Goal: Task Accomplishment & Management: Manage account settings

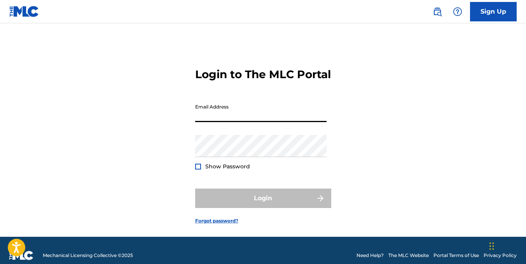
click at [244, 114] on input "Email Address" at bounding box center [260, 111] width 131 height 22
type input "[EMAIL_ADDRESS][DOMAIN_NAME]"
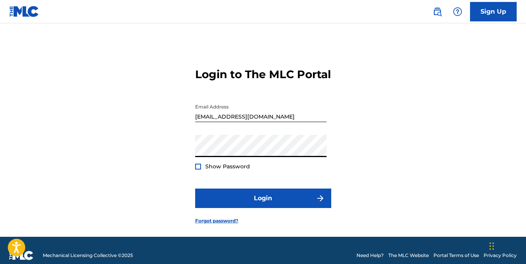
click at [195, 189] on button "Login" at bounding box center [263, 198] width 136 height 19
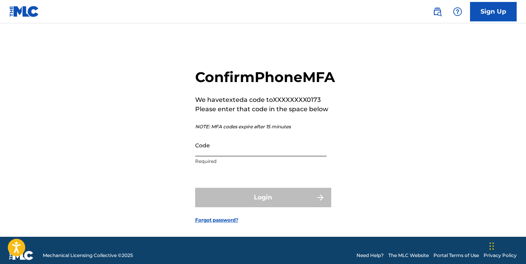
click at [245, 156] on input "Code" at bounding box center [260, 145] width 131 height 22
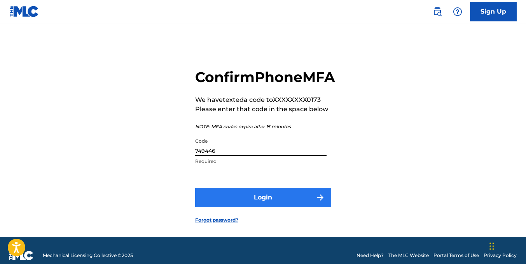
type input "749446"
click at [257, 207] on button "Login" at bounding box center [263, 197] width 136 height 19
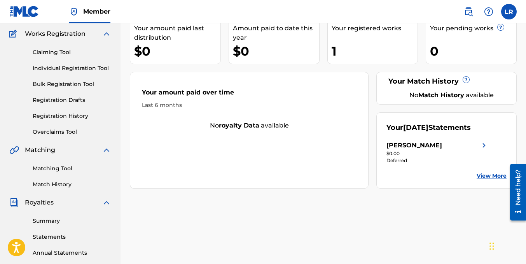
scroll to position [63, 0]
click at [63, 168] on link "Matching Tool" at bounding box center [72, 168] width 79 height 8
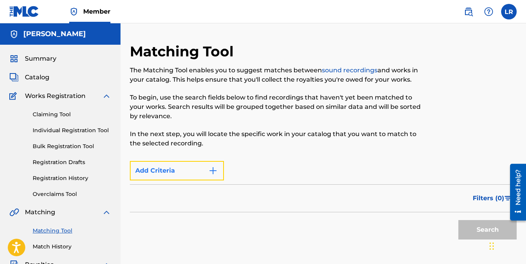
click at [163, 165] on button "Add Criteria" at bounding box center [177, 170] width 94 height 19
click at [212, 171] on img "Search Form" at bounding box center [212, 170] width 9 height 9
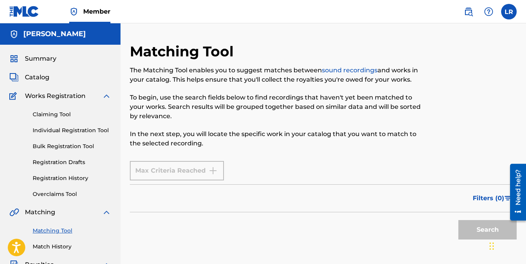
click at [280, 152] on div "Matching Tool The Matching Tool enables you to suggest matches between sound re…" at bounding box center [279, 100] width 298 height 114
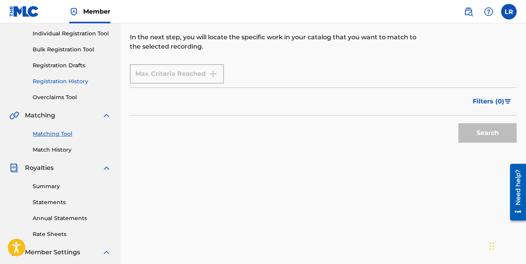
scroll to position [97, 0]
click at [57, 152] on link "Match History" at bounding box center [72, 149] width 79 height 8
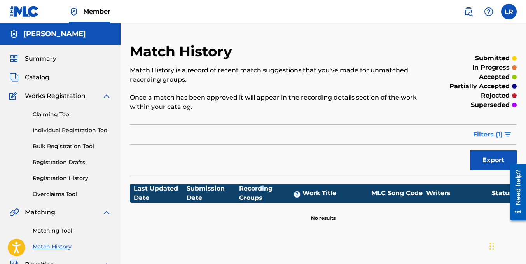
click at [477, 135] on span "Filters ( 1 )" at bounding box center [488, 134] width 30 height 9
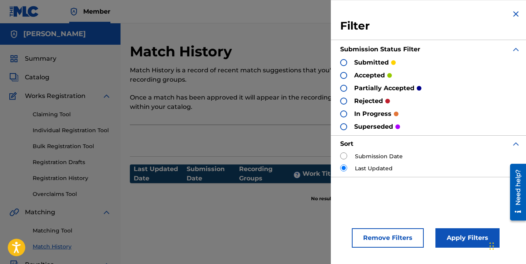
click at [287, 129] on div "Match History Match History is a record of recent match suggestions that you've…" at bounding box center [323, 122] width 387 height 159
click at [390, 234] on button "Remove Filters" at bounding box center [388, 237] width 72 height 19
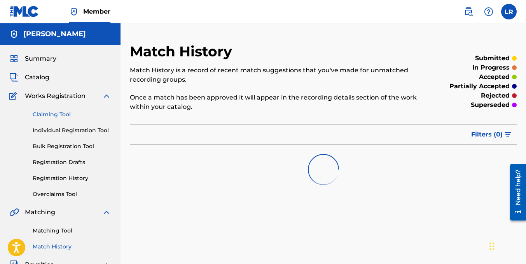
click at [53, 112] on link "Claiming Tool" at bounding box center [72, 114] width 79 height 8
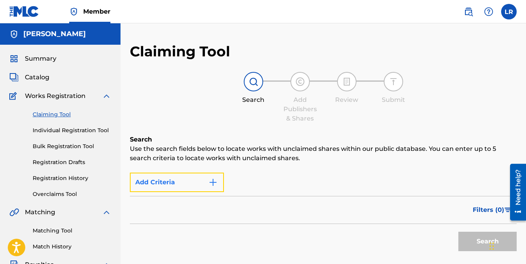
click at [214, 182] on img "Search Form" at bounding box center [212, 182] width 9 height 9
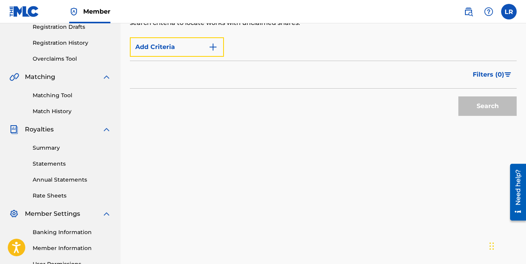
scroll to position [135, 0]
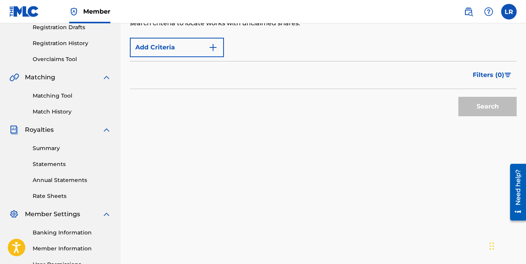
click at [494, 105] on div "Search" at bounding box center [486, 104] width 62 height 31
click at [492, 105] on div "Search" at bounding box center [486, 104] width 62 height 31
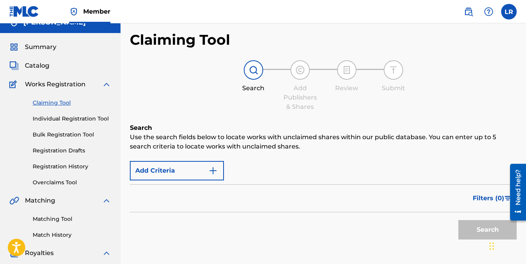
scroll to position [0, 0]
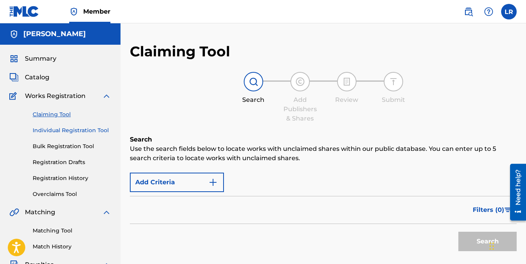
click at [81, 132] on link "Individual Registration Tool" at bounding box center [72, 130] width 79 height 8
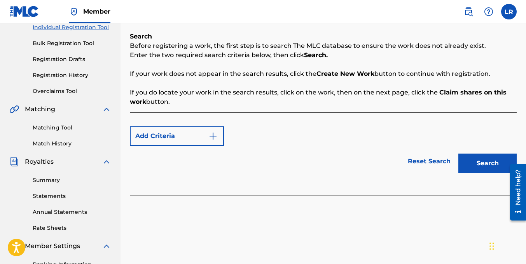
scroll to position [103, 0]
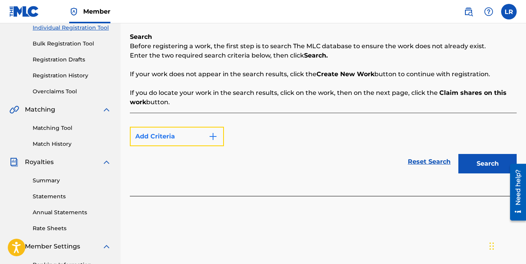
click at [177, 135] on button "Add Criteria" at bounding box center [177, 136] width 94 height 19
click at [219, 137] on button "Add Criteria" at bounding box center [177, 136] width 94 height 19
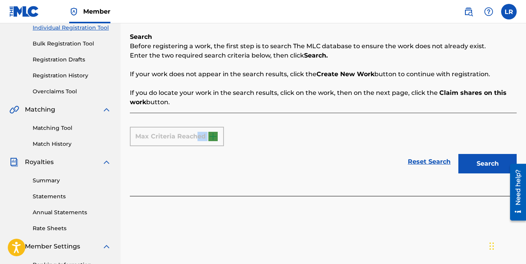
drag, startPoint x: 199, startPoint y: 139, endPoint x: 117, endPoint y: 219, distance: 115.2
click at [117, 219] on main "LUKAS ROSSI Summary Catalog Works Registration Claiming Tool Individual Registr…" at bounding box center [263, 132] width 526 height 422
click at [160, 219] on div "Register Work Search Enter Work Details Add Writers Add Publishers & Shares Add…" at bounding box center [324, 141] width 406 height 402
click at [182, 180] on div "Max Criteria Reached Reset Search Search" at bounding box center [323, 154] width 387 height 83
click at [184, 170] on div "Reset Search Search" at bounding box center [323, 161] width 387 height 31
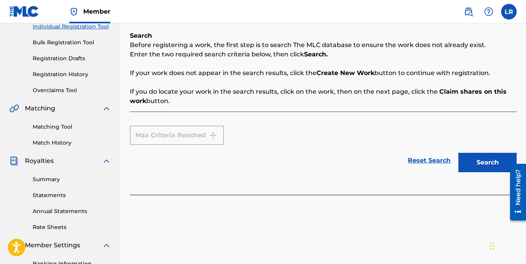
scroll to position [0, 0]
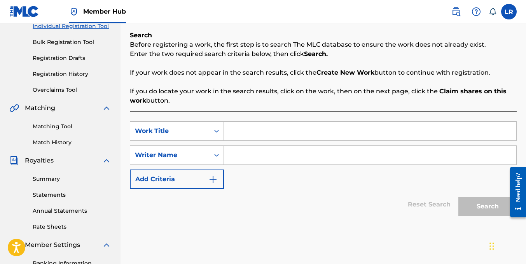
scroll to position [105, 0]
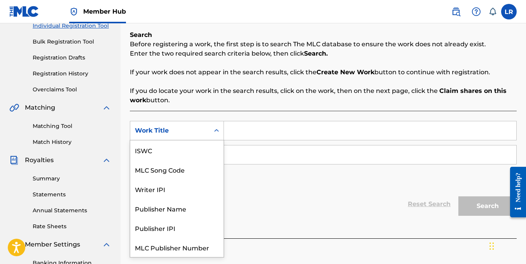
click at [215, 130] on icon "Search Form" at bounding box center [217, 131] width 8 height 8
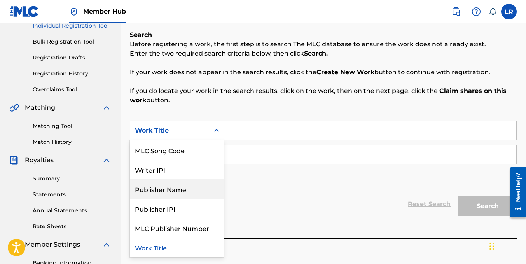
scroll to position [0, 0]
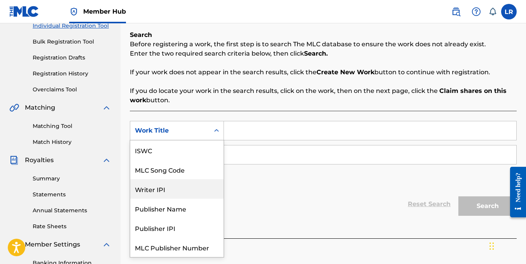
click at [188, 189] on div "Writer IPI" at bounding box center [176, 188] width 93 height 19
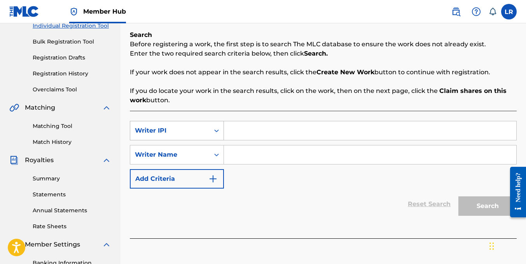
click at [180, 129] on div "Writer IPI" at bounding box center [170, 130] width 70 height 9
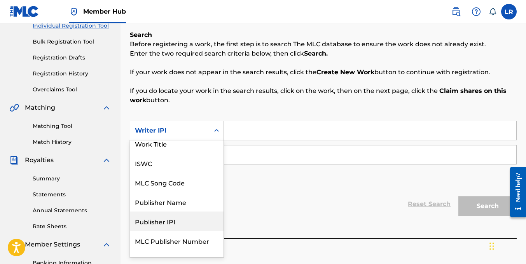
scroll to position [19, 0]
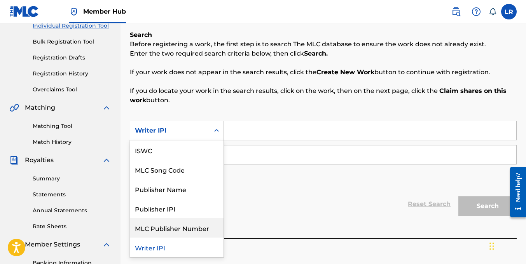
click at [274, 185] on div "SearchWithCriteria02c978b5-06cd-4599-bdf7-8160fdb4388b 7 results available. Use…" at bounding box center [323, 155] width 387 height 68
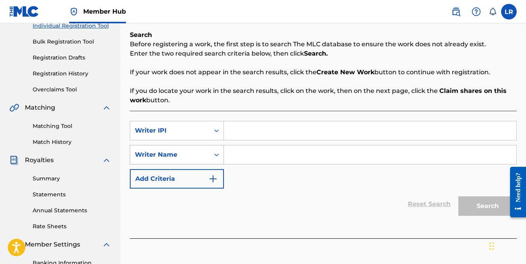
click at [217, 152] on icon "Search Form" at bounding box center [217, 155] width 8 height 8
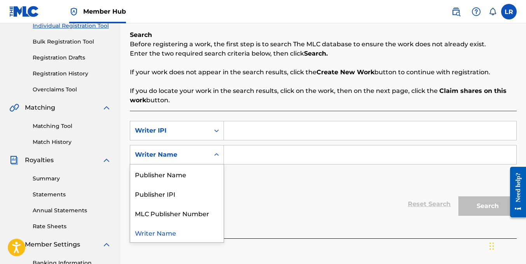
click at [217, 152] on icon "Search Form" at bounding box center [217, 155] width 8 height 8
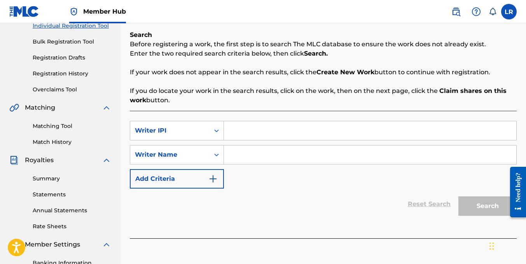
click at [243, 155] on input "Search Form" at bounding box center [370, 154] width 292 height 19
type input "Lukas Rossi"
click at [471, 207] on div "Search" at bounding box center [486, 204] width 62 height 31
click at [483, 208] on div "Search" at bounding box center [486, 204] width 62 height 31
click at [256, 126] on input "Search Form" at bounding box center [370, 130] width 292 height 19
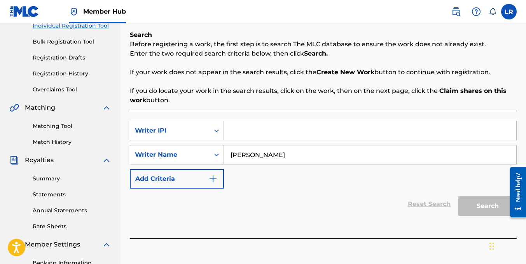
paste input "461197158"
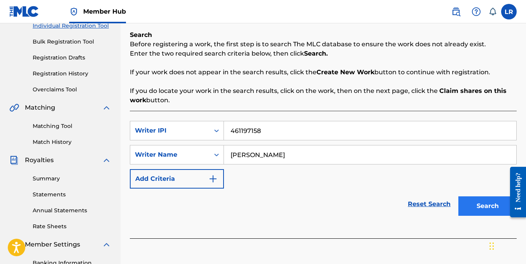
type input "461197158"
click at [492, 202] on button "Search" at bounding box center [488, 205] width 58 height 19
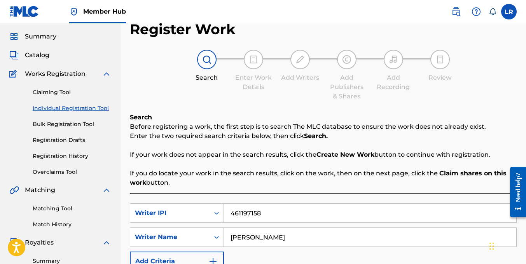
scroll to position [21, 0]
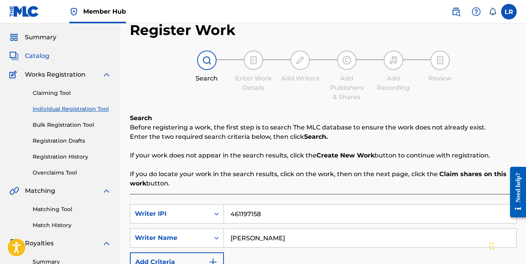
click at [44, 58] on span "Catalog" at bounding box center [37, 55] width 25 height 9
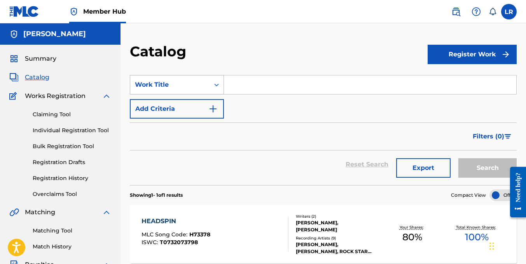
click at [217, 86] on icon "Search Form" at bounding box center [217, 85] width 8 height 8
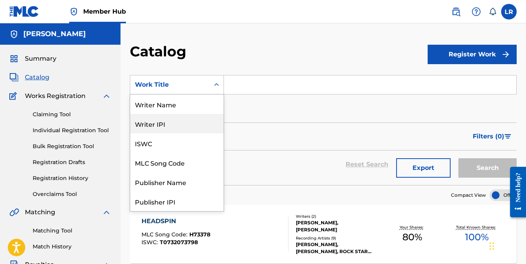
click at [171, 123] on div "Writer IPI" at bounding box center [176, 123] width 93 height 19
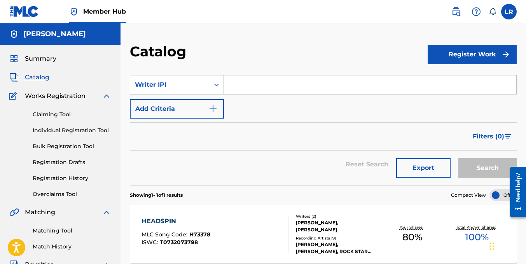
click at [239, 89] on input "Search Form" at bounding box center [370, 84] width 292 height 19
paste input "461197158"
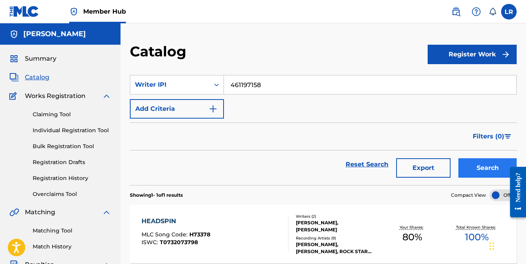
type input "461197158"
click at [479, 167] on button "Search" at bounding box center [488, 167] width 58 height 19
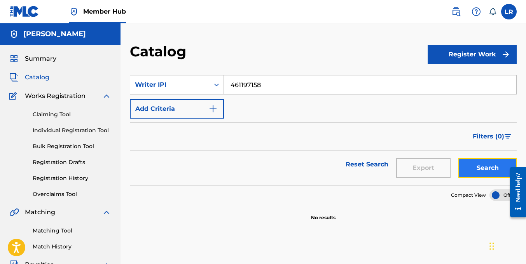
click at [471, 170] on button "Search" at bounding box center [488, 167] width 58 height 19
click at [213, 88] on icon "Search Form" at bounding box center [217, 85] width 8 height 8
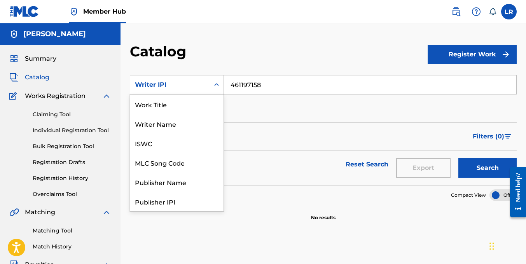
scroll to position [117, 0]
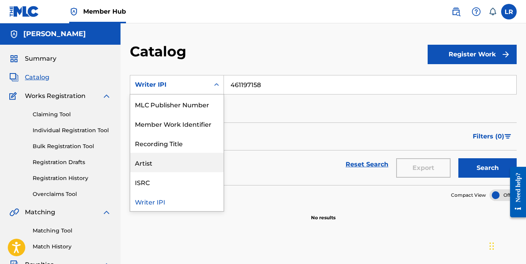
click at [177, 158] on div "Artist" at bounding box center [176, 162] width 93 height 19
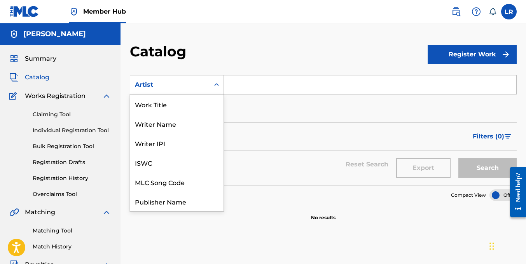
click at [203, 84] on div "Artist" at bounding box center [170, 84] width 70 height 9
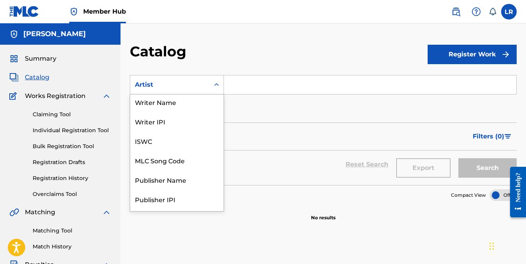
scroll to position [0, 0]
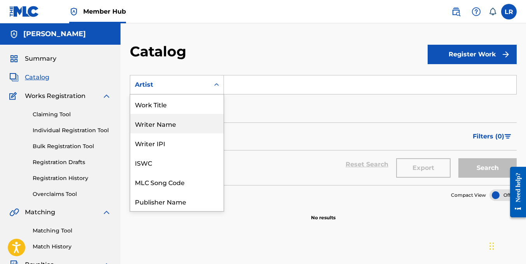
click at [177, 125] on div "Writer Name" at bounding box center [176, 123] width 93 height 19
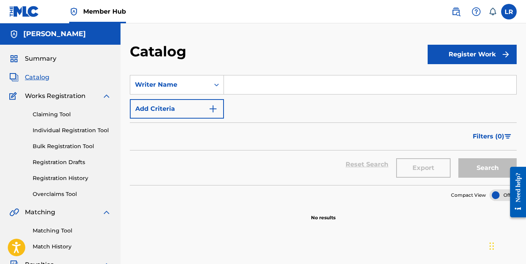
click at [251, 83] on input "Search Form" at bounding box center [370, 84] width 292 height 19
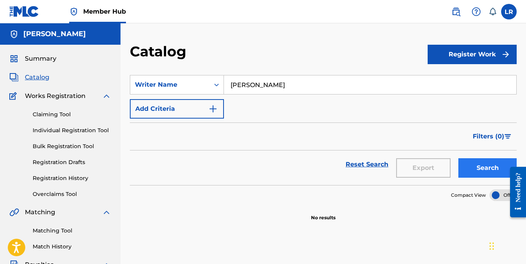
type input "Lukas Rossi"
click at [474, 166] on button "Search" at bounding box center [488, 167] width 58 height 19
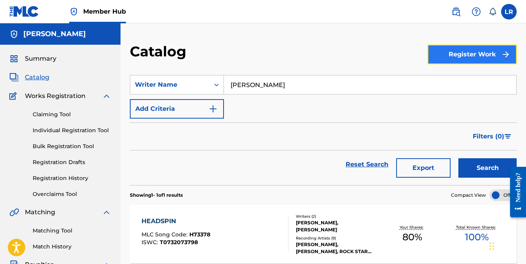
click at [458, 56] on button "Register Work" at bounding box center [472, 54] width 89 height 19
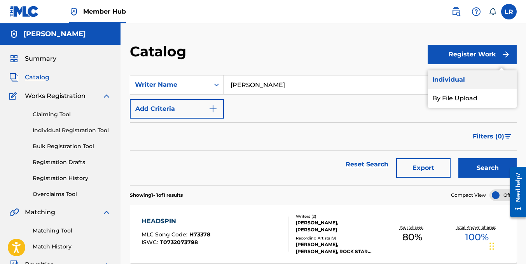
click at [459, 75] on link "Individual" at bounding box center [472, 79] width 89 height 19
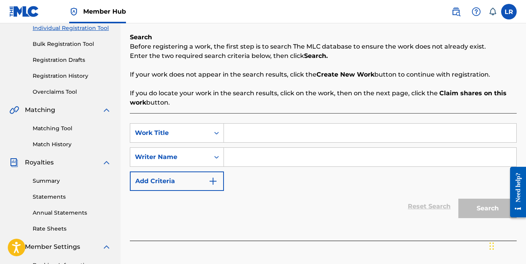
scroll to position [103, 0]
click at [288, 159] on input "Search Form" at bounding box center [370, 156] width 292 height 19
type input "Lukas Rossi"
click at [251, 133] on input "Search Form" at bounding box center [370, 132] width 292 height 19
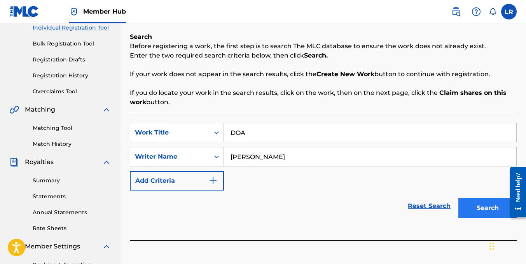
type input "DOA"
click at [473, 206] on button "Search" at bounding box center [488, 207] width 58 height 19
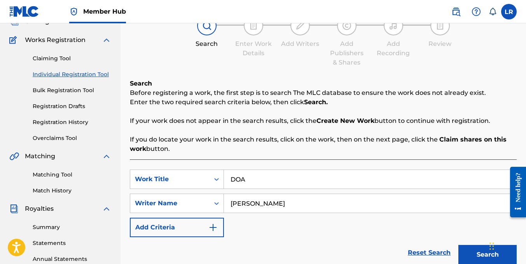
scroll to position [56, 0]
click at [202, 179] on div "Work Title" at bounding box center [170, 178] width 70 height 9
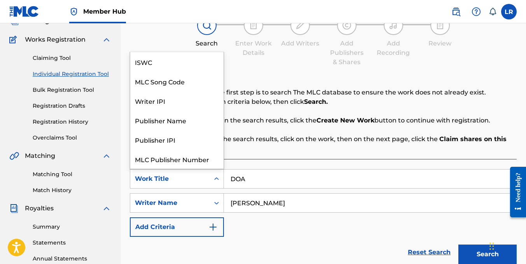
scroll to position [19, 0]
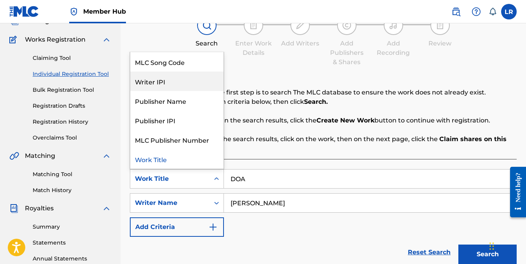
click at [158, 88] on div "Writer IPI" at bounding box center [176, 81] width 93 height 19
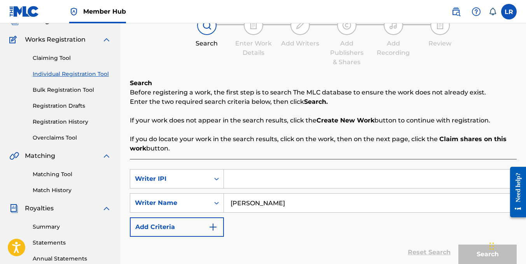
drag, startPoint x: 256, startPoint y: 175, endPoint x: 144, endPoint y: 215, distance: 118.5
click at [144, 215] on div "SearchWithCriteriaffd65f64-6e8e-4430-90ff-96c67ecb3393 Writer IPI SearchWithCri…" at bounding box center [323, 203] width 387 height 68
paste input "00461197158"
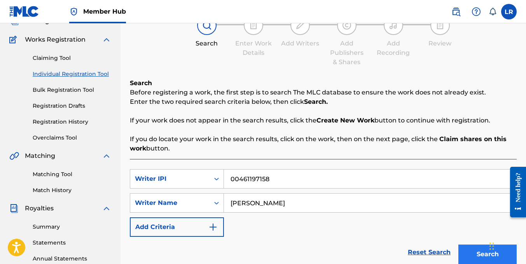
type input "00461197158"
click at [465, 248] on button "Search" at bounding box center [488, 254] width 58 height 19
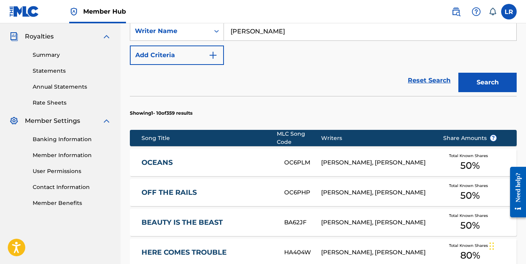
scroll to position [229, 0]
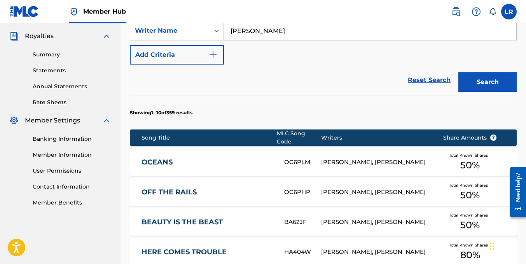
click at [195, 163] on link "OCEANS" at bounding box center [208, 162] width 132 height 9
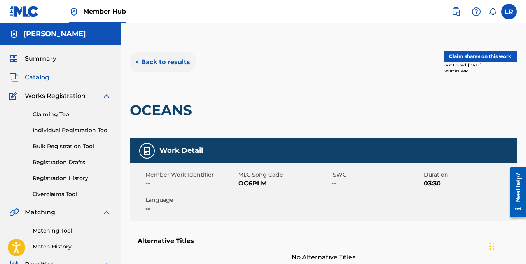
click at [182, 64] on button "< Back to results" at bounding box center [163, 62] width 66 height 19
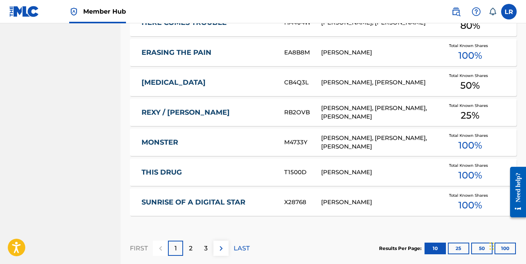
scroll to position [459, 0]
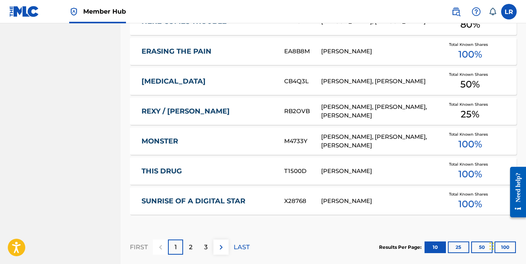
click at [235, 55] on link "ERASING THE PAIN" at bounding box center [208, 51] width 132 height 9
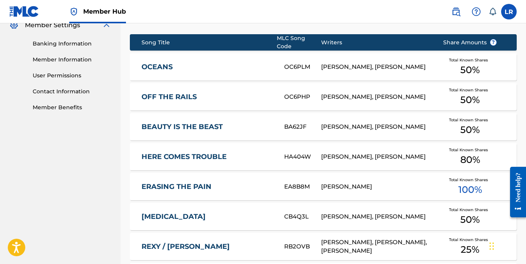
scroll to position [332, 0]
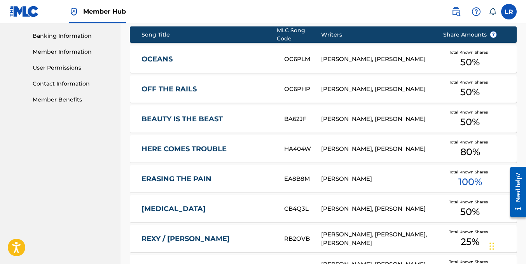
click at [234, 181] on link "ERASING THE PAIN" at bounding box center [208, 179] width 132 height 9
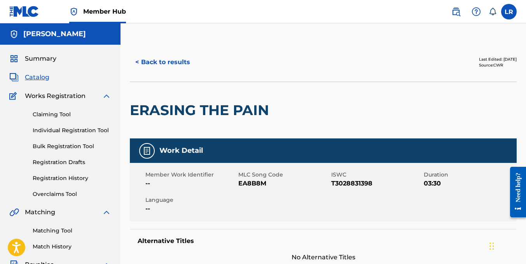
drag, startPoint x: 502, startPoint y: 73, endPoint x: 494, endPoint y: 77, distance: 8.4
click at [494, 77] on div "< Back to results Last Edited: March 05, 2022 Source: CWR" at bounding box center [323, 62] width 387 height 39
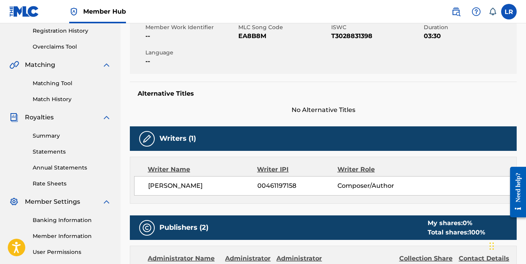
scroll to position [149, 0]
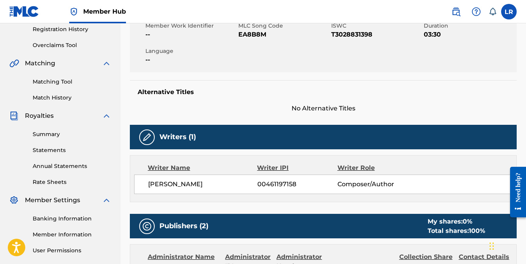
click at [73, 77] on div "Matching Tool Match History" at bounding box center [60, 85] width 102 height 34
click at [64, 82] on link "Matching Tool" at bounding box center [72, 82] width 79 height 8
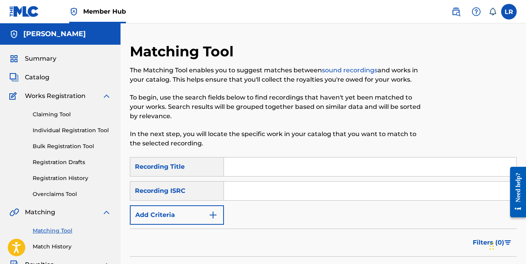
click at [208, 191] on div "Recording ISRC" at bounding box center [177, 190] width 94 height 19
click at [187, 161] on div "Recording Title" at bounding box center [177, 166] width 94 height 19
click at [58, 114] on link "Claiming Tool" at bounding box center [72, 114] width 79 height 8
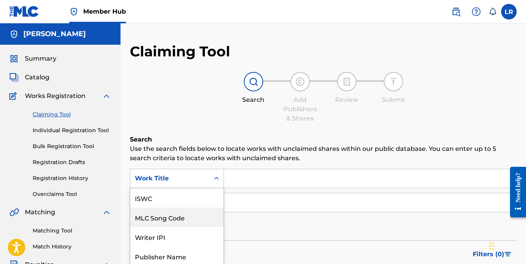
click at [206, 180] on div "7 results available. Use Up and Down to choose options, press Enter to select t…" at bounding box center [177, 178] width 94 height 19
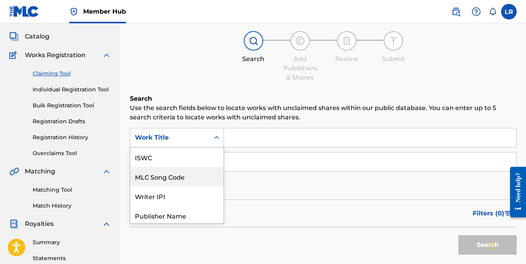
scroll to position [19, 0]
click at [186, 172] on div "Writer IPI" at bounding box center [176, 175] width 93 height 19
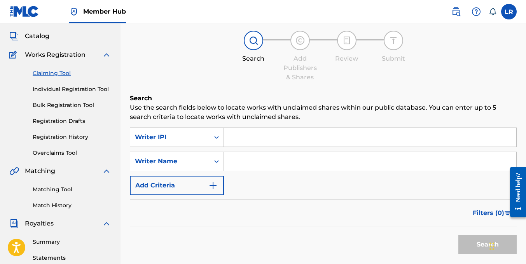
click at [245, 138] on input "Search Form" at bounding box center [370, 137] width 292 height 19
paste input "00461197158"
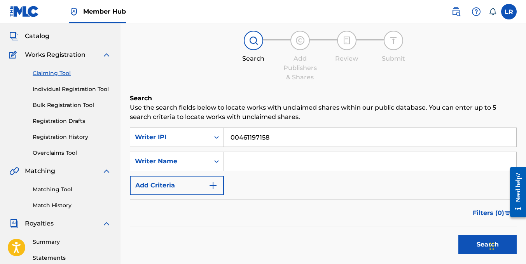
type input "00461197158"
click at [251, 158] on input "Search Form" at bounding box center [370, 161] width 292 height 19
click at [469, 247] on button "Search" at bounding box center [488, 244] width 58 height 19
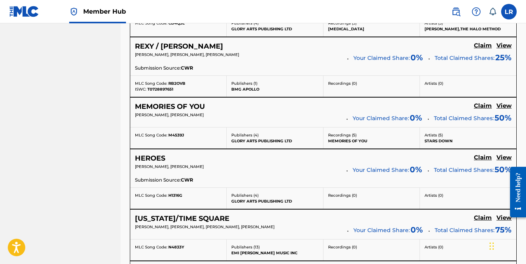
scroll to position [576, 0]
click at [483, 107] on h5 "Claim" at bounding box center [483, 105] width 18 height 7
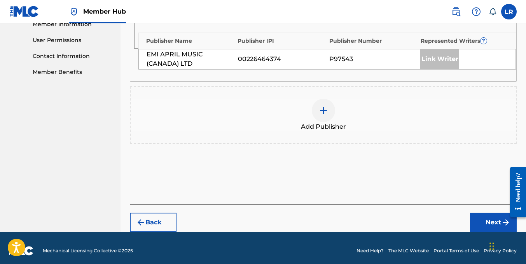
scroll to position [360, 0]
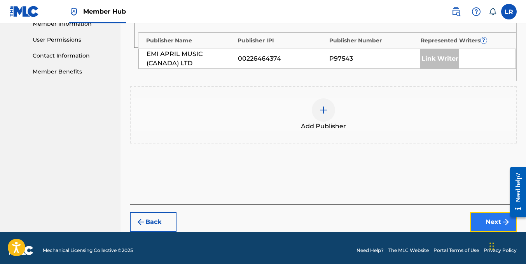
click at [486, 220] on button "Next" at bounding box center [493, 221] width 47 height 19
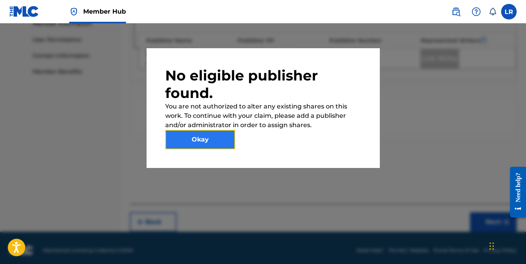
click at [201, 135] on button "Okay" at bounding box center [200, 139] width 70 height 19
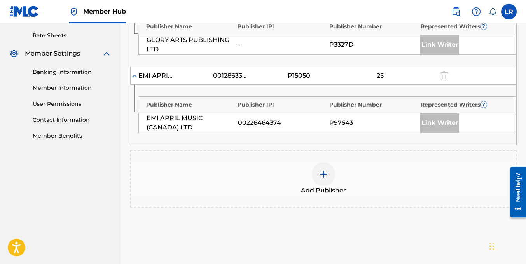
scroll to position [295, 0]
click at [448, 120] on div "Link Writer" at bounding box center [439, 123] width 39 height 19
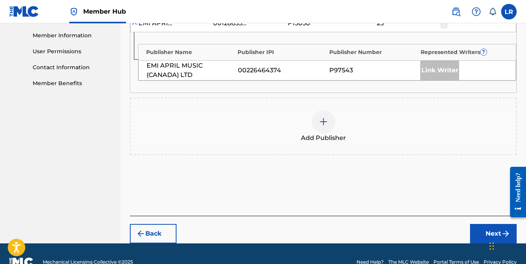
scroll to position [353, 0]
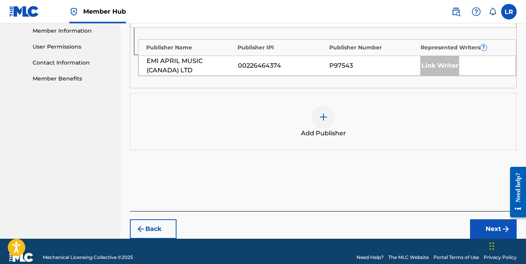
click at [329, 117] on div at bounding box center [323, 116] width 23 height 23
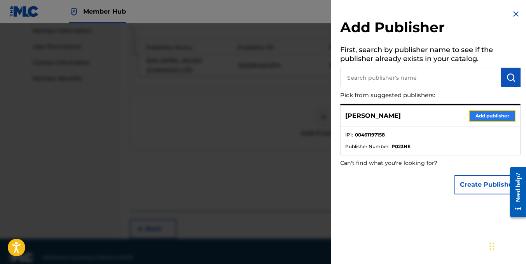
click at [497, 115] on button "Add publisher" at bounding box center [492, 116] width 47 height 12
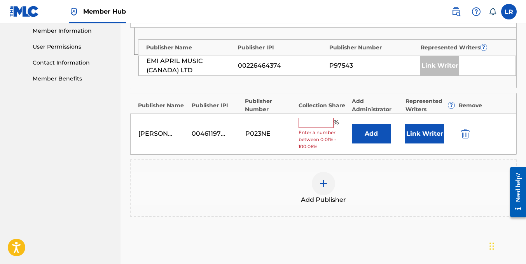
click at [306, 122] on input "text" at bounding box center [316, 123] width 35 height 10
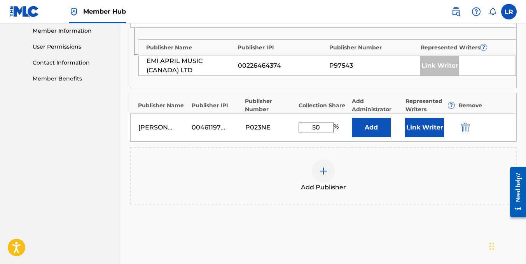
type input "50"
click at [338, 221] on div "Publishers ( 3 ) ? REQUIRED Total shares: 100 % Administrator ? Administrator I…" at bounding box center [323, 59] width 387 height 344
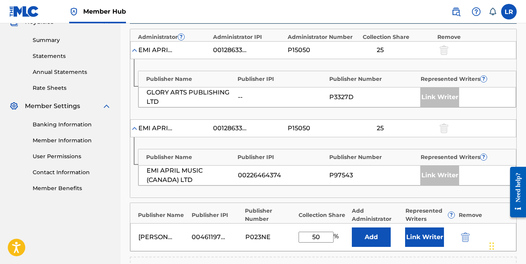
scroll to position [243, 0]
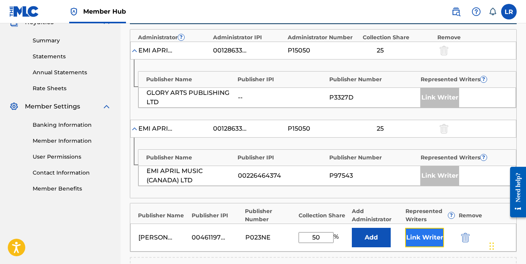
click at [429, 235] on button "Link Writer" at bounding box center [424, 237] width 39 height 19
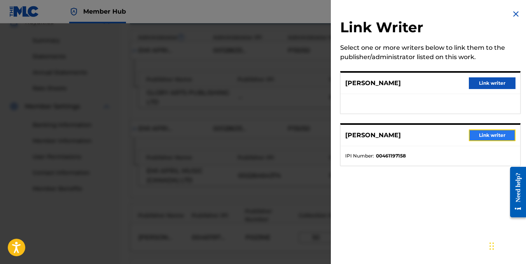
click at [494, 134] on button "Link writer" at bounding box center [492, 136] width 47 height 12
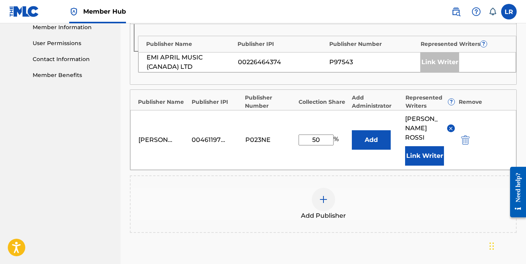
scroll to position [359, 0]
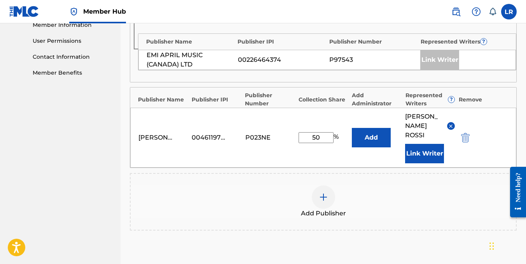
click at [514, 200] on div "Need help?" at bounding box center [518, 187] width 11 height 30
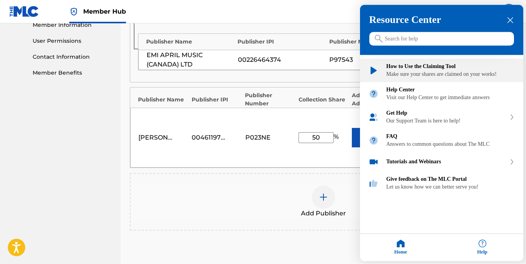
click at [460, 78] on div "Make sure your shares are claimed on your works!" at bounding box center [451, 75] width 128 height 6
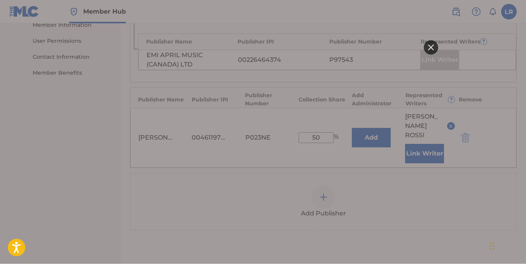
scroll to position [0, 0]
click at [423, 172] on div at bounding box center [263, 132] width 350 height 123
click at [217, 209] on html at bounding box center [263, 132] width 350 height 264
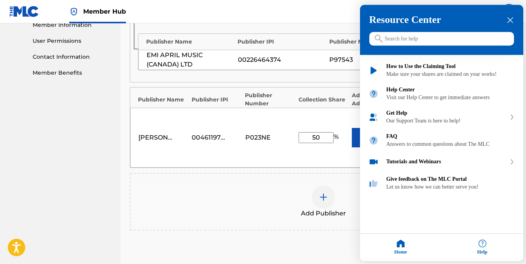
click at [255, 161] on div at bounding box center [263, 132] width 526 height 264
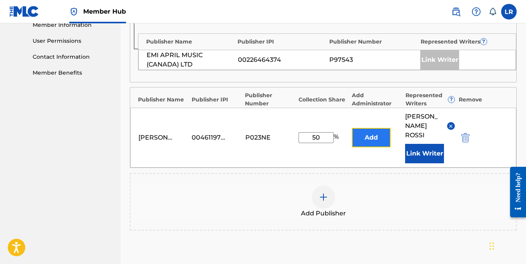
click at [374, 139] on button "Add" at bounding box center [371, 137] width 39 height 19
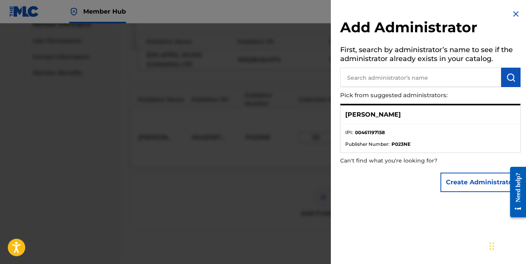
click at [434, 137] on li "IPI : 00461197158" at bounding box center [430, 135] width 170 height 12
click at [368, 119] on div "[PERSON_NAME]" at bounding box center [431, 114] width 180 height 19
click at [363, 113] on p "[PERSON_NAME]" at bounding box center [373, 114] width 56 height 9
click at [515, 123] on div "[PERSON_NAME]" at bounding box center [431, 114] width 180 height 19
click at [487, 150] on ul "IPI : 00461197158 Publisher Number : P023NE" at bounding box center [431, 138] width 180 height 28
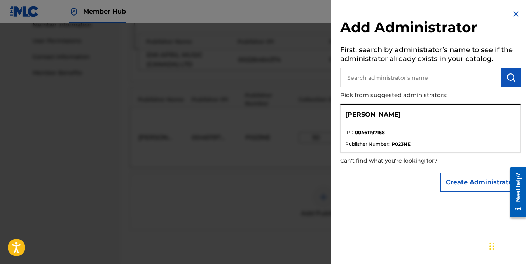
click at [362, 138] on li "IPI : 00461197158" at bounding box center [430, 135] width 170 height 12
click at [359, 124] on ul "IPI : 00461197158 Publisher Number : P023NE" at bounding box center [431, 138] width 180 height 28
click at [278, 151] on div at bounding box center [263, 155] width 526 height 264
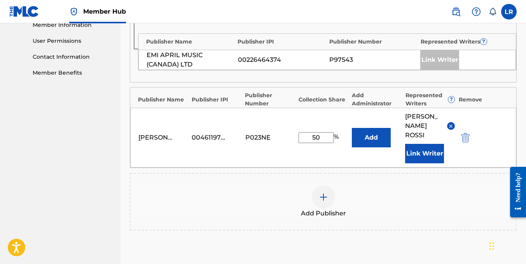
scroll to position [441, 0]
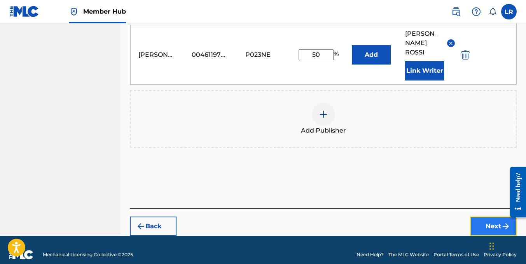
click at [483, 219] on button "Next" at bounding box center [493, 226] width 47 height 19
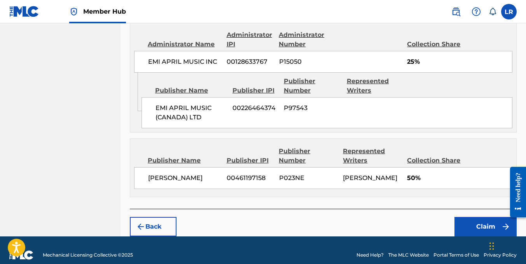
scroll to position [445, 0]
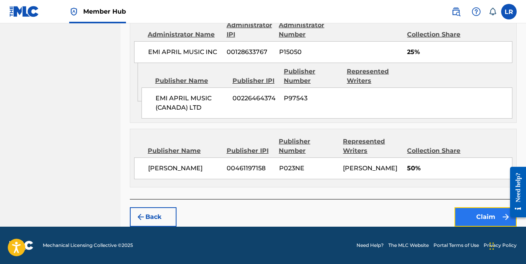
click at [475, 214] on button "Claim" at bounding box center [486, 216] width 62 height 19
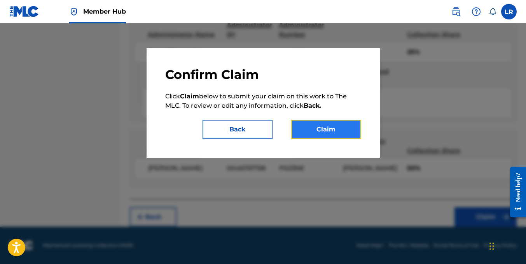
click at [326, 124] on button "Claim" at bounding box center [326, 129] width 70 height 19
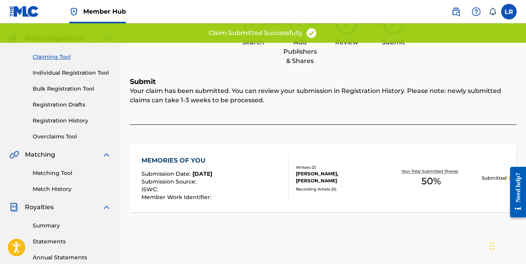
scroll to position [0, 0]
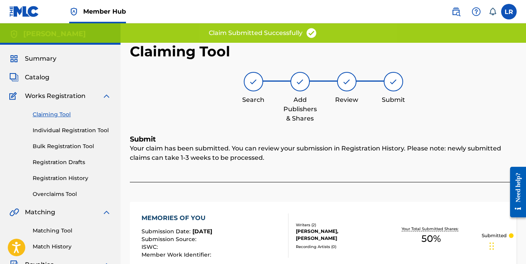
click at [247, 87] on div at bounding box center [253, 81] width 19 height 19
click at [249, 84] on img at bounding box center [253, 81] width 9 height 9
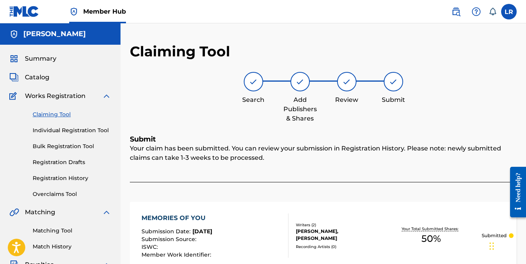
click at [50, 115] on link "Claiming Tool" at bounding box center [72, 114] width 79 height 8
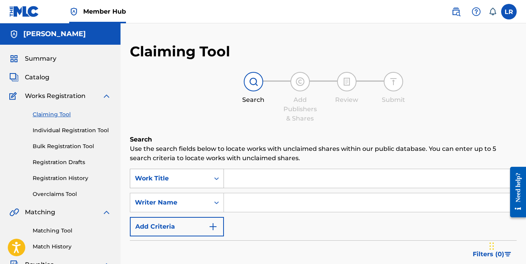
click at [211, 176] on div "Work Title" at bounding box center [177, 178] width 94 height 19
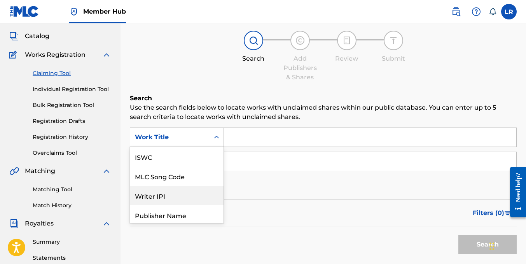
scroll to position [19, 0]
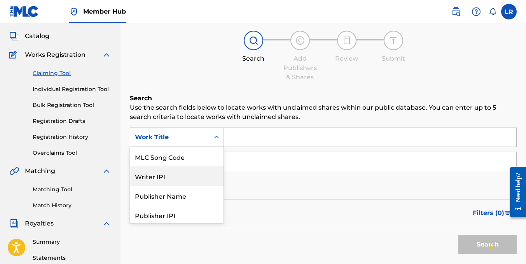
click at [197, 178] on div "Writer IPI" at bounding box center [176, 175] width 93 height 19
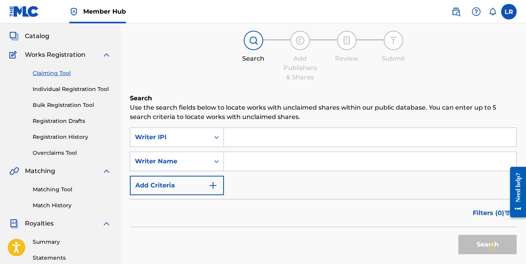
click at [254, 145] on input "Search Form" at bounding box center [370, 137] width 292 height 19
paste input "00461197158"
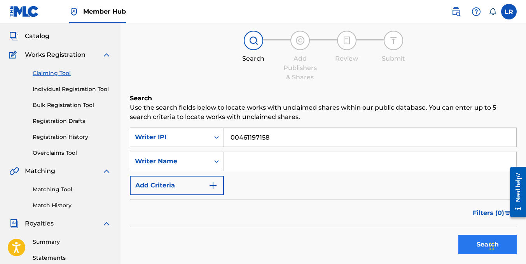
type input "00461197158"
click at [468, 244] on button "Search" at bounding box center [488, 244] width 58 height 19
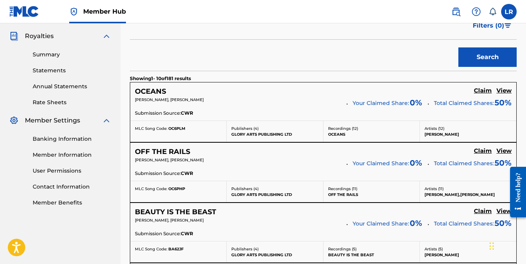
scroll to position [229, 0]
click at [151, 89] on h5 "OCEANS" at bounding box center [150, 91] width 31 height 9
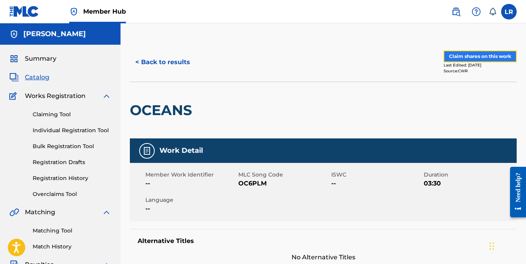
click at [460, 57] on button "Claim shares on this work" at bounding box center [480, 57] width 73 height 12
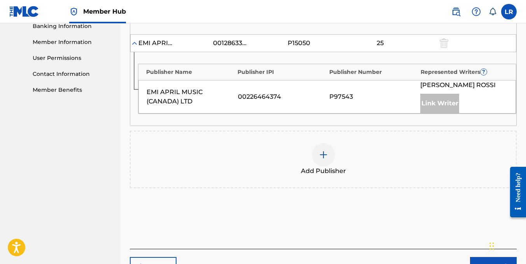
scroll to position [391, 0]
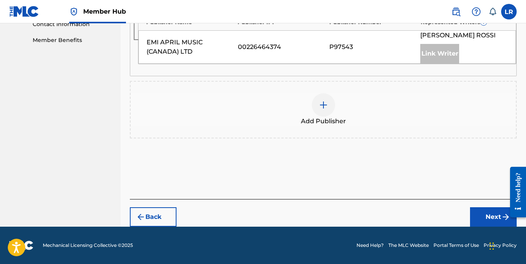
click at [324, 110] on div at bounding box center [323, 104] width 23 height 23
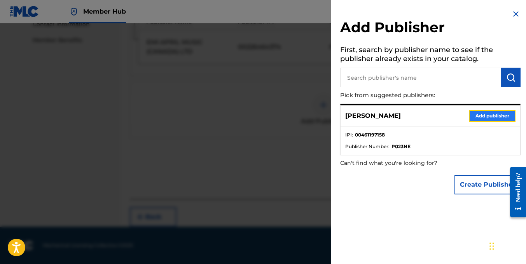
click at [490, 116] on button "Add publisher" at bounding box center [492, 116] width 47 height 12
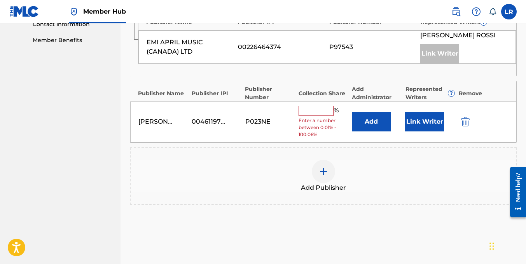
click at [321, 112] on input "text" at bounding box center [316, 111] width 35 height 10
type input "50"
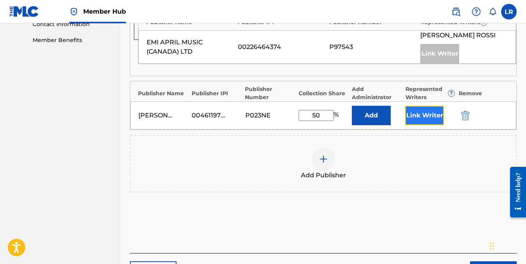
click at [420, 121] on button "Link Writer" at bounding box center [424, 115] width 39 height 19
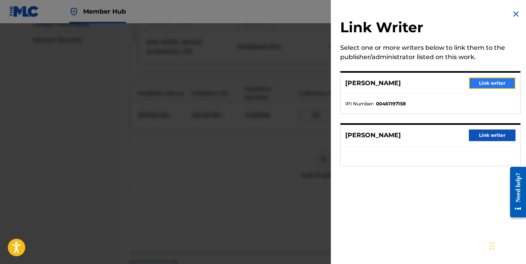
click at [484, 82] on button "Link writer" at bounding box center [492, 83] width 47 height 12
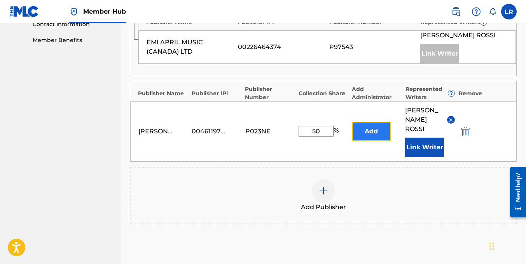
click at [369, 122] on button "Add" at bounding box center [371, 131] width 39 height 19
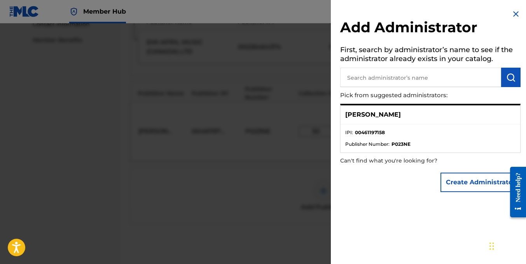
click at [365, 82] on input "text" at bounding box center [420, 77] width 161 height 19
type input "socan"
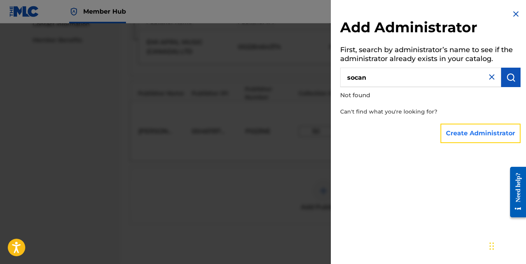
click at [487, 132] on button "Create Administrator" at bounding box center [481, 133] width 80 height 19
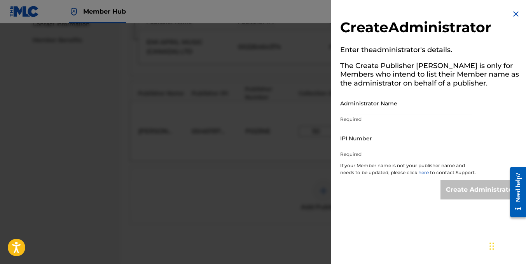
click at [514, 11] on img at bounding box center [515, 13] width 9 height 9
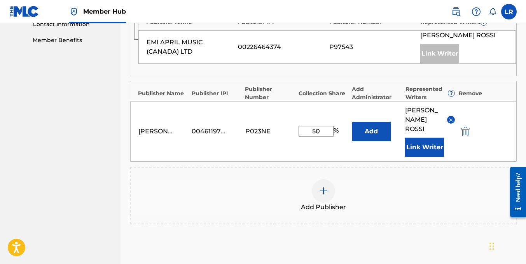
click at [380, 179] on div "Add Publisher" at bounding box center [323, 195] width 385 height 33
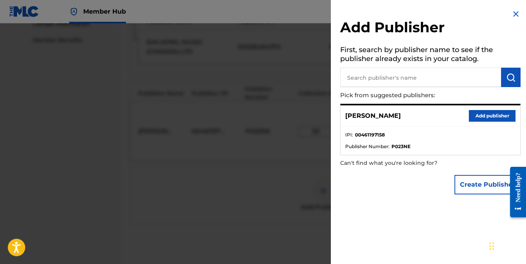
click at [229, 156] on div at bounding box center [263, 155] width 526 height 264
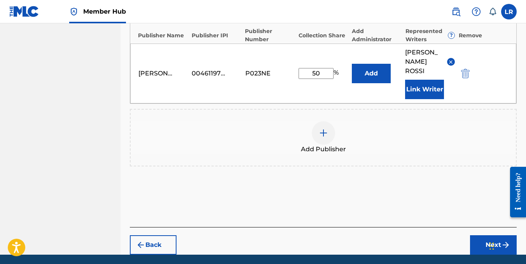
scroll to position [451, 0]
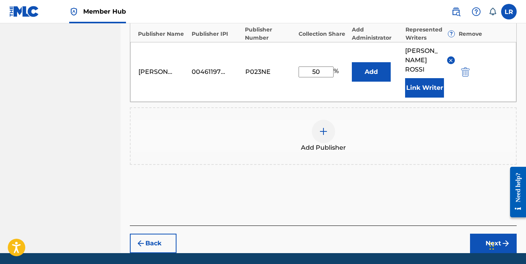
click at [520, 177] on div "Need help?" at bounding box center [518, 187] width 11 height 30
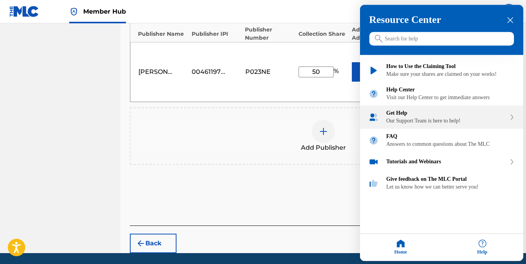
click at [463, 129] on div "Get Help Our Support Team is here to help!" at bounding box center [441, 117] width 163 height 23
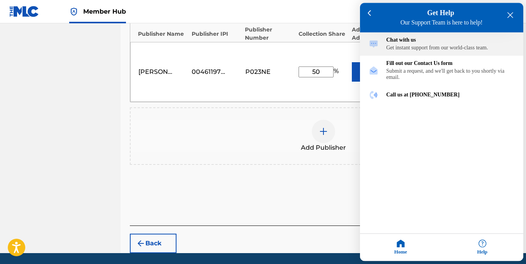
click at [435, 48] on div "Get instant support from our world-class team." at bounding box center [451, 48] width 128 height 6
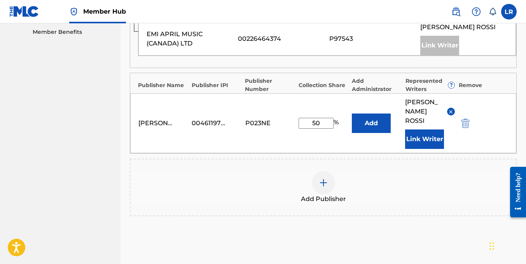
scroll to position [468, 0]
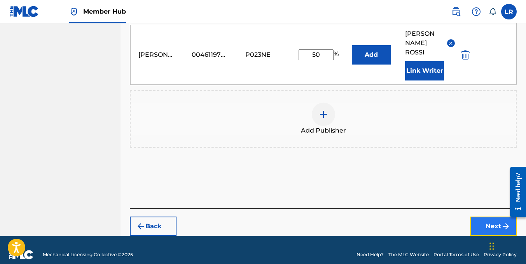
click at [477, 217] on button "Next" at bounding box center [493, 226] width 47 height 19
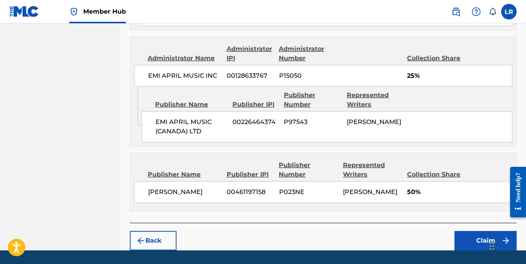
scroll to position [445, 0]
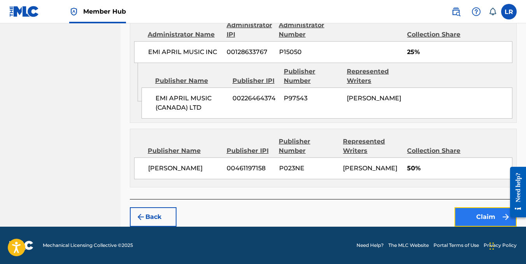
click at [476, 221] on button "Claim" at bounding box center [486, 216] width 62 height 19
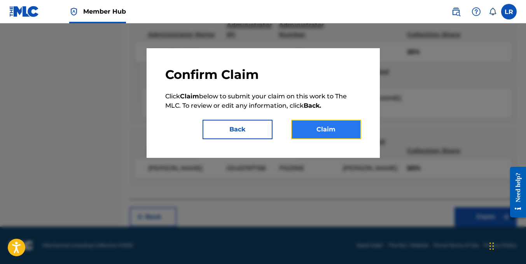
click at [329, 125] on button "Claim" at bounding box center [326, 129] width 70 height 19
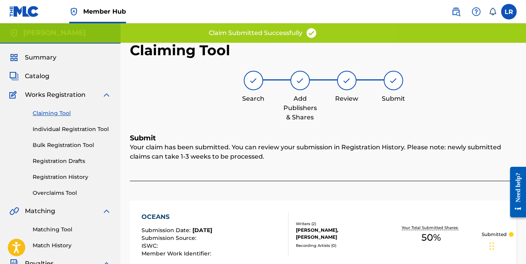
scroll to position [0, 0]
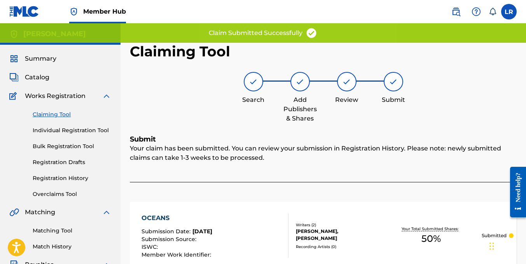
click at [60, 115] on link "Claiming Tool" at bounding box center [72, 114] width 79 height 8
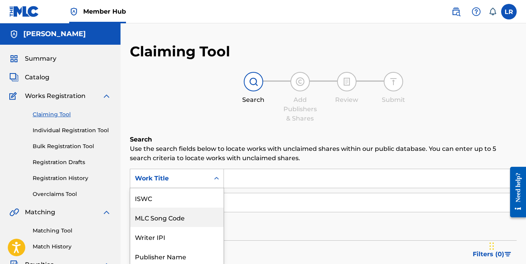
scroll to position [41, 0]
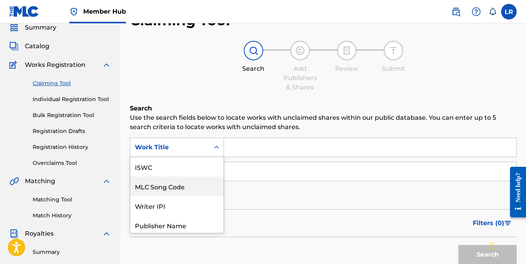
click at [204, 157] on div "7 results available. Use Up and Down to choose options, press Enter to select t…" at bounding box center [177, 147] width 94 height 19
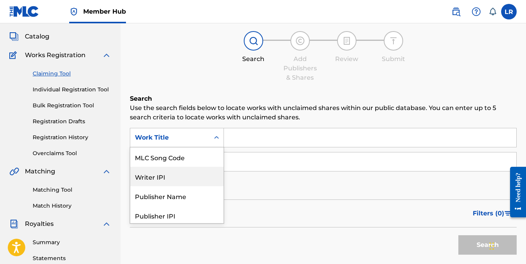
scroll to position [41, 0]
click at [176, 172] on div "Writer IPI" at bounding box center [176, 175] width 93 height 19
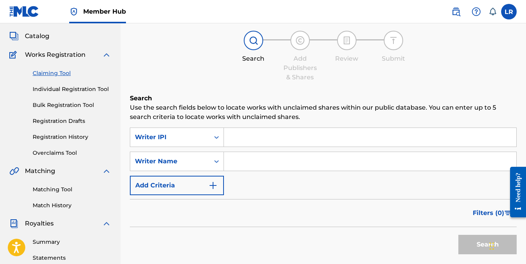
click at [252, 138] on input "Search Form" at bounding box center [370, 137] width 292 height 19
paste input "00461197158"
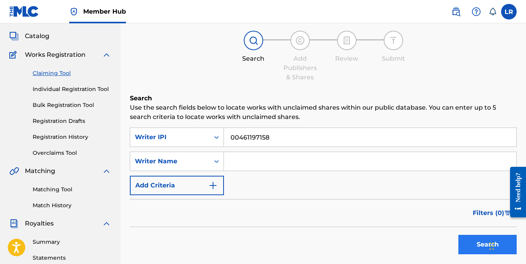
type input "00461197158"
click at [471, 247] on button "Search" at bounding box center [488, 244] width 58 height 19
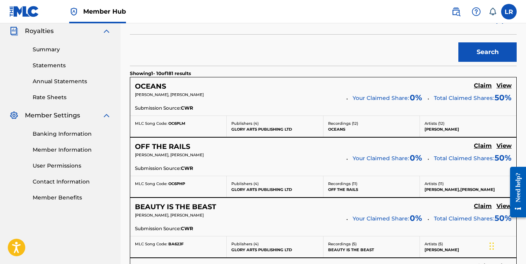
scroll to position [234, 0]
click at [483, 208] on h5 "Claim" at bounding box center [483, 205] width 18 height 7
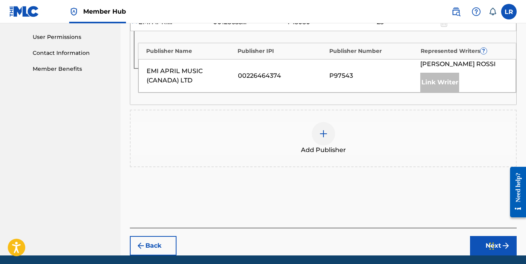
scroll to position [363, 0]
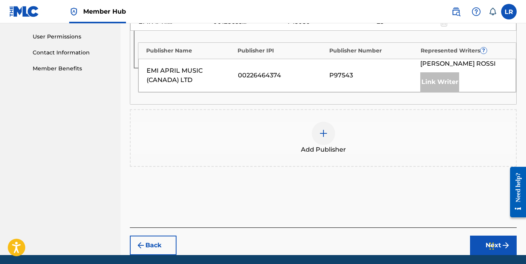
click at [317, 131] on div at bounding box center [323, 133] width 23 height 23
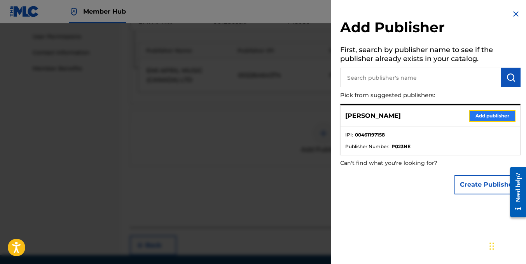
click at [487, 119] on button "Add publisher" at bounding box center [492, 116] width 47 height 12
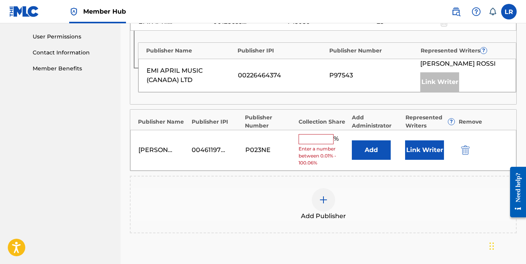
click at [313, 141] on input "text" at bounding box center [316, 139] width 35 height 10
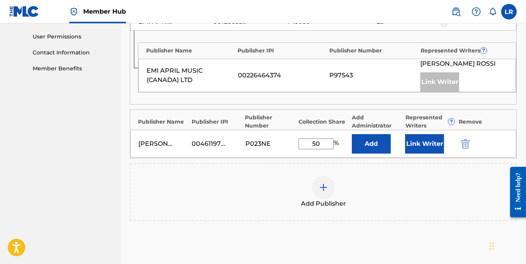
type input "50"
click at [411, 245] on div "Publishers ( 3 ) ? REQUIRED Total shares: 100 % Administrator ? Administrator I…" at bounding box center [323, 62] width 387 height 371
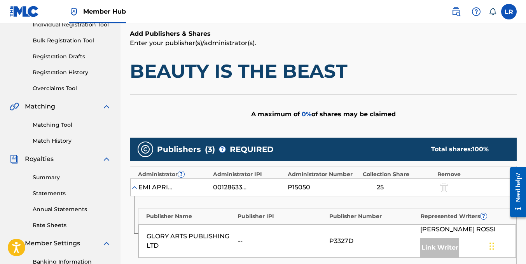
scroll to position [105, 0]
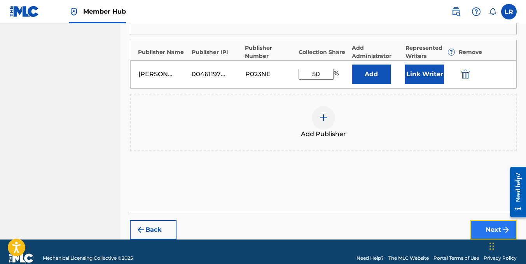
click at [474, 228] on button "Next" at bounding box center [493, 229] width 47 height 19
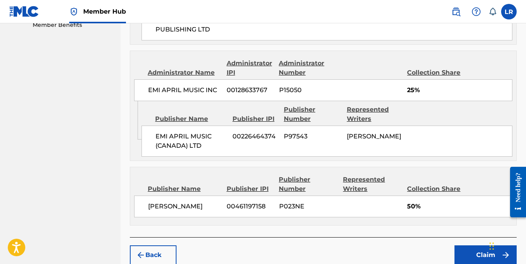
scroll to position [445, 0]
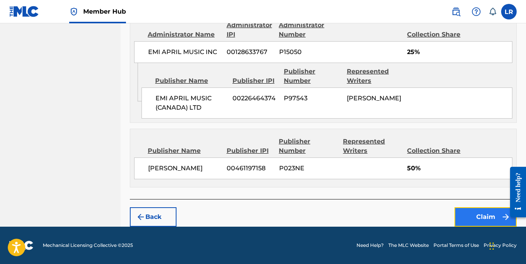
click at [464, 215] on button "Claim" at bounding box center [486, 216] width 62 height 19
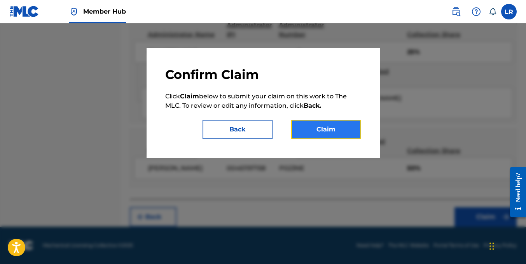
click at [314, 134] on button "Claim" at bounding box center [326, 129] width 70 height 19
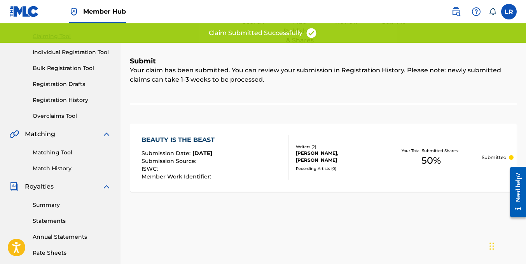
scroll to position [0, 0]
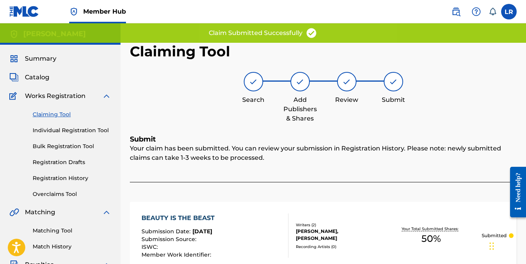
click at [252, 74] on div at bounding box center [253, 81] width 19 height 19
click at [60, 112] on link "Claiming Tool" at bounding box center [72, 114] width 79 height 8
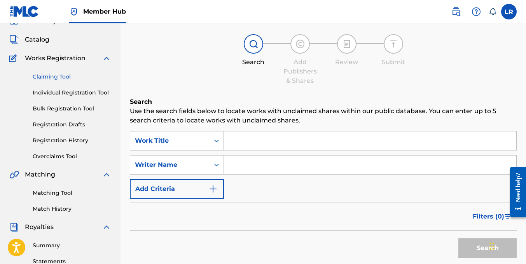
click at [211, 151] on div "Work Title" at bounding box center [177, 140] width 94 height 19
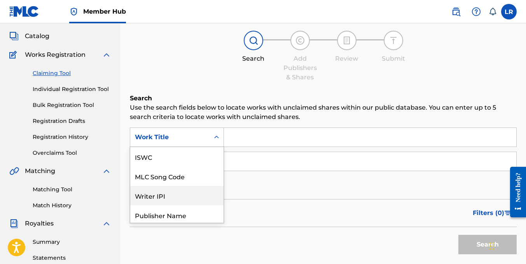
scroll to position [19, 0]
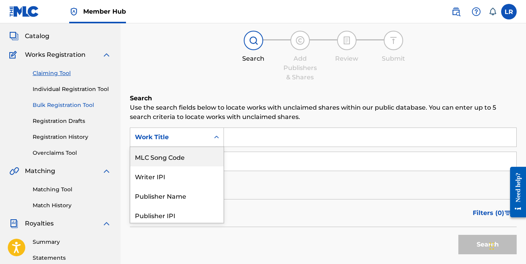
click at [57, 105] on link "Bulk Registration Tool" at bounding box center [72, 105] width 79 height 8
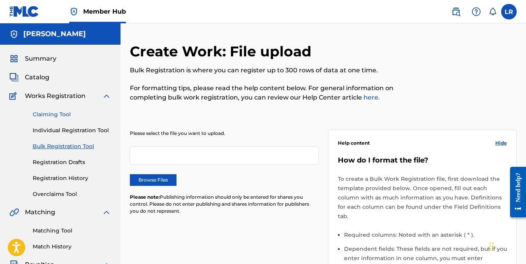
click at [61, 116] on link "Claiming Tool" at bounding box center [72, 114] width 79 height 8
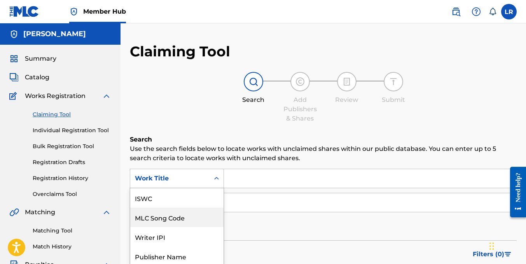
scroll to position [36, 0]
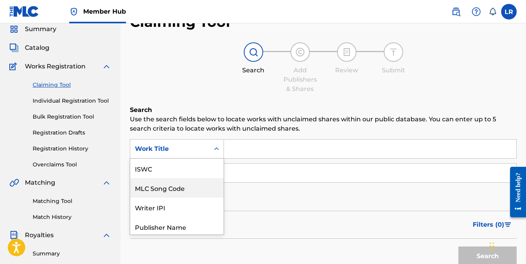
click at [207, 159] on div "7 results available. Use Up and Down to choose options, press Enter to select t…" at bounding box center [177, 148] width 94 height 19
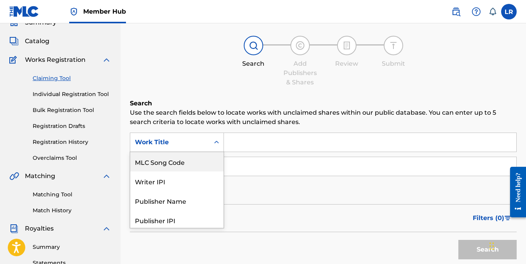
scroll to position [41, 0]
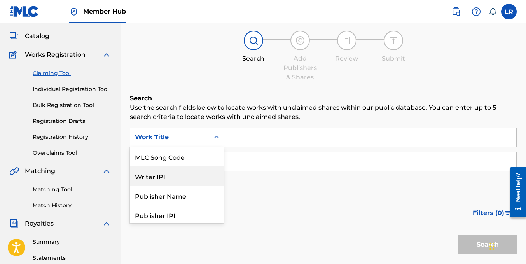
click at [167, 172] on div "Writer IPI" at bounding box center [176, 175] width 93 height 19
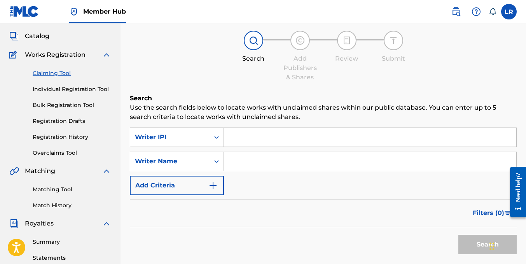
click at [249, 138] on input "Search Form" at bounding box center [370, 137] width 292 height 19
paste input "00461197158"
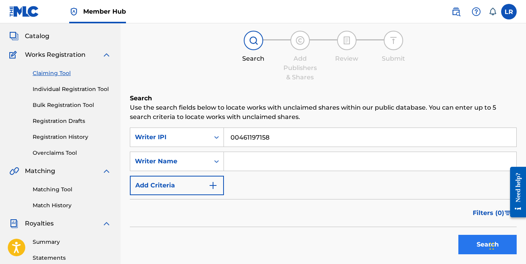
type input "00461197158"
click at [464, 238] on button "Search" at bounding box center [488, 244] width 58 height 19
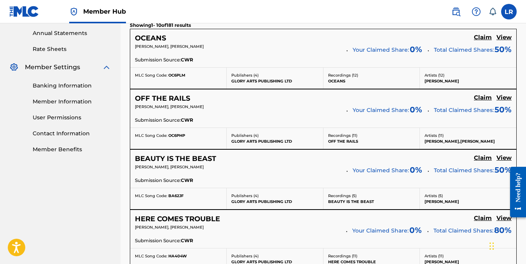
scroll to position [282, 0]
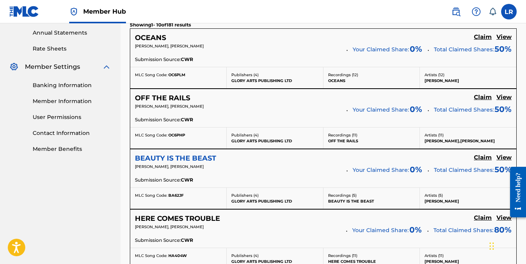
click at [196, 161] on h5 "BEAUTY IS THE BEAST" at bounding box center [175, 158] width 81 height 9
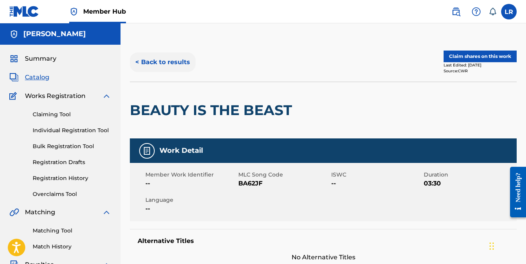
click at [155, 65] on button "< Back to results" at bounding box center [163, 62] width 66 height 19
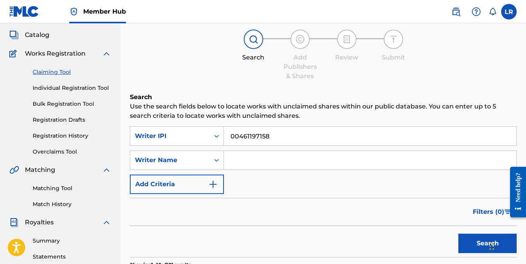
scroll to position [45, 0]
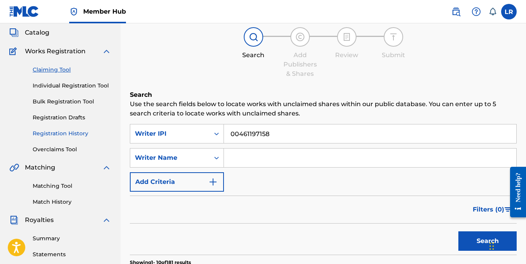
drag, startPoint x: 71, startPoint y: 133, endPoint x: 86, endPoint y: 137, distance: 15.4
click at [86, 137] on link "Registration History" at bounding box center [72, 134] width 79 height 8
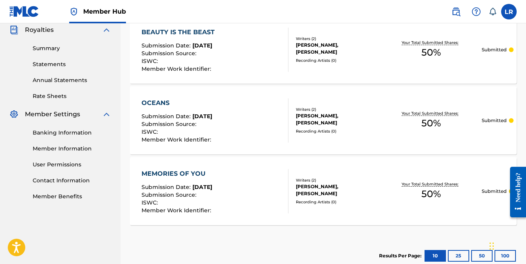
scroll to position [235, 0]
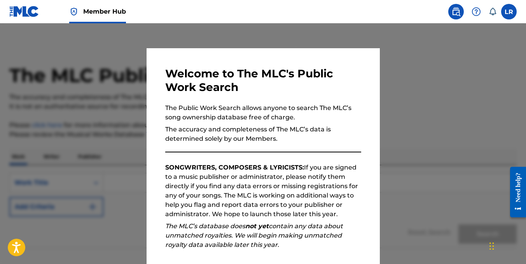
click at [398, 156] on div at bounding box center [263, 155] width 526 height 264
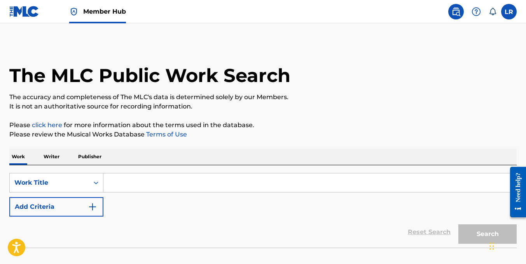
click at [54, 158] on p "Writer" at bounding box center [51, 157] width 21 height 16
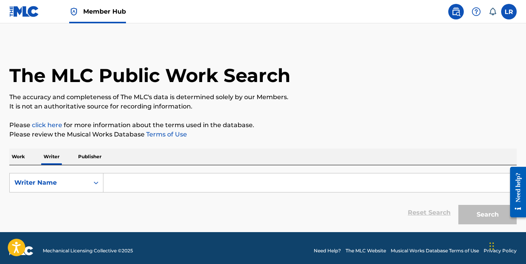
click at [139, 180] on input "Search Form" at bounding box center [309, 182] width 413 height 19
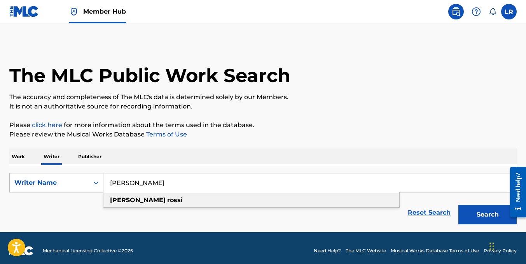
click at [148, 199] on div "lukas rossi" at bounding box center [251, 200] width 296 height 14
type input "lukas rossi"
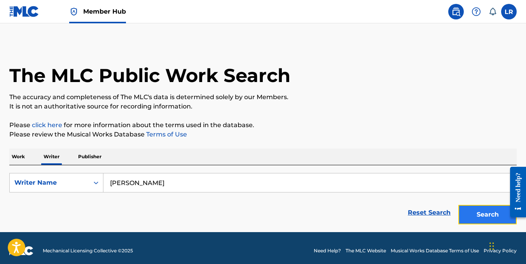
click at [478, 213] on button "Search" at bounding box center [488, 214] width 58 height 19
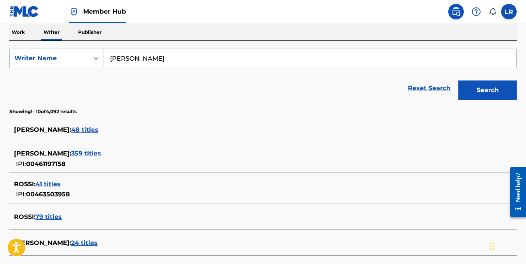
scroll to position [129, 0]
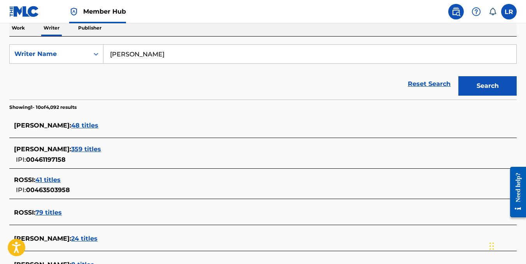
click at [51, 160] on span "00461197158" at bounding box center [46, 159] width 40 height 7
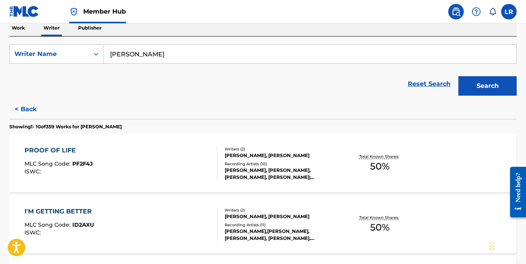
click at [262, 152] on div "LUKAS ROSSI, MATTHEW CURTIS COATES" at bounding box center [281, 155] width 113 height 7
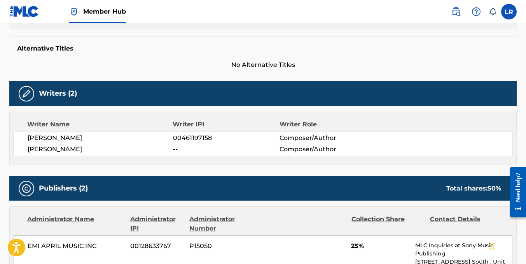
scroll to position [194, 0]
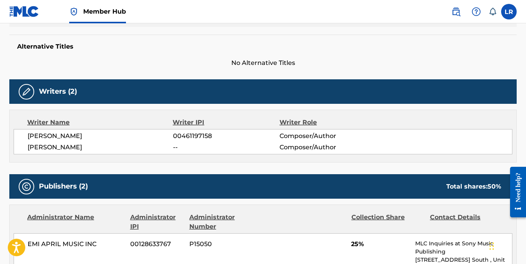
click at [188, 139] on span "00461197158" at bounding box center [226, 135] width 107 height 9
copy span "00461197158"
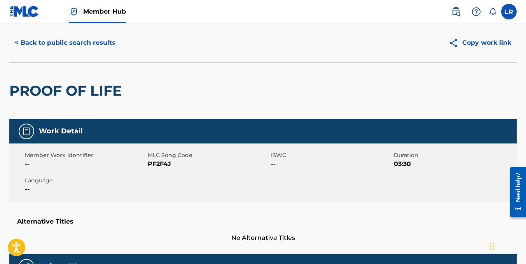
scroll to position [0, 0]
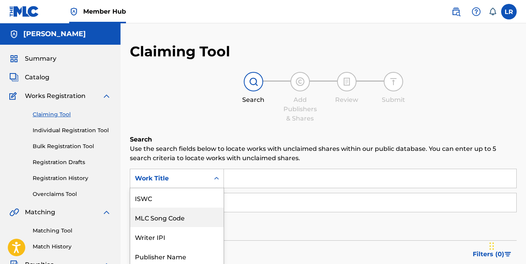
click at [186, 172] on div "7 results available. Use Up and Down to choose options, press Enter to select t…" at bounding box center [177, 178] width 94 height 19
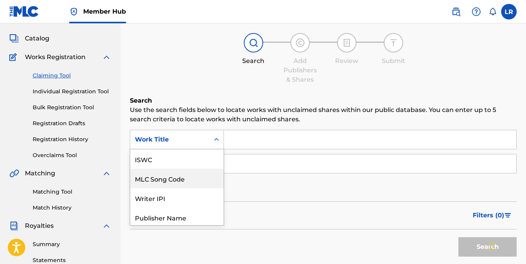
scroll to position [41, 0]
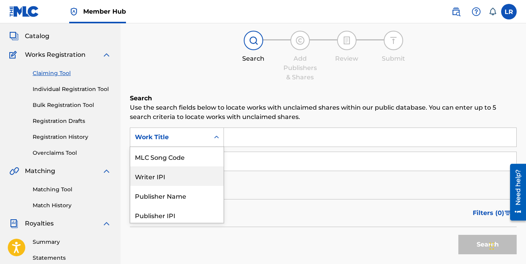
click at [171, 172] on div "Writer IPI" at bounding box center [176, 175] width 93 height 19
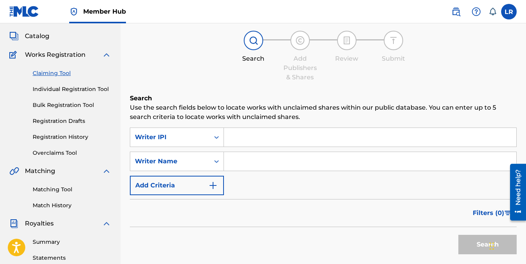
click at [257, 142] on input "Search Form" at bounding box center [370, 137] width 292 height 19
paste input "00461197158"
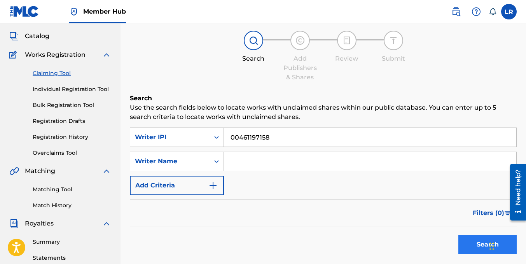
type input "00461197158"
click at [466, 243] on button "Search" at bounding box center [488, 244] width 58 height 19
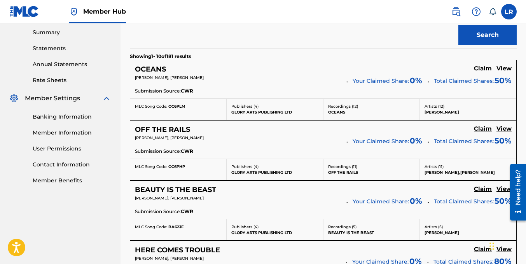
scroll to position [251, 0]
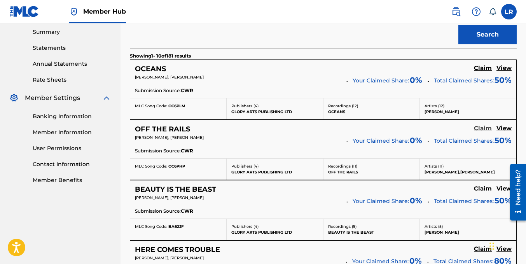
click at [485, 127] on h5 "Claim" at bounding box center [483, 128] width 18 height 7
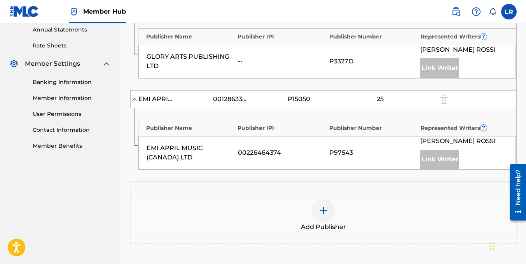
scroll to position [391, 0]
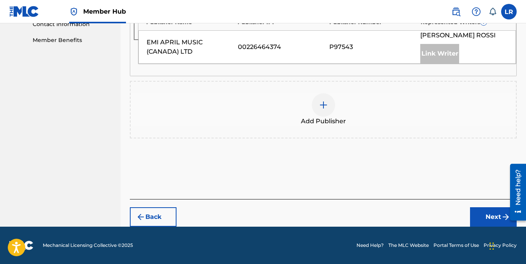
click at [320, 110] on div at bounding box center [323, 104] width 23 height 23
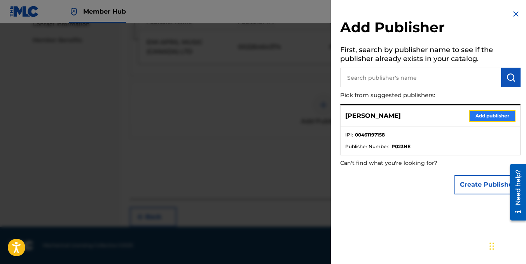
click at [495, 114] on button "Add publisher" at bounding box center [492, 116] width 47 height 12
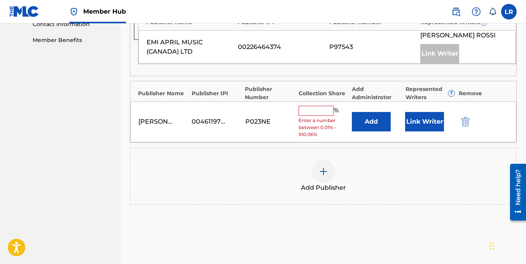
click at [313, 111] on input "text" at bounding box center [316, 111] width 35 height 10
type input "50"
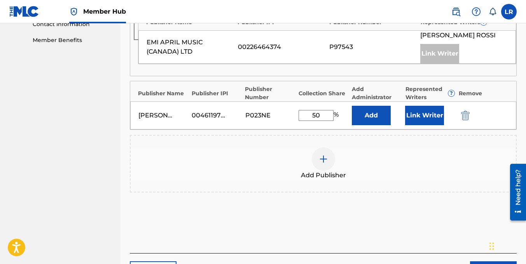
click at [407, 212] on div "Publishers ( 3 ) ? REQUIRED Total shares: 100 % Administrator ? Administrator I…" at bounding box center [323, 33] width 387 height 371
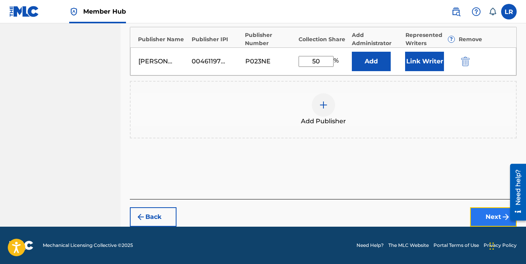
click at [477, 212] on button "Next" at bounding box center [493, 216] width 47 height 19
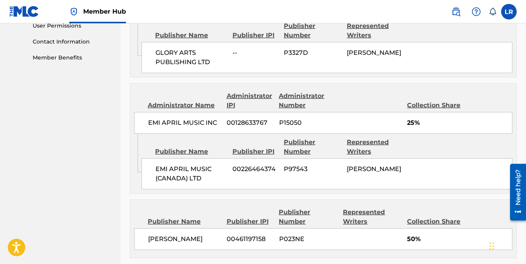
scroll to position [445, 0]
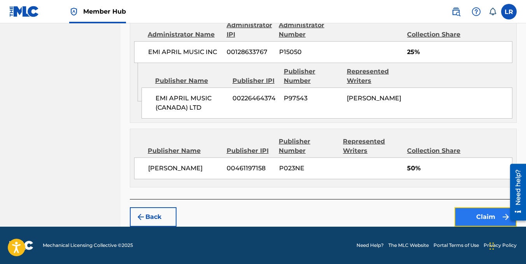
click at [478, 214] on button "Claim" at bounding box center [486, 216] width 62 height 19
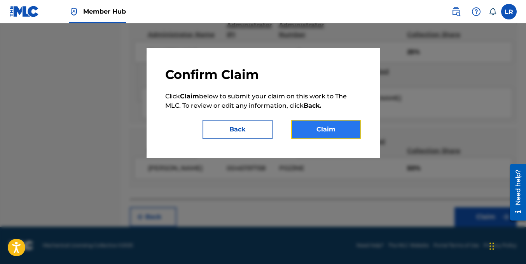
click at [346, 124] on button "Claim" at bounding box center [326, 129] width 70 height 19
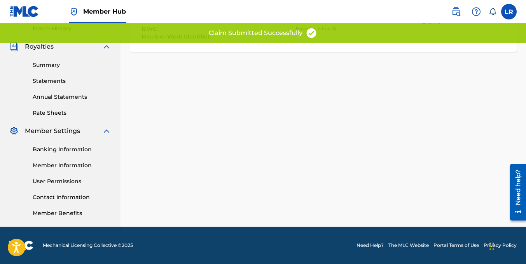
scroll to position [0, 0]
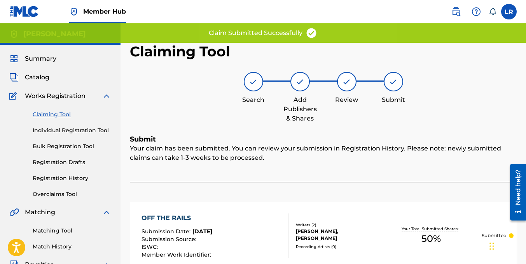
click at [50, 112] on link "Claiming Tool" at bounding box center [72, 114] width 79 height 8
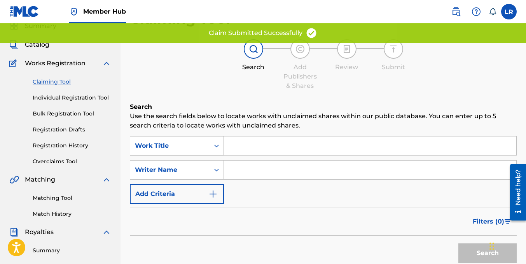
click at [202, 156] on div "Work Title" at bounding box center [177, 145] width 94 height 19
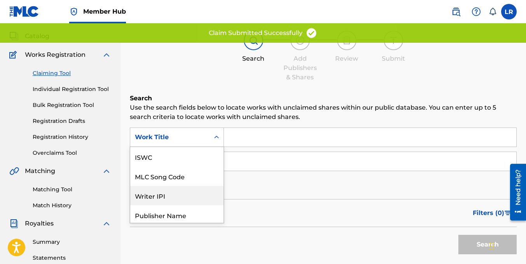
scroll to position [19, 0]
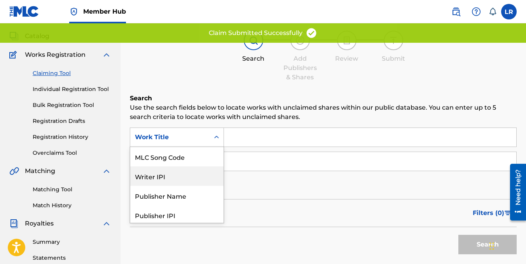
click at [185, 174] on div "Writer IPI" at bounding box center [176, 175] width 93 height 19
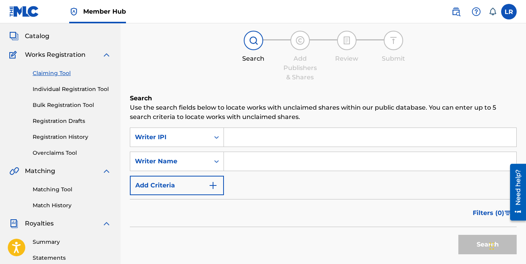
click at [244, 140] on input "Search Form" at bounding box center [370, 137] width 292 height 19
paste input "00461197158"
type input "00461197158"
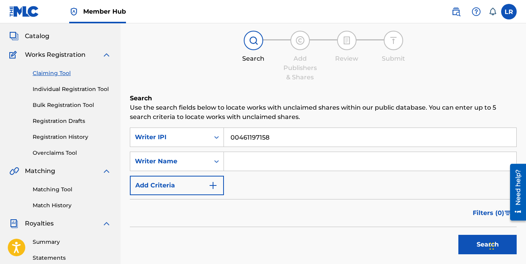
click at [459, 235] on button "Search" at bounding box center [488, 244] width 58 height 19
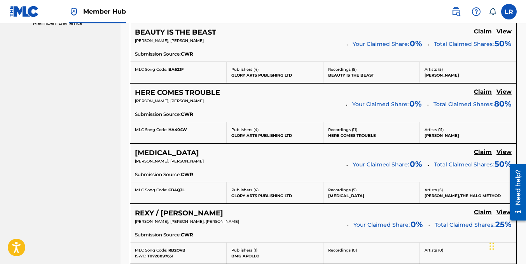
scroll to position [409, 0]
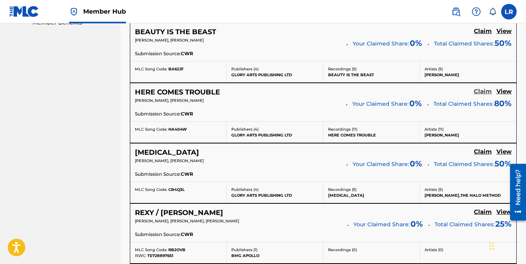
click at [486, 90] on h5 "Claim" at bounding box center [483, 91] width 18 height 7
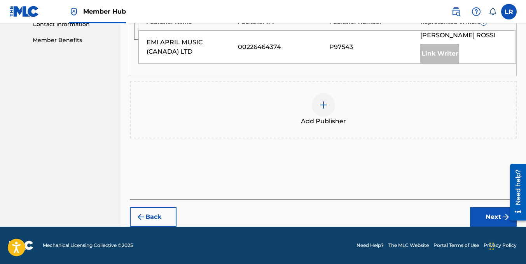
click at [280, 125] on div "Add Publisher" at bounding box center [323, 109] width 385 height 33
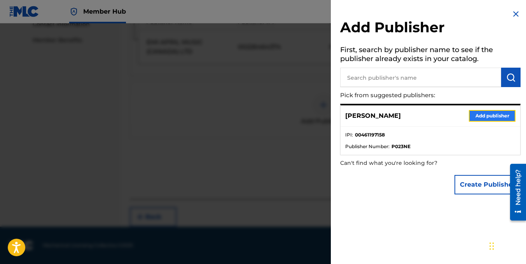
click at [498, 115] on button "Add publisher" at bounding box center [492, 116] width 47 height 12
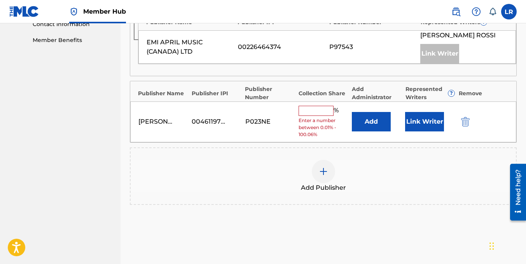
click at [319, 108] on input "text" at bounding box center [316, 111] width 35 height 10
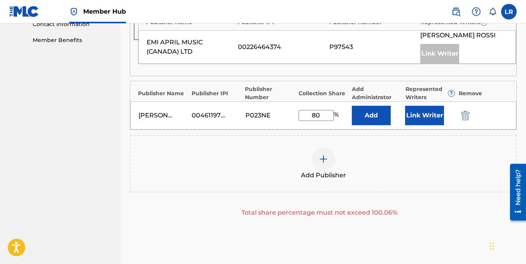
type input "80"
click at [417, 219] on div "Publishers ( 3 ) ? REQUIRED Total shares: 160 % Administrator ? Administrator I…" at bounding box center [323, 38] width 387 height 373
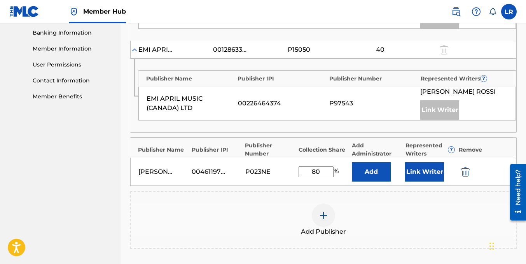
scroll to position [337, 0]
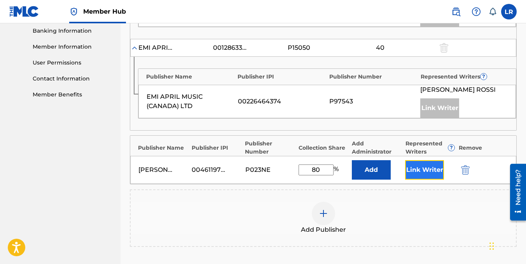
click at [418, 173] on button "Link Writer" at bounding box center [424, 169] width 39 height 19
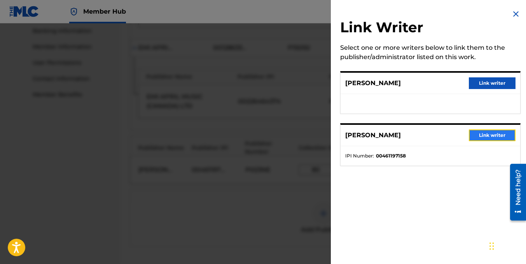
click at [483, 138] on button "Link writer" at bounding box center [492, 136] width 47 height 12
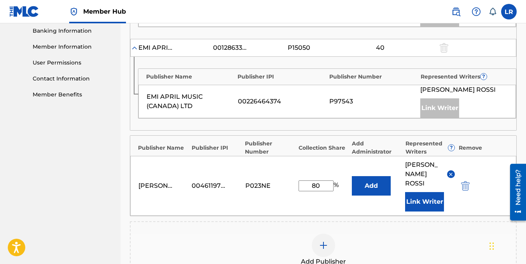
click at [401, 234] on div "Add Publisher" at bounding box center [323, 250] width 385 height 33
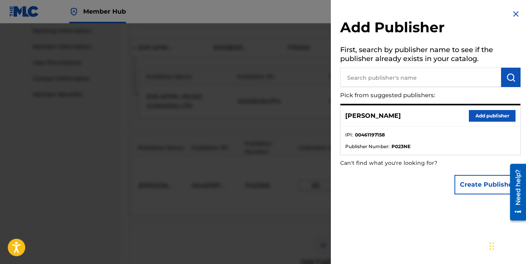
click at [243, 258] on div at bounding box center [263, 155] width 526 height 264
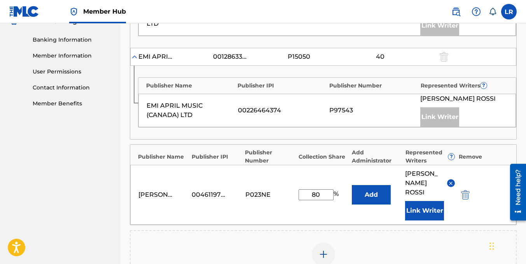
scroll to position [328, 0]
click at [315, 192] on input "80" at bounding box center [316, 194] width 35 height 11
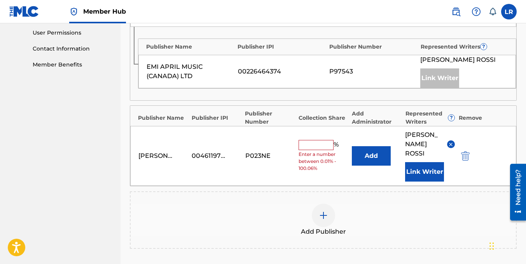
scroll to position [380, 0]
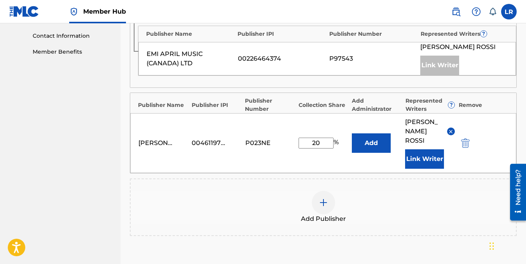
type input "20"
click at [341, 257] on div "Add Publishers & Shares Enter your publisher(s)/administrator(s). HERE COMES TR…" at bounding box center [323, 25] width 387 height 541
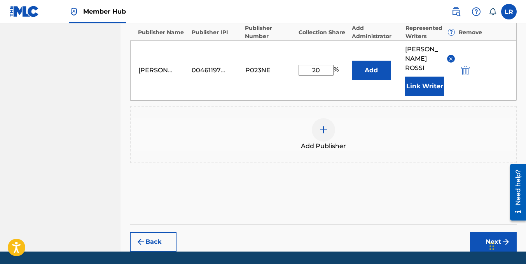
scroll to position [454, 0]
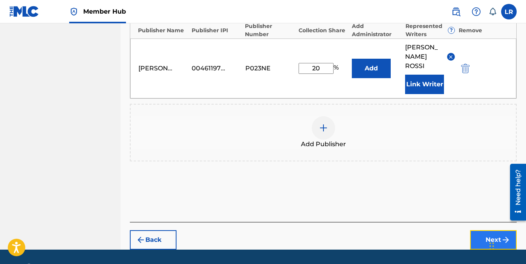
click at [478, 230] on button "Next" at bounding box center [493, 239] width 47 height 19
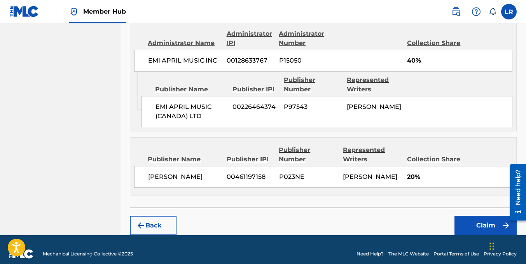
scroll to position [445, 0]
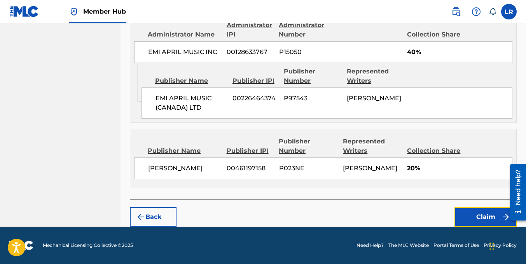
drag, startPoint x: 474, startPoint y: 210, endPoint x: 386, endPoint y: 196, distance: 89.3
click at [481, 216] on button "Claim" at bounding box center [486, 216] width 62 height 19
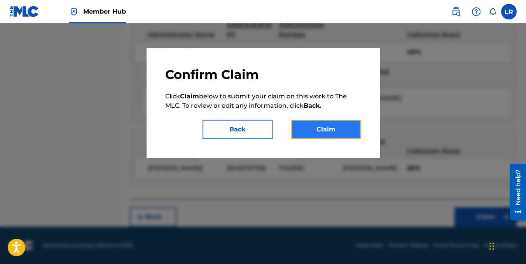
click at [329, 122] on button "Claim" at bounding box center [326, 129] width 70 height 19
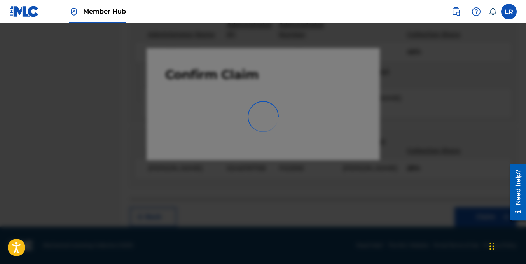
scroll to position [218, 0]
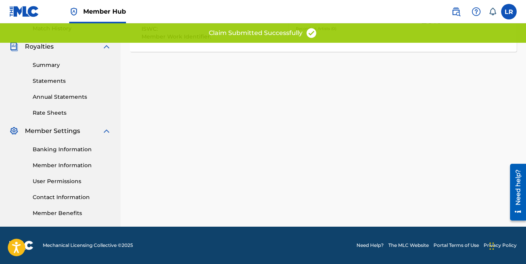
click at [289, 125] on div "Claiming Tool Search Add Publishers & Shares Review Submit Submit Your claim ha…" at bounding box center [324, 26] width 406 height 402
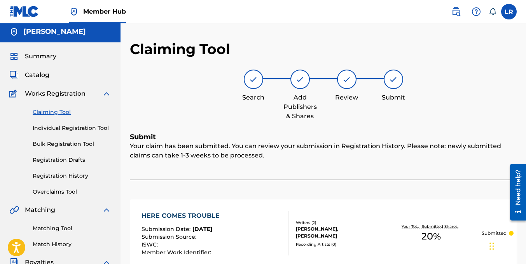
scroll to position [1, 0]
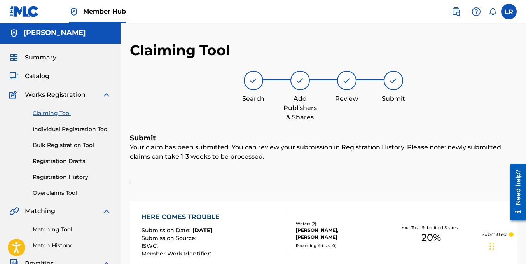
click at [54, 112] on link "Claiming Tool" at bounding box center [72, 113] width 79 height 8
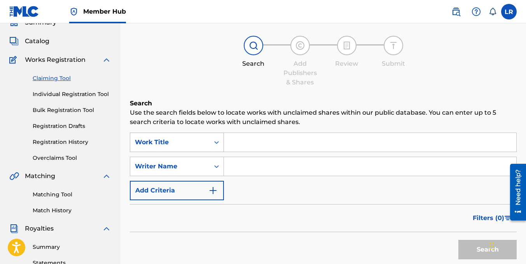
click at [192, 152] on div "Work Title" at bounding box center [177, 142] width 94 height 19
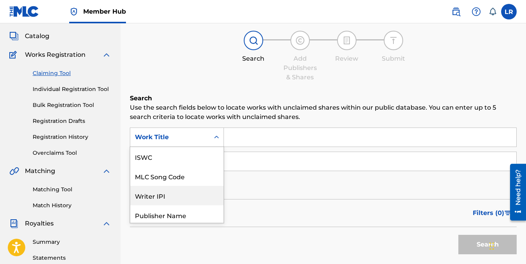
scroll to position [19, 0]
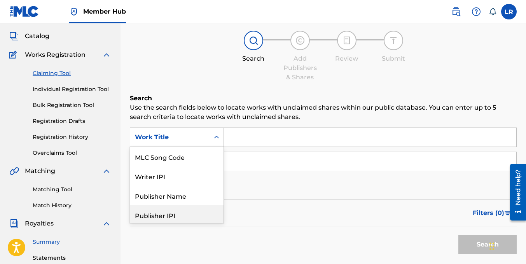
drag, startPoint x: 96, startPoint y: 233, endPoint x: 87, endPoint y: 239, distance: 10.8
click at [87, 239] on main "LUKAS ROSSI Summary Catalog Works Registration Claiming Tool Individual Registr…" at bounding box center [263, 193] width 526 height 422
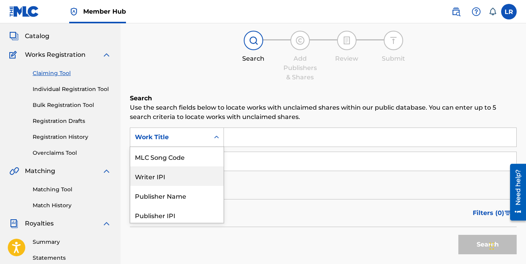
click at [180, 179] on div "Writer IPI" at bounding box center [176, 175] width 93 height 19
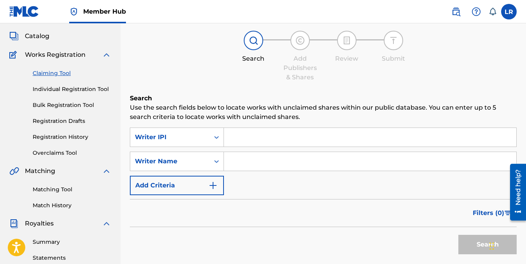
click at [243, 139] on input "Search Form" at bounding box center [370, 137] width 292 height 19
paste input "00461197158"
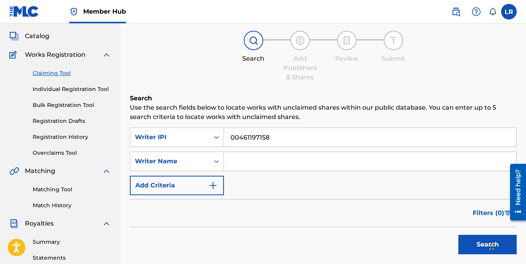
type input "00461197158"
click at [430, 162] on input "Search Form" at bounding box center [370, 161] width 292 height 19
click at [459, 235] on button "Search" at bounding box center [488, 244] width 58 height 19
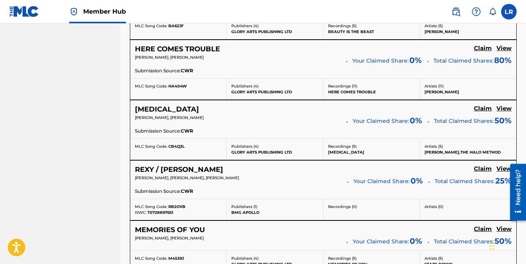
scroll to position [452, 0]
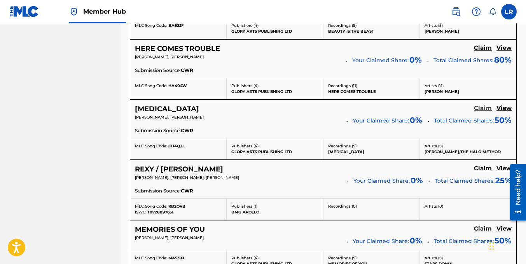
click at [478, 108] on h5 "Claim" at bounding box center [483, 108] width 18 height 7
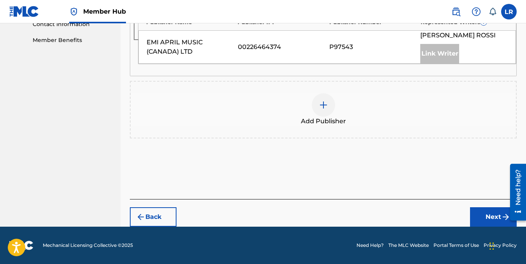
scroll to position [391, 0]
click at [371, 106] on div "Add Publisher" at bounding box center [323, 109] width 385 height 33
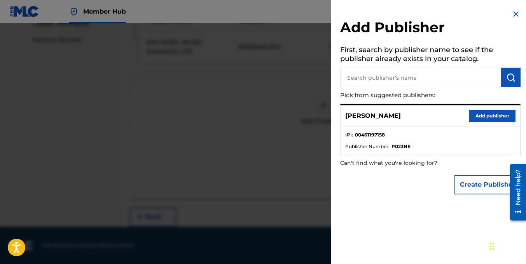
click at [513, 120] on div "LUKAS ROSSI Add publisher" at bounding box center [431, 115] width 180 height 21
click at [499, 116] on button "Add publisher" at bounding box center [492, 116] width 47 height 12
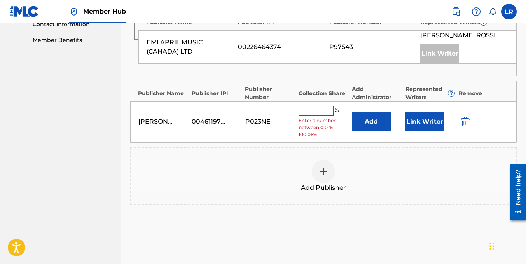
click at [325, 109] on input "text" at bounding box center [316, 111] width 35 height 10
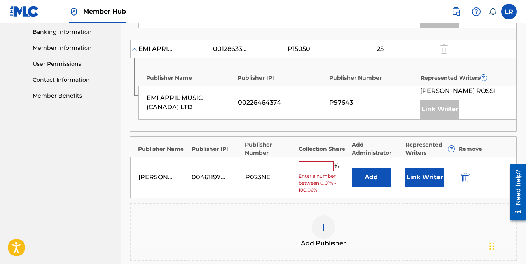
scroll to position [336, 0]
click at [318, 168] on input "text" at bounding box center [316, 166] width 35 height 10
type input "50"
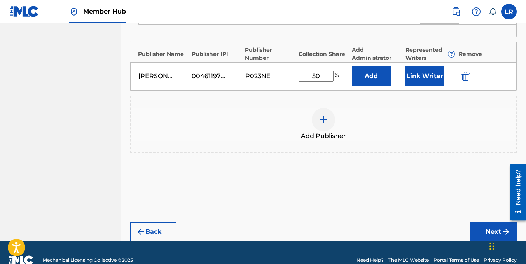
scroll to position [445, 0]
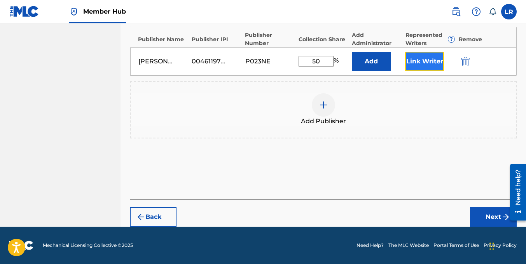
click at [419, 60] on button "Link Writer" at bounding box center [424, 61] width 39 height 19
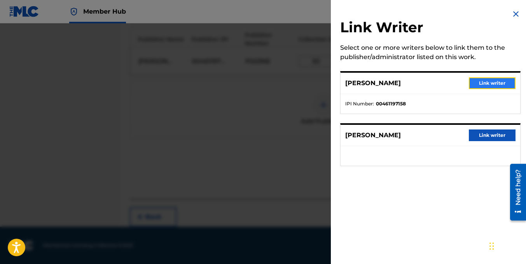
click at [488, 84] on button "Link writer" at bounding box center [492, 83] width 47 height 12
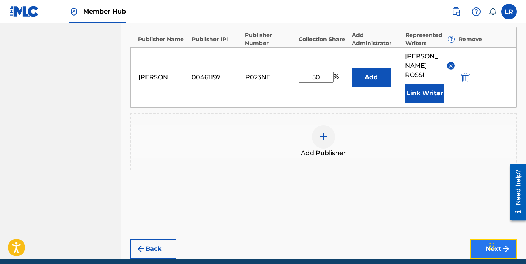
click at [485, 239] on button "Next" at bounding box center [493, 248] width 47 height 19
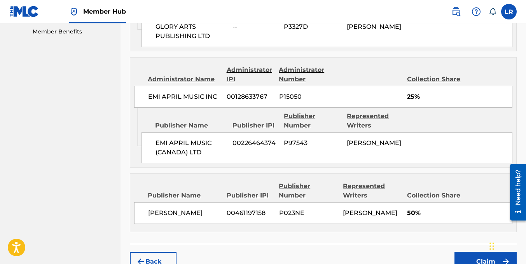
scroll to position [445, 0]
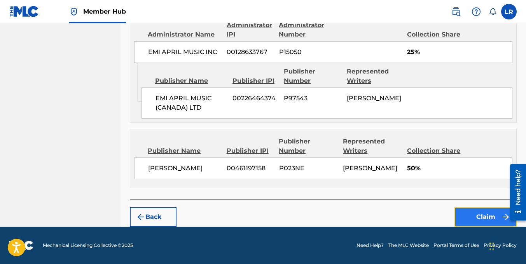
click at [459, 221] on button "Claim" at bounding box center [486, 216] width 62 height 19
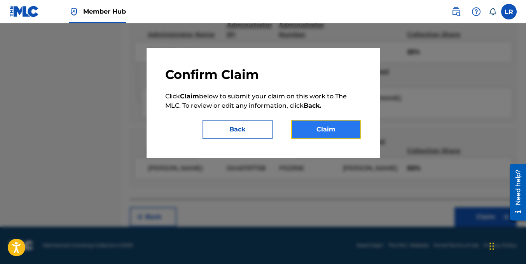
click at [344, 136] on button "Claim" at bounding box center [326, 129] width 70 height 19
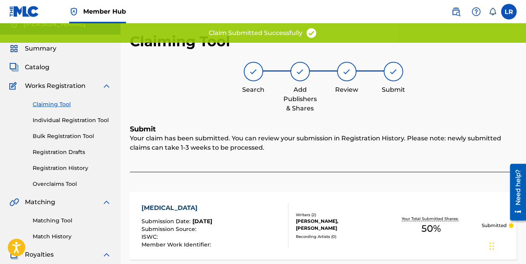
scroll to position [0, 0]
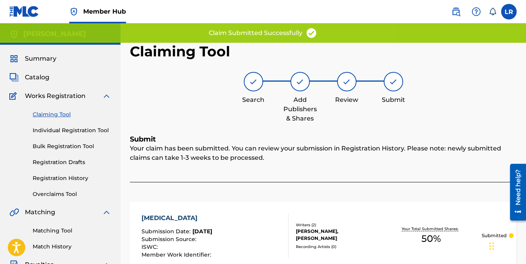
click at [67, 115] on link "Claiming Tool" at bounding box center [72, 114] width 79 height 8
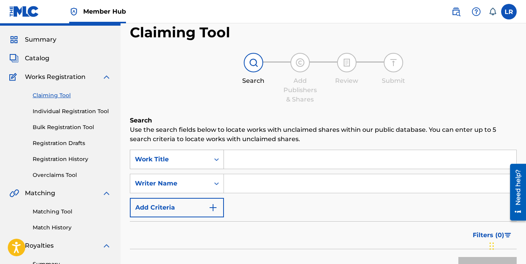
click at [212, 169] on div "Work Title" at bounding box center [177, 159] width 94 height 19
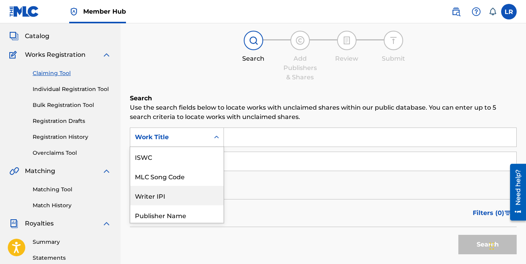
scroll to position [19, 0]
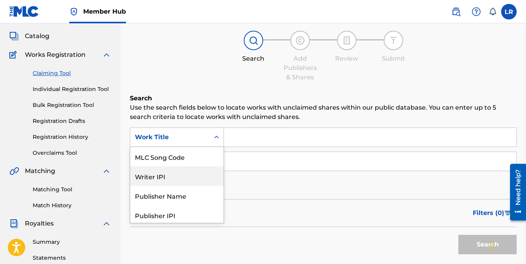
click at [202, 175] on div "Writer IPI" at bounding box center [176, 175] width 93 height 19
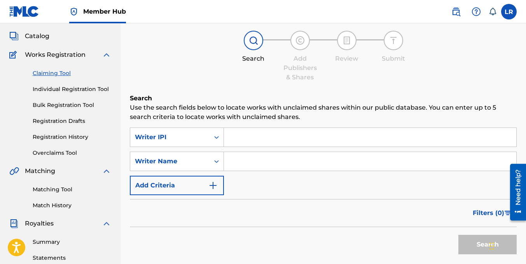
click at [260, 136] on input "Search Form" at bounding box center [370, 137] width 292 height 19
paste input "00461197158"
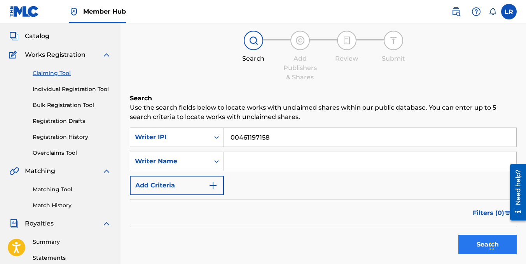
type input "00461197158"
click at [470, 239] on button "Search" at bounding box center [488, 244] width 58 height 19
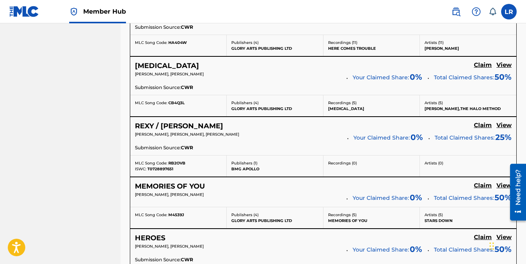
scroll to position [497, 0]
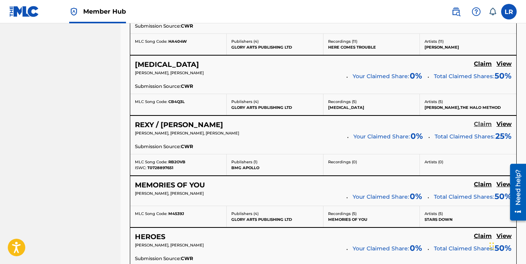
click at [487, 121] on h5 "Claim" at bounding box center [483, 124] width 18 height 7
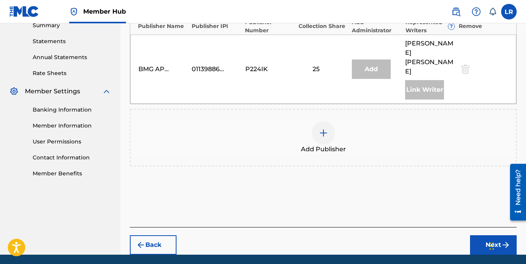
click at [487, 121] on div "Add Publisher" at bounding box center [323, 137] width 385 height 33
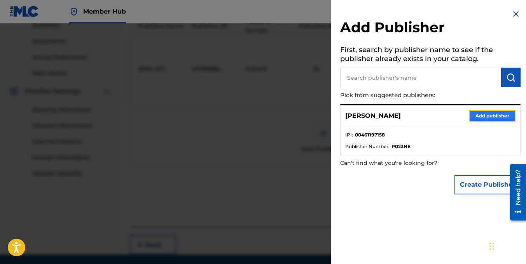
click at [496, 116] on button "Add publisher" at bounding box center [492, 116] width 47 height 12
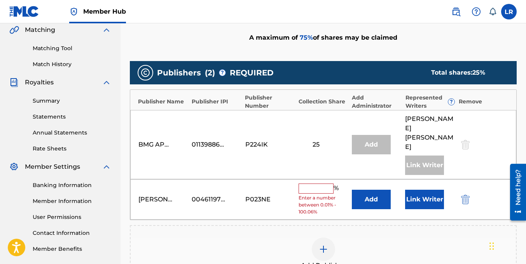
scroll to position [184, 0]
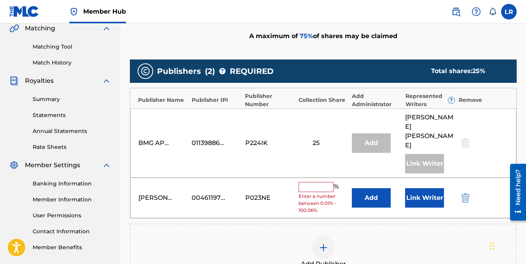
click at [308, 182] on input "text" at bounding box center [316, 187] width 35 height 10
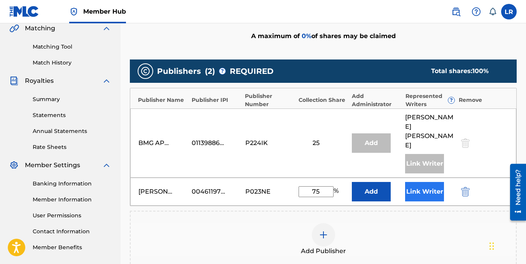
type input "75"
click at [427, 182] on button "Link Writer" at bounding box center [424, 191] width 39 height 19
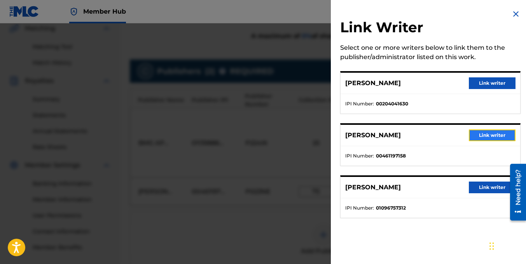
click at [490, 135] on button "Link writer" at bounding box center [492, 136] width 47 height 12
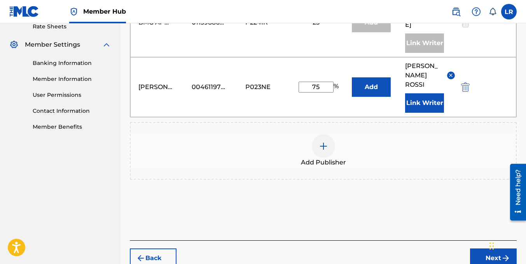
scroll to position [308, 0]
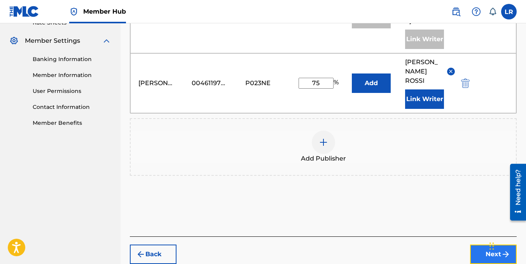
click at [481, 245] on button "Next" at bounding box center [493, 254] width 47 height 19
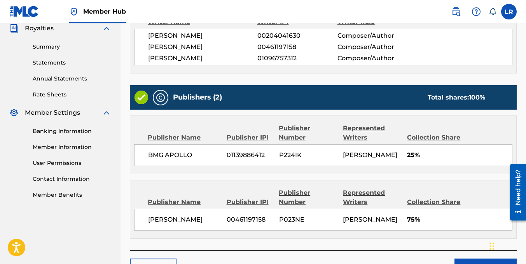
scroll to position [288, 0]
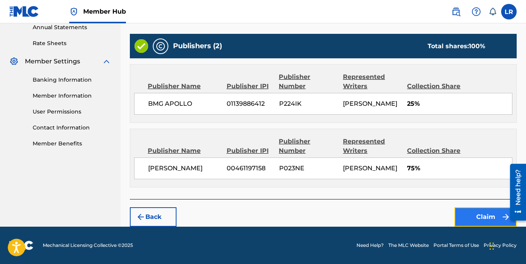
click at [475, 220] on button "Claim" at bounding box center [486, 216] width 62 height 19
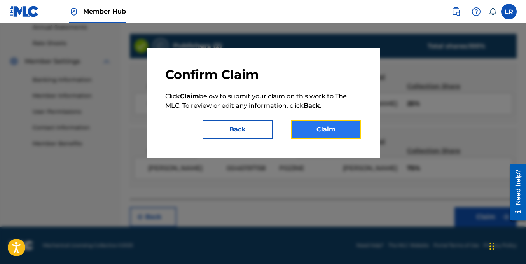
click at [328, 131] on button "Claim" at bounding box center [326, 129] width 70 height 19
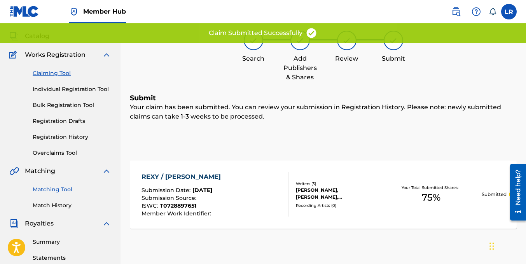
scroll to position [0, 0]
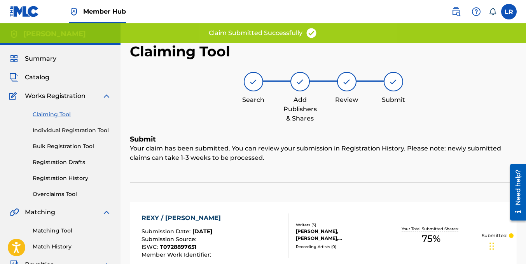
click at [55, 116] on link "Claiming Tool" at bounding box center [72, 114] width 79 height 8
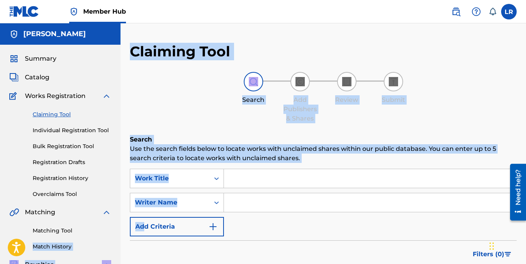
drag, startPoint x: 137, startPoint y: 221, endPoint x: 118, endPoint y: 230, distance: 21.4
click at [118, 230] on main "LUKAS ROSSI Summary Catalog Works Registration Claiming Tool Individual Registr…" at bounding box center [263, 234] width 526 height 422
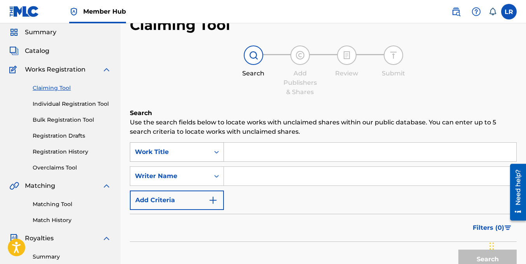
click at [217, 162] on div "Work Title" at bounding box center [177, 151] width 94 height 19
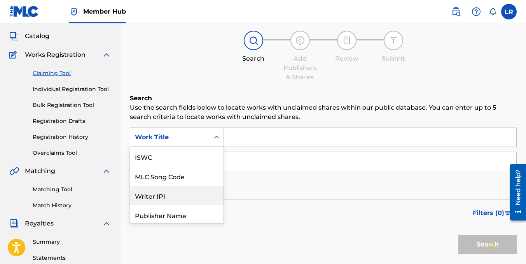
scroll to position [19, 0]
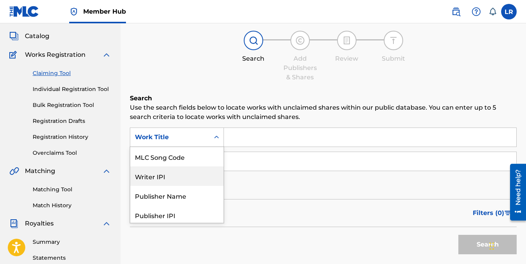
click at [200, 173] on div "Writer IPI" at bounding box center [176, 175] width 93 height 19
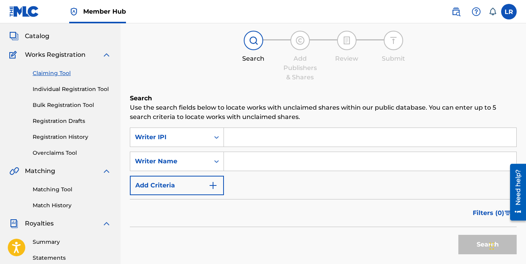
click at [263, 134] on input "Search Form" at bounding box center [370, 137] width 292 height 19
paste input "00461197158"
type input "00461197158"
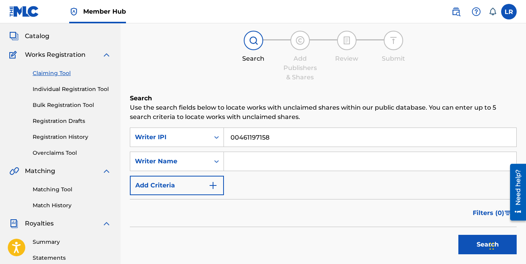
click at [459, 235] on button "Search" at bounding box center [488, 244] width 58 height 19
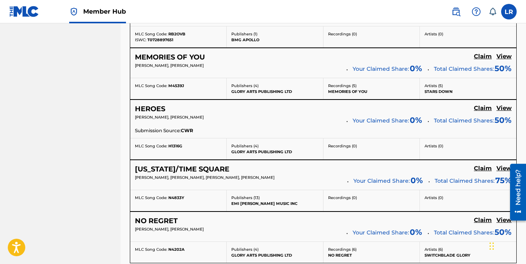
scroll to position [646, 0]
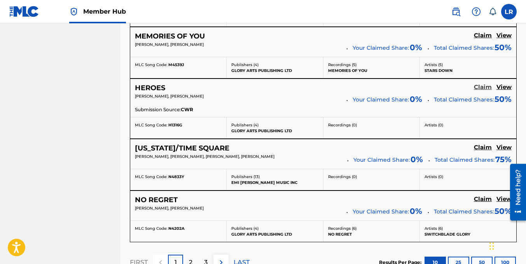
click at [482, 89] on h5 "Claim" at bounding box center [483, 87] width 18 height 7
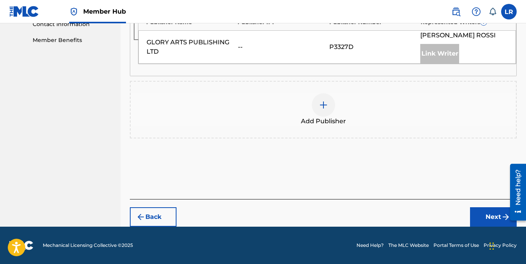
click at [327, 122] on span "Add Publisher" at bounding box center [323, 121] width 45 height 9
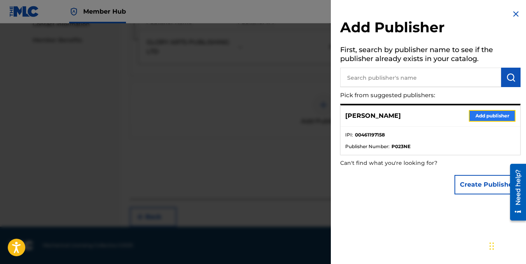
click at [491, 115] on button "Add publisher" at bounding box center [492, 116] width 47 height 12
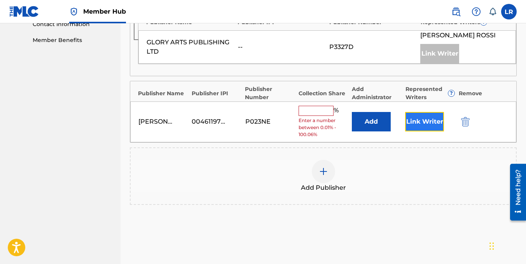
click at [413, 124] on button "Link Writer" at bounding box center [424, 121] width 39 height 19
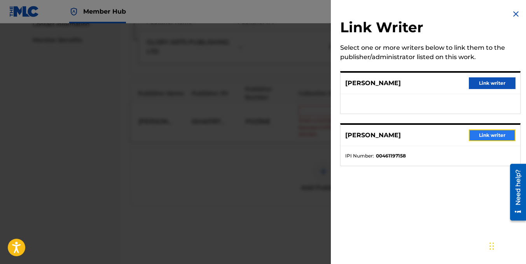
click at [480, 136] on button "Link writer" at bounding box center [492, 136] width 47 height 12
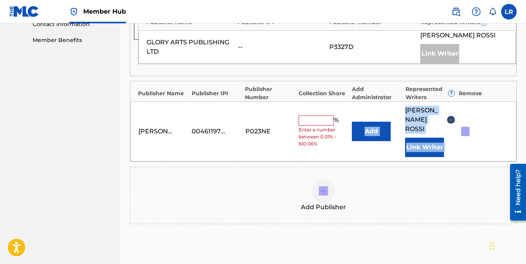
click at [298, 215] on div "Publishers ( 3 ) ? REQUIRED Total shares: 50 % Administrator ? Administrator IP…" at bounding box center [323, 38] width 387 height 372
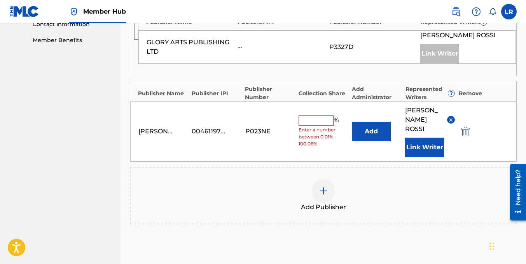
click at [306, 120] on input "text" at bounding box center [316, 121] width 35 height 10
type input "50"
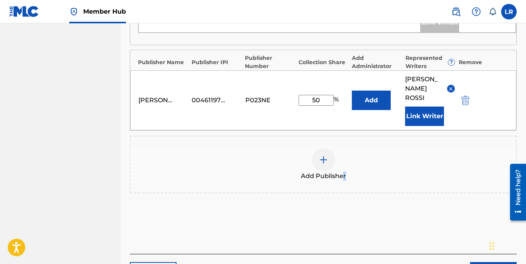
drag, startPoint x: 373, startPoint y: 254, endPoint x: 287, endPoint y: 264, distance: 87.0
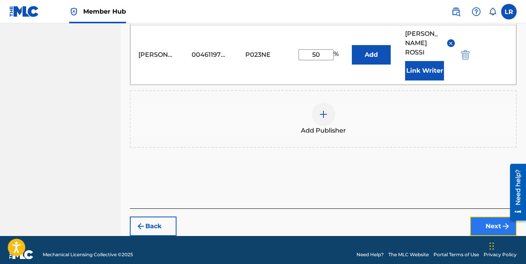
click at [477, 217] on button "Next" at bounding box center [493, 226] width 47 height 19
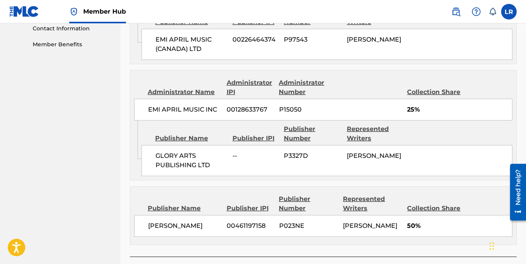
scroll to position [445, 0]
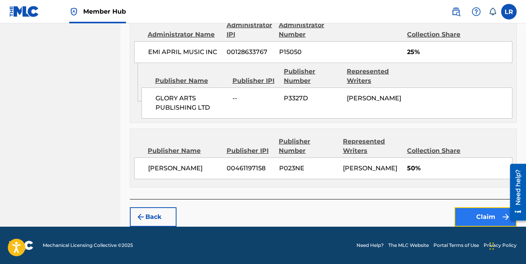
click at [468, 221] on button "Claim" at bounding box center [486, 216] width 62 height 19
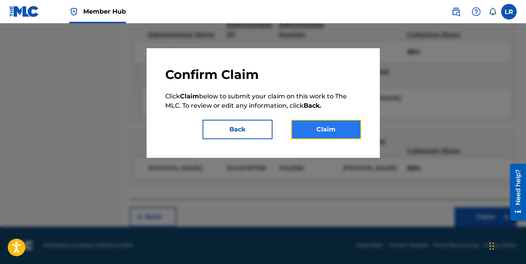
click at [334, 123] on button "Claim" at bounding box center [326, 129] width 70 height 19
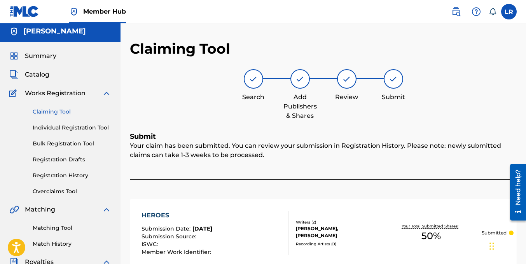
scroll to position [2, 0]
click at [61, 114] on link "Claiming Tool" at bounding box center [72, 112] width 79 height 8
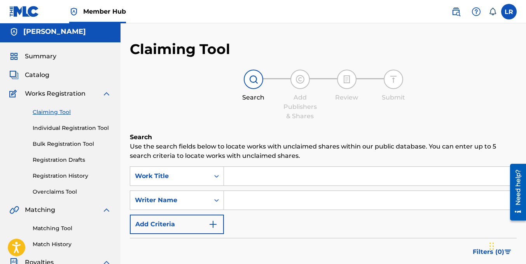
scroll to position [0, 0]
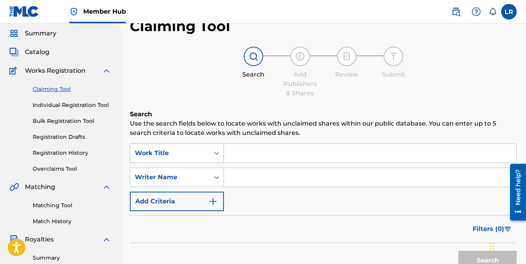
click at [163, 163] on div "Work Title" at bounding box center [177, 153] width 94 height 19
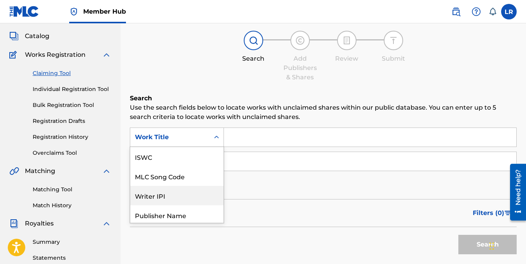
scroll to position [19, 0]
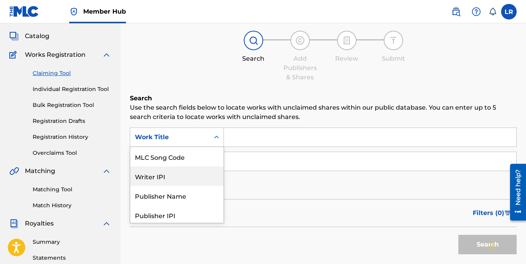
click at [158, 171] on div "Writer IPI" at bounding box center [176, 175] width 93 height 19
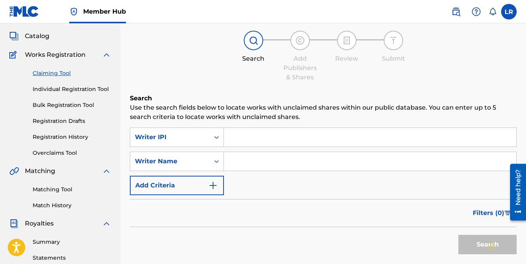
click at [241, 138] on input "Search Form" at bounding box center [370, 137] width 292 height 19
paste input "00461197158"
type input "00461197158"
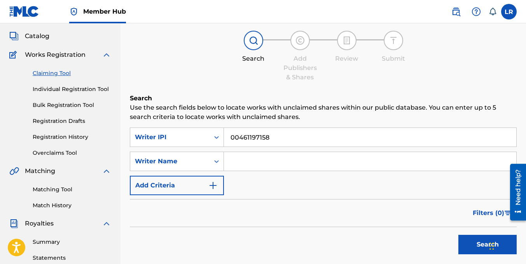
click at [459, 235] on button "Search" at bounding box center [488, 244] width 58 height 19
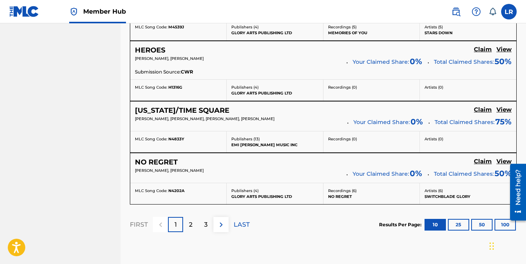
scroll to position [684, 0]
click at [475, 110] on h5 "Claim" at bounding box center [483, 109] width 18 height 7
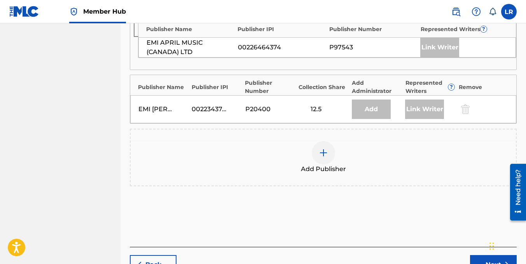
click at [295, 143] on div "Add Publisher" at bounding box center [323, 157] width 385 height 33
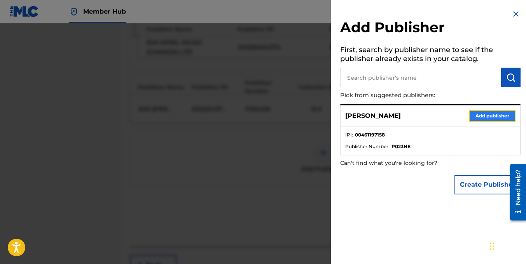
click at [488, 115] on button "Add publisher" at bounding box center [492, 116] width 47 height 12
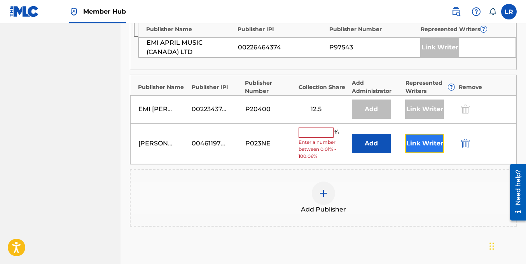
click at [429, 143] on button "Link Writer" at bounding box center [424, 143] width 39 height 19
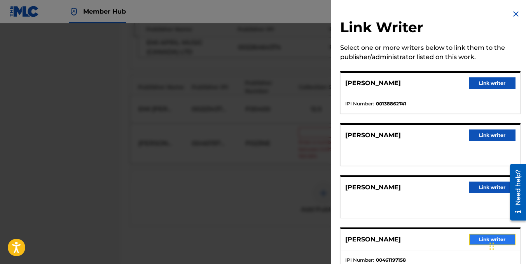
click at [474, 237] on button "Link writer" at bounding box center [492, 240] width 47 height 12
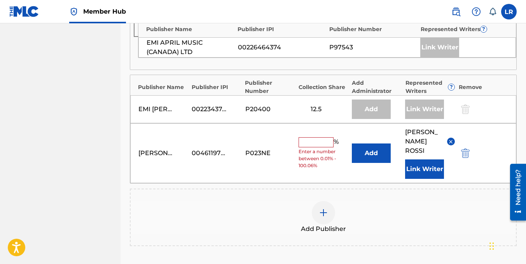
click at [308, 140] on input "text" at bounding box center [316, 142] width 35 height 10
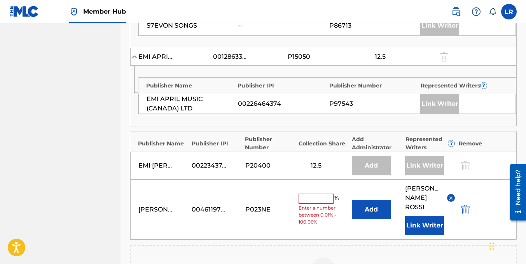
scroll to position [628, 0]
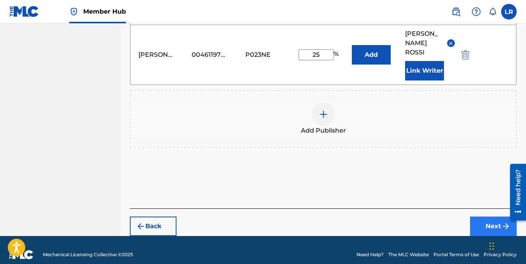
type input "25"
click at [479, 221] on button "Next" at bounding box center [493, 226] width 47 height 19
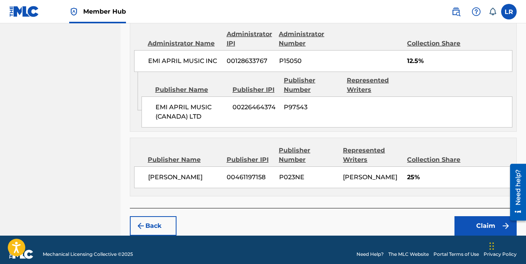
scroll to position [1015, 0]
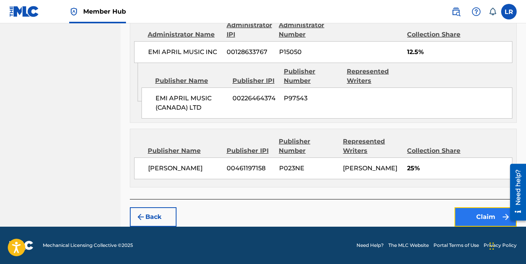
click at [467, 211] on button "Claim" at bounding box center [486, 216] width 62 height 19
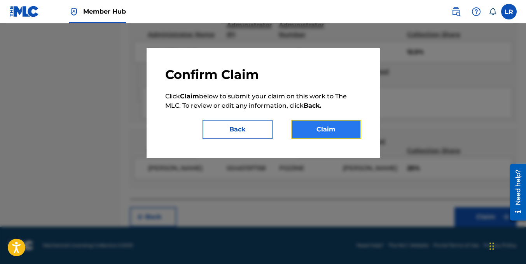
click at [337, 131] on button "Claim" at bounding box center [326, 129] width 70 height 19
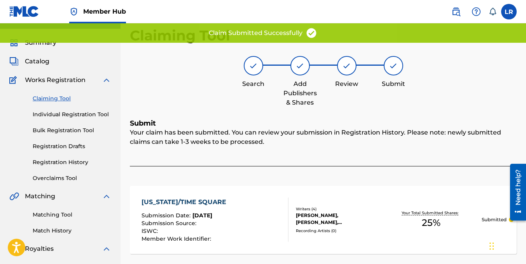
scroll to position [16, 0]
click at [59, 100] on link "Claiming Tool" at bounding box center [72, 99] width 79 height 8
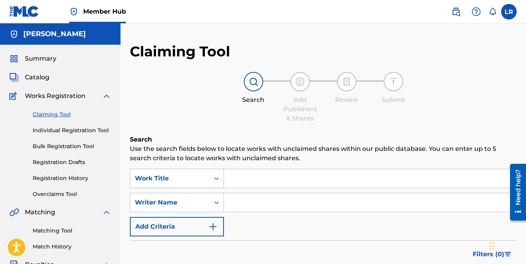
click at [206, 175] on div "Work Title" at bounding box center [177, 178] width 94 height 19
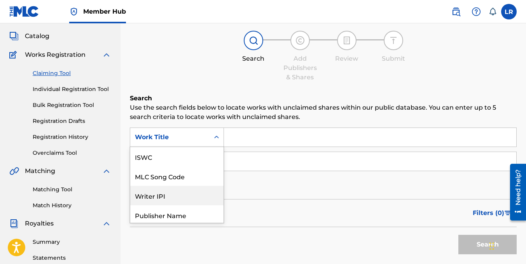
scroll to position [19, 0]
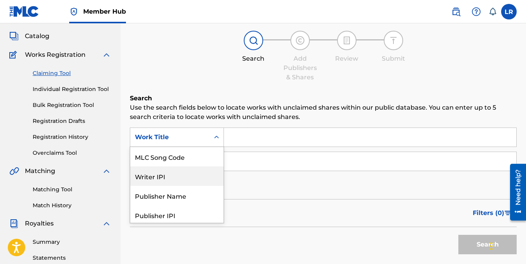
click at [197, 169] on div "Writer IPI" at bounding box center [176, 175] width 93 height 19
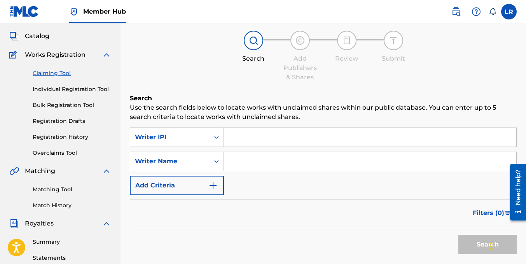
click at [250, 143] on input "Search Form" at bounding box center [370, 137] width 292 height 19
paste input "00461197158"
type input "00461197158"
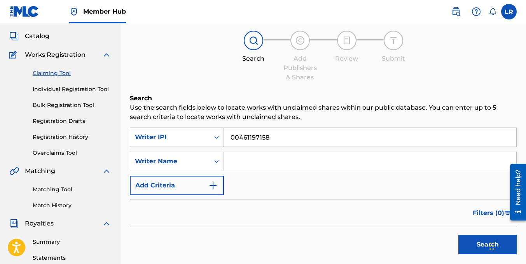
click at [459, 235] on button "Search" at bounding box center [488, 244] width 58 height 19
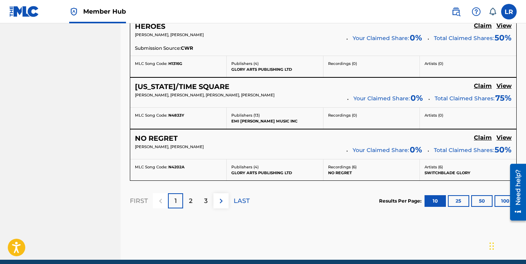
scroll to position [707, 0]
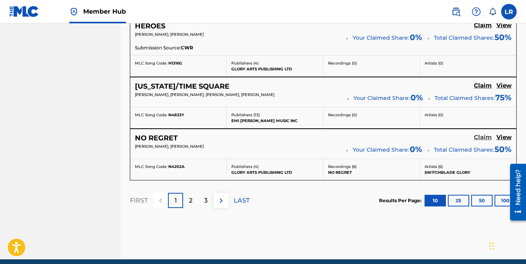
click at [481, 138] on h5 "Claim" at bounding box center [483, 137] width 18 height 7
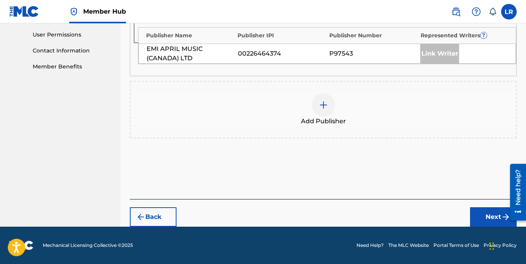
click at [329, 130] on div "Add Publisher" at bounding box center [323, 110] width 387 height 58
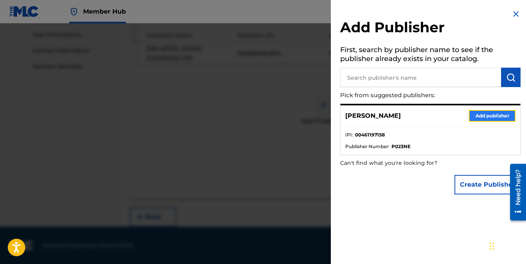
click at [490, 119] on button "Add publisher" at bounding box center [492, 116] width 47 height 12
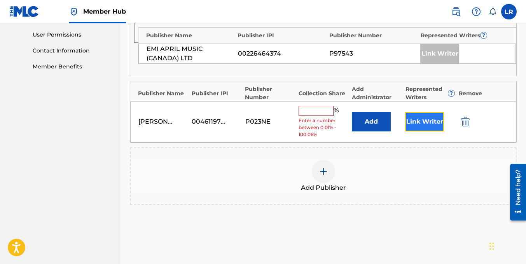
click at [441, 117] on button "Link Writer" at bounding box center [424, 121] width 39 height 19
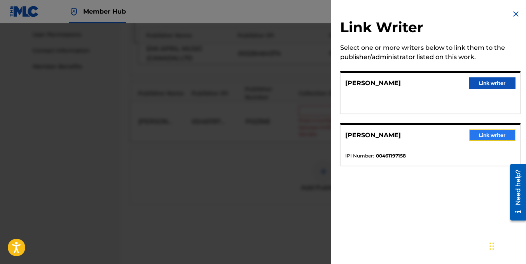
click at [482, 135] on button "Link writer" at bounding box center [492, 136] width 47 height 12
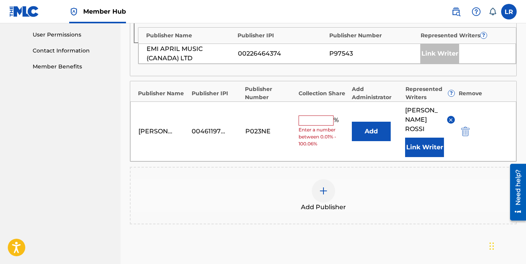
click at [324, 116] on input "text" at bounding box center [316, 121] width 35 height 10
type input "50"
click at [382, 250] on div "Add Publishers & Shares Enter your publisher(s)/administrator(s). NO REGRET A m…" at bounding box center [323, 27] width 387 height 515
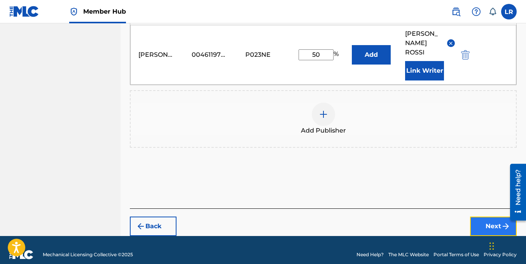
click at [487, 221] on button "Next" at bounding box center [493, 226] width 47 height 19
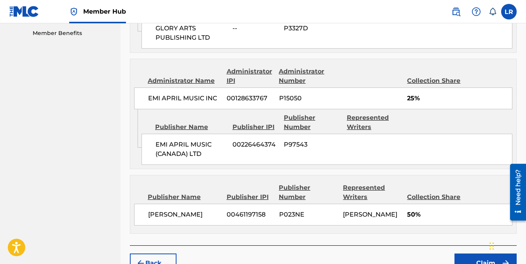
scroll to position [445, 0]
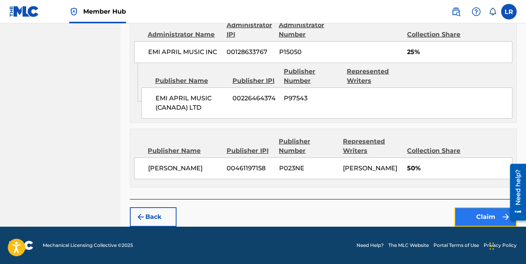
click at [468, 214] on button "Claim" at bounding box center [486, 216] width 62 height 19
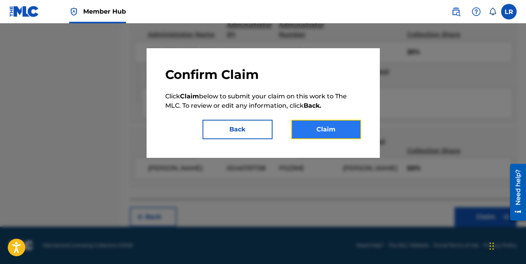
click at [312, 127] on button "Claim" at bounding box center [326, 129] width 70 height 19
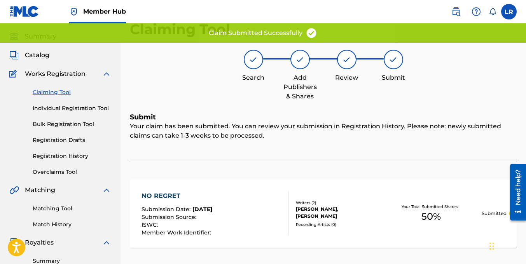
scroll to position [22, 0]
click at [48, 93] on link "Claiming Tool" at bounding box center [72, 93] width 79 height 8
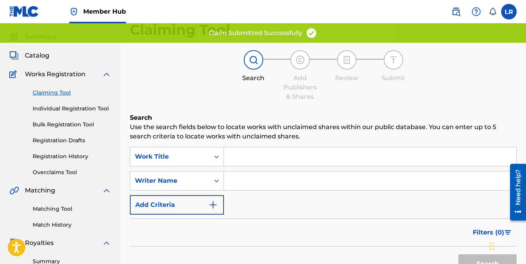
scroll to position [0, 0]
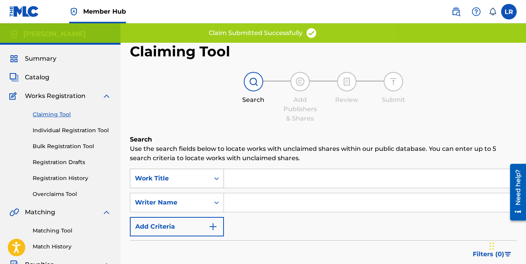
click at [194, 177] on div "Work Title" at bounding box center [177, 178] width 94 height 19
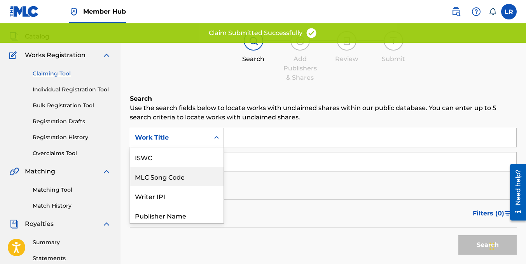
scroll to position [19, 0]
click at [175, 172] on div "Writer IPI" at bounding box center [176, 175] width 93 height 19
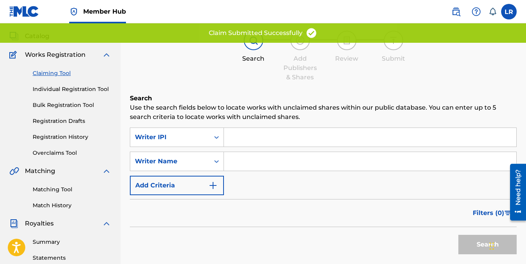
click at [238, 140] on input "Search Form" at bounding box center [370, 137] width 292 height 19
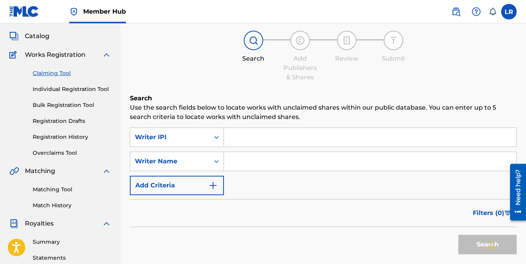
paste input "00461197158"
type input "00461197158"
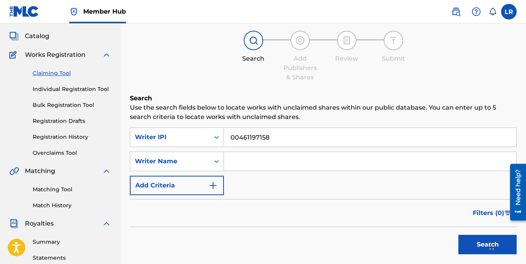
click at [459, 235] on button "Search" at bounding box center [488, 244] width 58 height 19
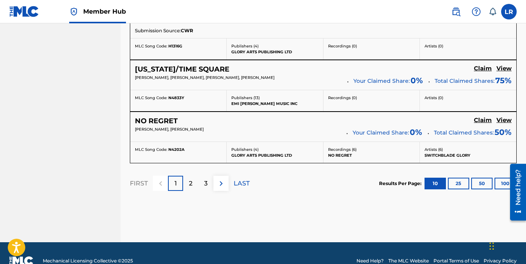
scroll to position [740, 0]
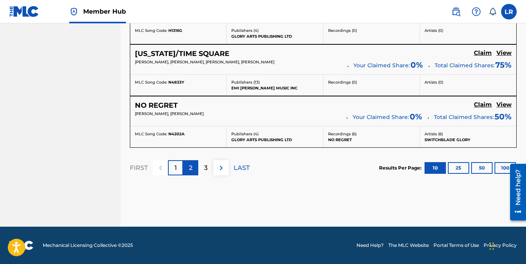
click at [196, 165] on div "2" at bounding box center [190, 167] width 15 height 15
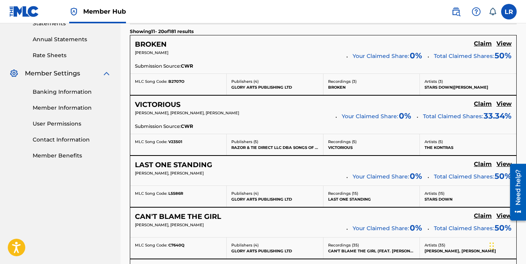
scroll to position [278, 0]
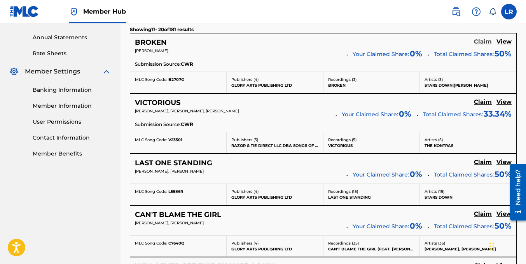
click at [479, 42] on h5 "Claim" at bounding box center [483, 41] width 18 height 7
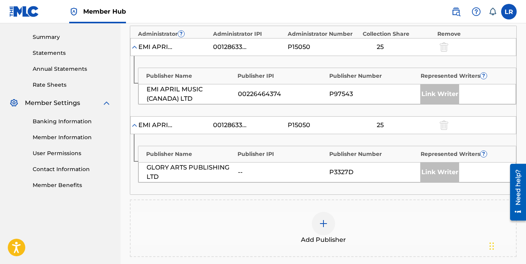
scroll to position [246, 0]
click at [321, 218] on div at bounding box center [323, 223] width 23 height 23
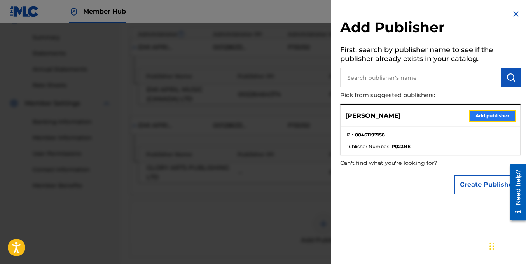
click at [487, 114] on button "Add publisher" at bounding box center [492, 116] width 47 height 12
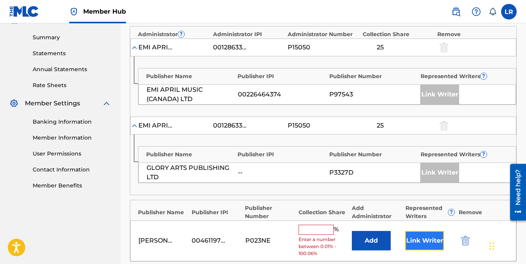
click at [433, 234] on button "Link Writer" at bounding box center [424, 240] width 39 height 19
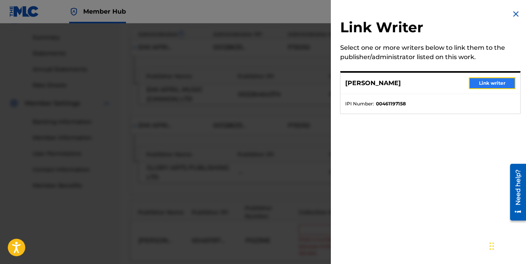
click at [487, 86] on button "Link writer" at bounding box center [492, 83] width 47 height 12
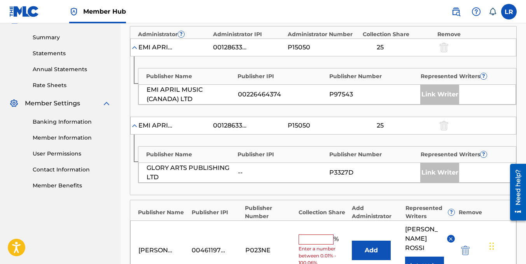
click at [325, 228] on div "LUKAS ROSSI 00461197158 P023NE % Enter a number between 0.01% - 100.06% Add LUK…" at bounding box center [323, 251] width 386 height 60
click at [321, 235] on input "text" at bounding box center [316, 240] width 35 height 10
type input "50"
click at [332, 196] on div "Publishers ( 3 ) ? REQUIRED Total shares: 100 % Administrator ? Administrator I…" at bounding box center [323, 171] width 387 height 346
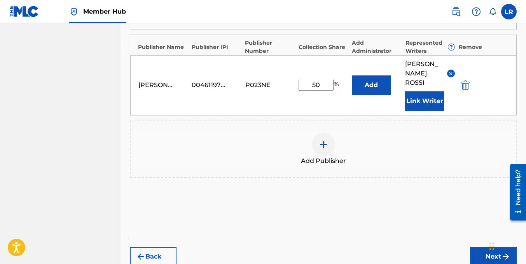
scroll to position [411, 0]
click at [474, 247] on button "Next" at bounding box center [493, 256] width 47 height 19
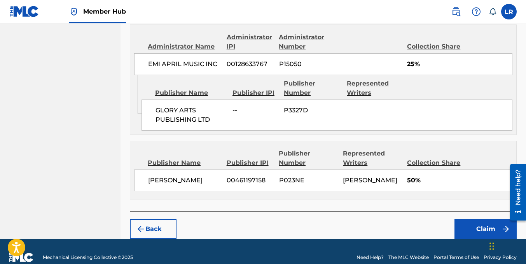
scroll to position [439, 0]
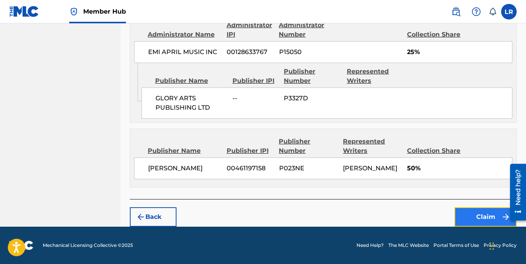
click at [471, 218] on button "Claim" at bounding box center [486, 216] width 62 height 19
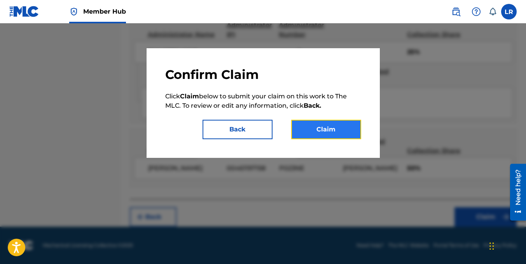
click at [336, 125] on button "Claim" at bounding box center [326, 129] width 70 height 19
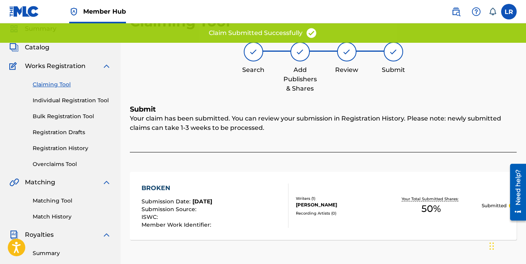
scroll to position [28, 0]
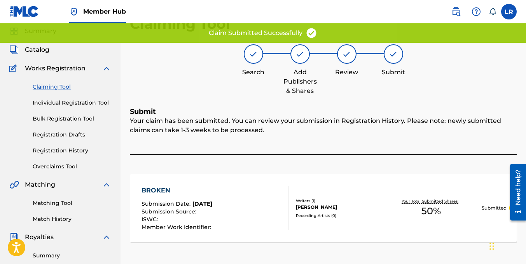
click at [64, 88] on link "Claiming Tool" at bounding box center [72, 87] width 79 height 8
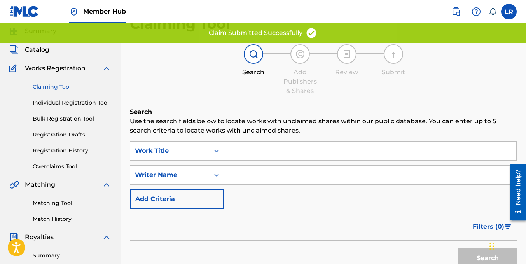
scroll to position [0, 0]
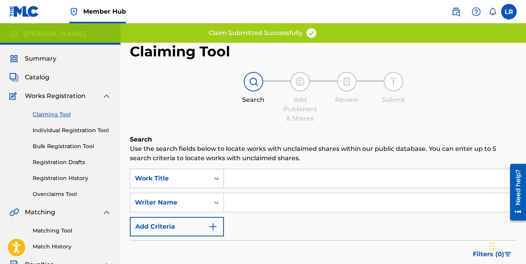
click at [175, 175] on div "Work Title" at bounding box center [177, 178] width 94 height 19
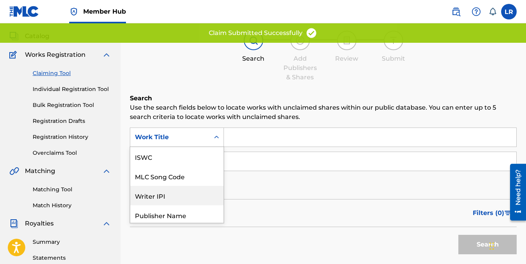
scroll to position [19, 0]
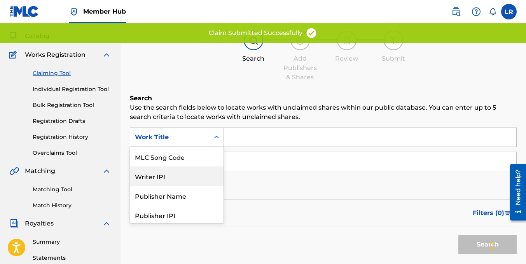
click at [173, 175] on div "Writer IPI" at bounding box center [176, 175] width 93 height 19
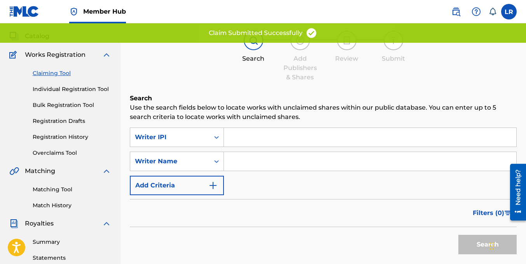
click at [249, 144] on input "Search Form" at bounding box center [370, 137] width 292 height 19
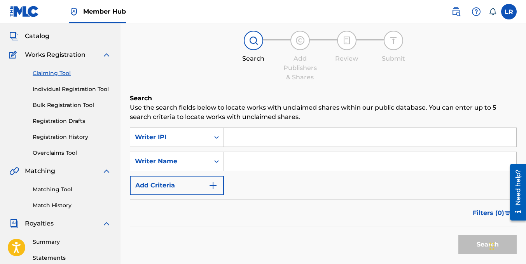
paste input "00461197158"
type input "00461197158"
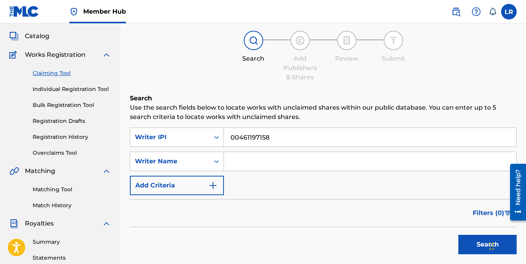
click at [459, 235] on button "Search" at bounding box center [488, 244] width 58 height 19
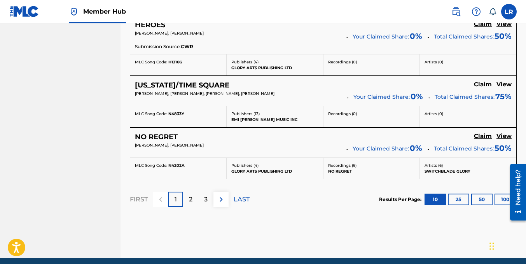
scroll to position [740, 0]
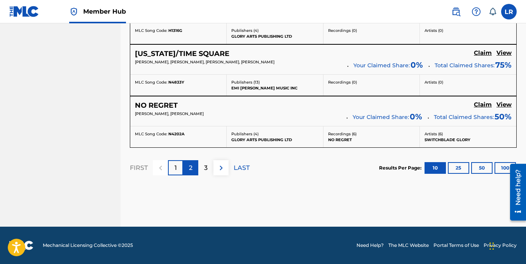
click at [195, 161] on div "2" at bounding box center [190, 167] width 15 height 15
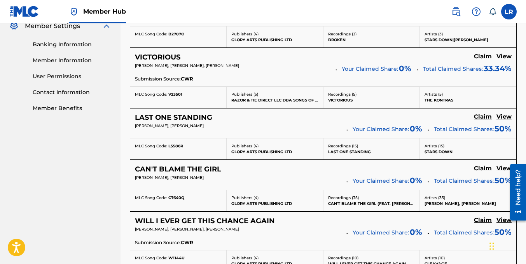
scroll to position [324, 0]
click at [477, 117] on h5 "Claim" at bounding box center [483, 116] width 18 height 7
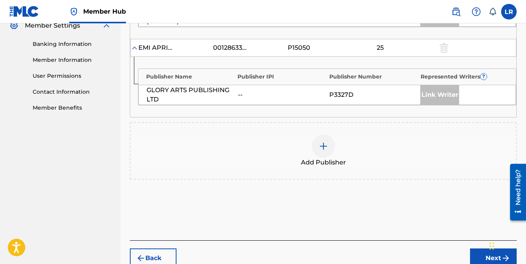
click at [342, 151] on div "Add Publisher" at bounding box center [323, 151] width 385 height 33
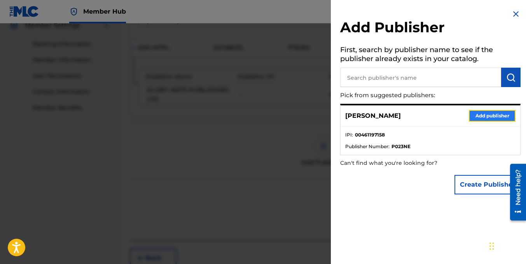
click at [488, 117] on button "Add publisher" at bounding box center [492, 116] width 47 height 12
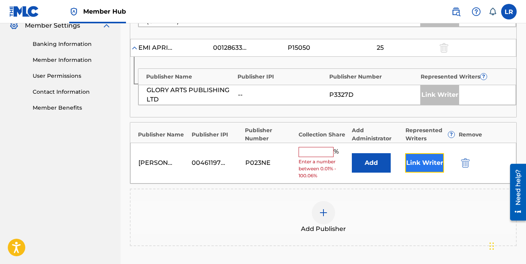
click at [442, 160] on button "Link Writer" at bounding box center [424, 162] width 39 height 19
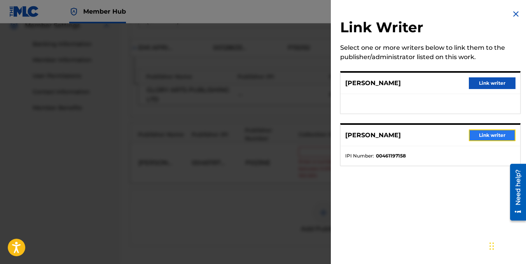
click at [488, 132] on button "Link writer" at bounding box center [492, 136] width 47 height 12
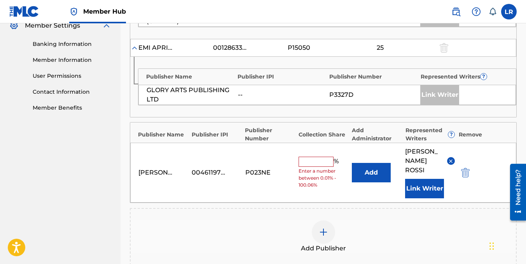
click at [326, 157] on input "text" at bounding box center [316, 162] width 35 height 10
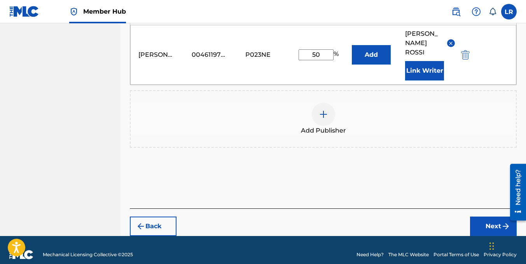
type input "50"
click at [384, 208] on div "Back Next" at bounding box center [323, 222] width 387 height 28
click at [498, 217] on button "Next" at bounding box center [493, 226] width 47 height 19
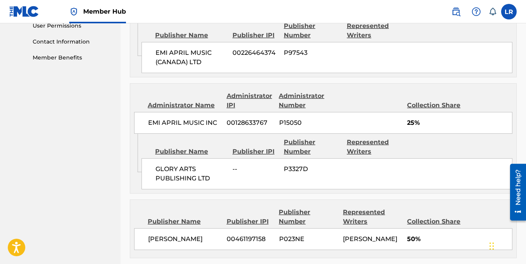
scroll to position [445, 0]
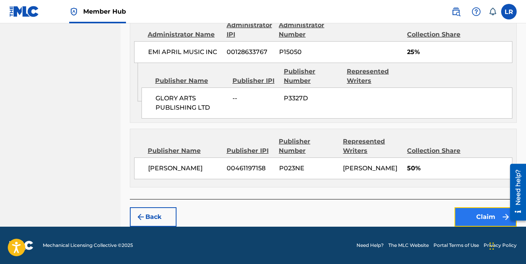
click at [459, 219] on button "Claim" at bounding box center [486, 216] width 62 height 19
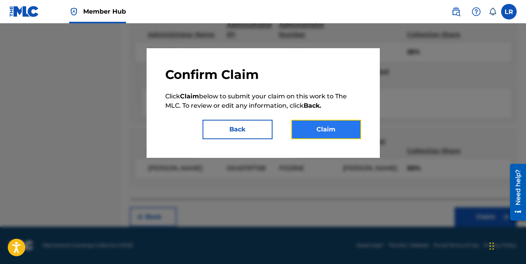
click at [330, 133] on button "Claim" at bounding box center [326, 129] width 70 height 19
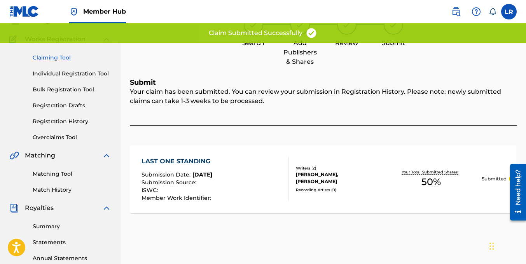
scroll to position [56, 0]
click at [63, 174] on link "Matching Tool" at bounding box center [72, 174] width 79 height 8
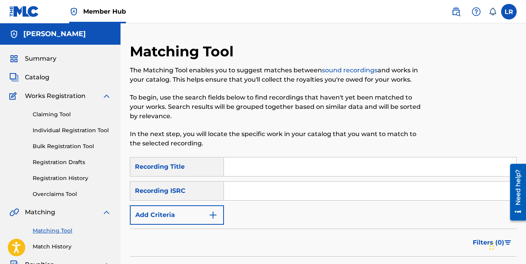
click at [195, 172] on div "Recording Title" at bounding box center [177, 166] width 94 height 19
click at [190, 190] on div "Recording ISRC" at bounding box center [177, 190] width 94 height 19
click at [60, 116] on link "Claiming Tool" at bounding box center [72, 114] width 79 height 8
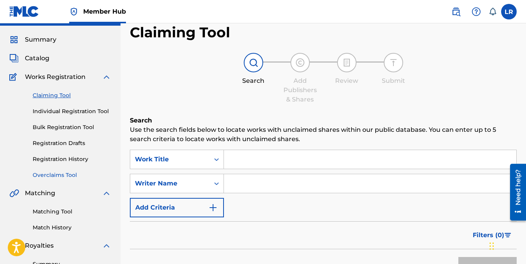
scroll to position [18, 0]
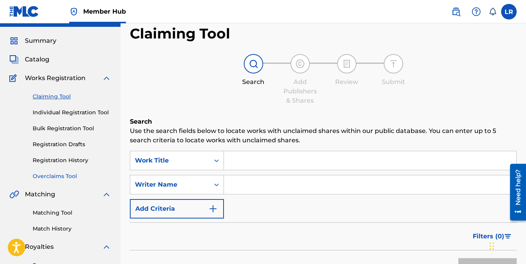
click at [59, 176] on link "Overclaims Tool" at bounding box center [72, 176] width 79 height 8
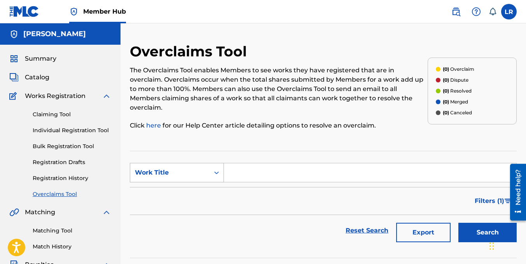
click at [203, 167] on div "Work Title" at bounding box center [169, 172] width 79 height 15
click at [224, 116] on div "The Overclaims Tool enables Members to see works they have registered that are …" at bounding box center [279, 98] width 298 height 65
click at [65, 118] on link "Claiming Tool" at bounding box center [72, 114] width 79 height 8
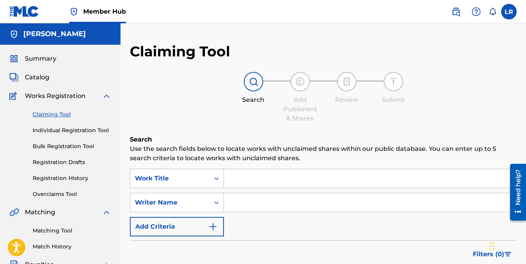
click at [194, 179] on div "Work Title" at bounding box center [177, 178] width 94 height 19
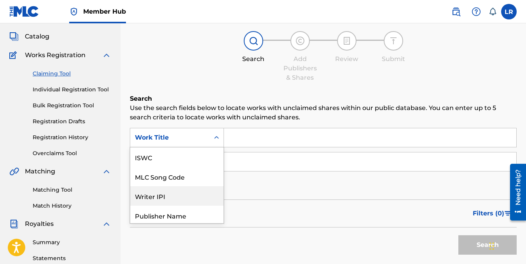
scroll to position [19, 0]
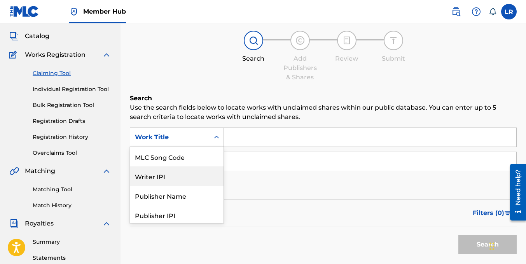
click at [186, 178] on div "Writer IPI" at bounding box center [176, 175] width 93 height 19
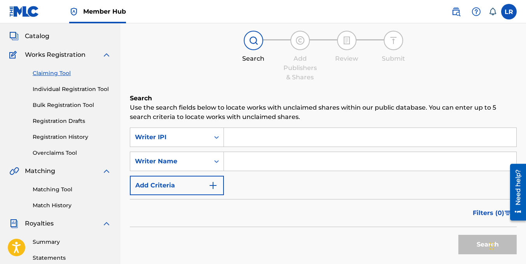
click at [246, 137] on input "Search Form" at bounding box center [370, 137] width 292 height 19
paste input "00461197158"
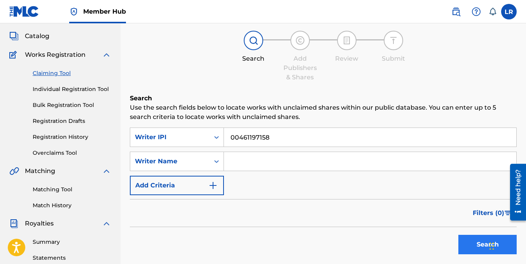
type input "00461197158"
click at [473, 241] on button "Search" at bounding box center [488, 244] width 58 height 19
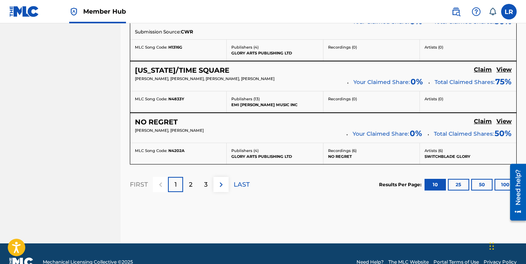
scroll to position [740, 0]
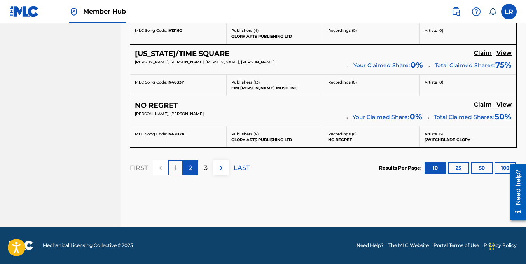
click at [191, 172] on p "2" at bounding box center [191, 167] width 4 height 9
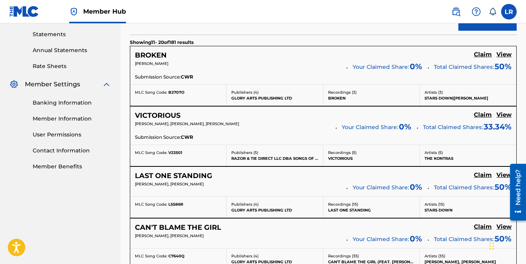
scroll to position [265, 0]
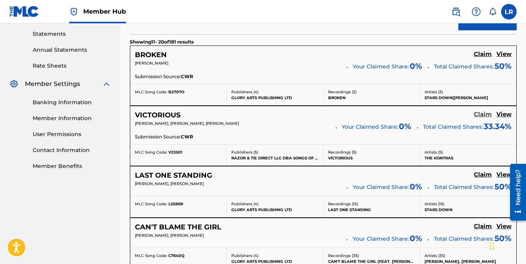
click at [481, 113] on h5 "Claim" at bounding box center [483, 114] width 18 height 7
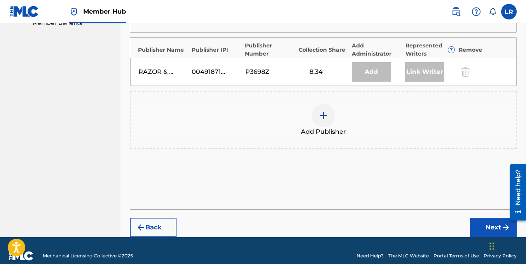
scroll to position [409, 0]
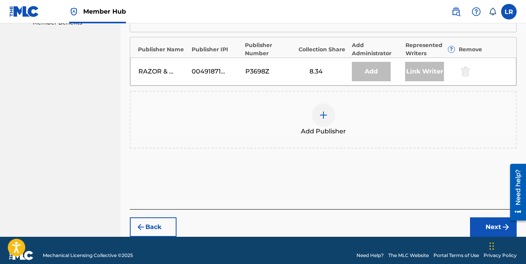
click at [320, 117] on img at bounding box center [323, 114] width 9 height 9
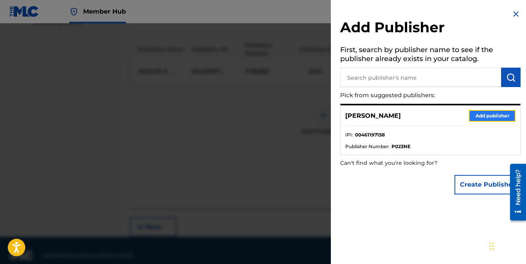
click at [476, 119] on button "Add publisher" at bounding box center [492, 116] width 47 height 12
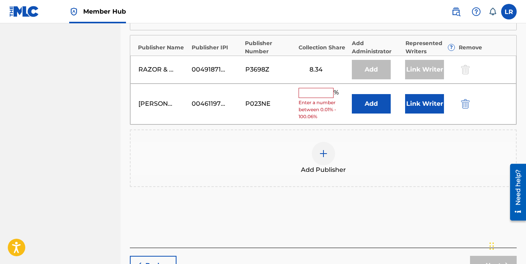
scroll to position [411, 0]
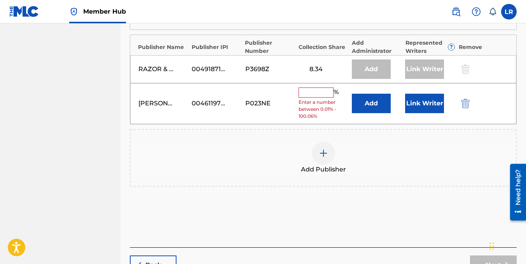
click at [308, 91] on input "text" at bounding box center [316, 93] width 35 height 10
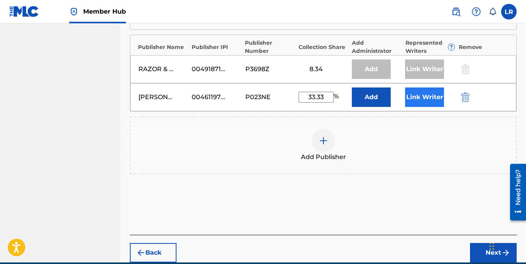
type input "33.33"
click at [414, 93] on button "Link Writer" at bounding box center [424, 97] width 39 height 19
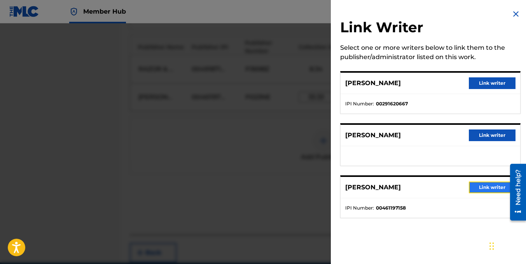
click at [474, 185] on button "Link writer" at bounding box center [492, 188] width 47 height 12
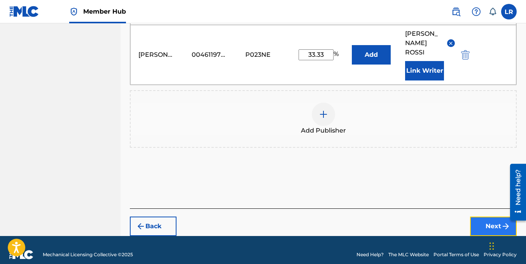
click at [485, 220] on button "Next" at bounding box center [493, 226] width 47 height 19
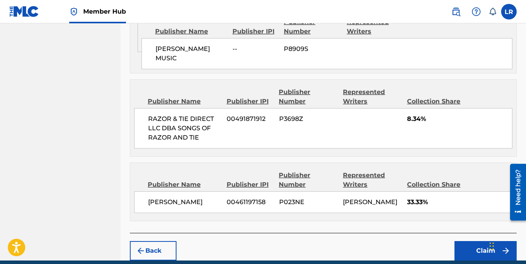
scroll to position [558, 0]
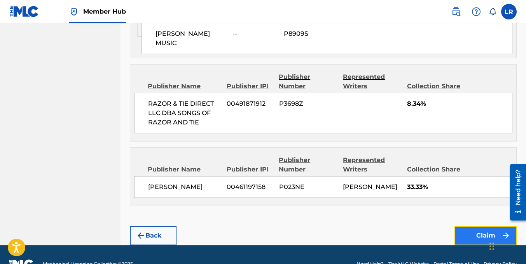
click at [475, 226] on button "Claim" at bounding box center [486, 235] width 62 height 19
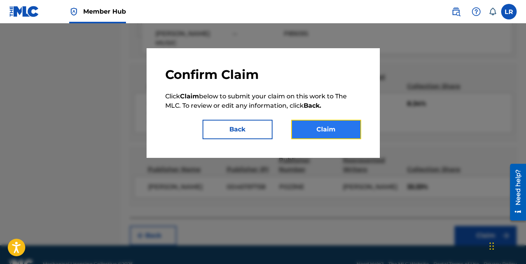
click at [342, 131] on button "Claim" at bounding box center [326, 129] width 70 height 19
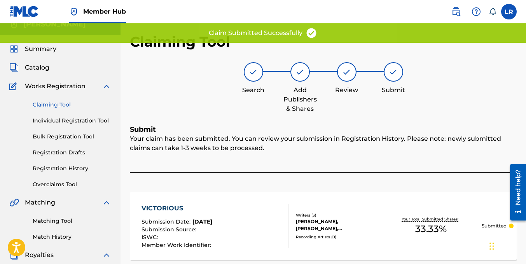
scroll to position [7, 0]
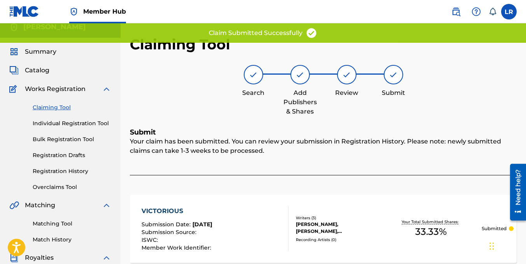
click at [47, 107] on link "Claiming Tool" at bounding box center [72, 107] width 79 height 8
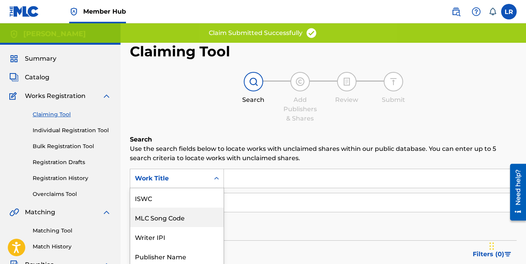
click at [204, 177] on div "7 results available. Use Up and Down to choose options, press Enter to select t…" at bounding box center [177, 178] width 94 height 19
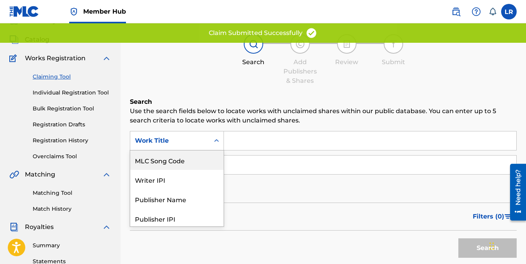
scroll to position [41, 0]
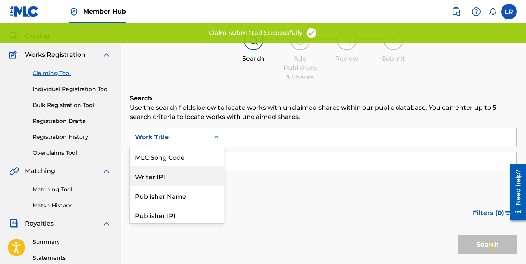
click at [179, 171] on div "Writer IPI" at bounding box center [176, 175] width 93 height 19
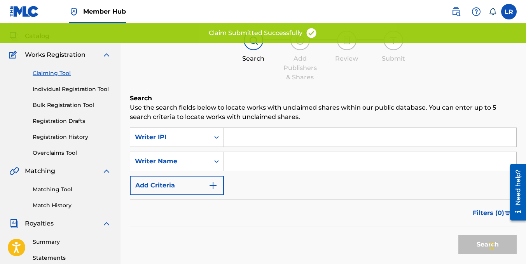
click at [251, 134] on input "Search Form" at bounding box center [370, 137] width 292 height 19
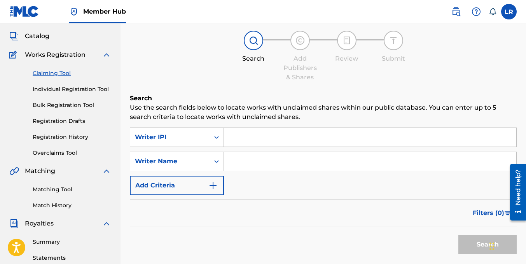
paste input "00461197158"
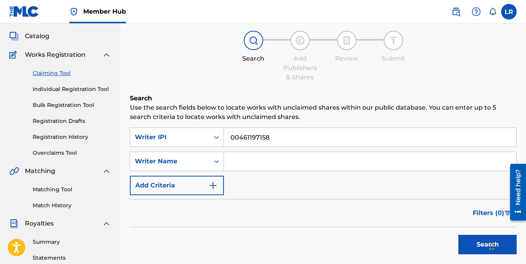
click at [251, 134] on input "00461197158" at bounding box center [370, 137] width 292 height 19
type input "00461197158"
click at [459, 235] on button "Search" at bounding box center [488, 244] width 58 height 19
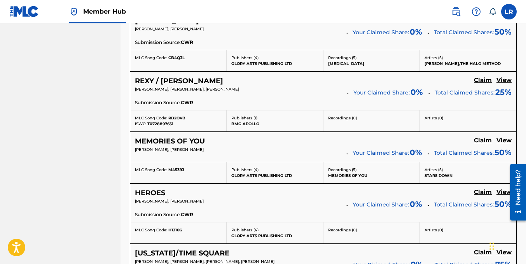
scroll to position [740, 0]
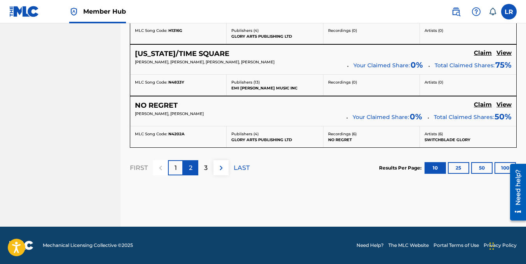
click at [192, 169] on p "2" at bounding box center [191, 167] width 4 height 9
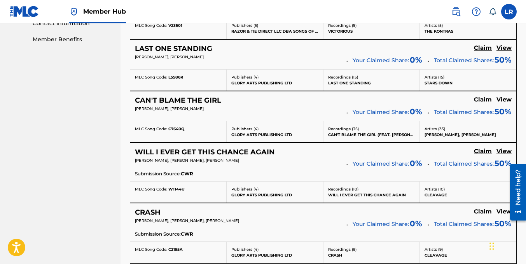
scroll to position [394, 0]
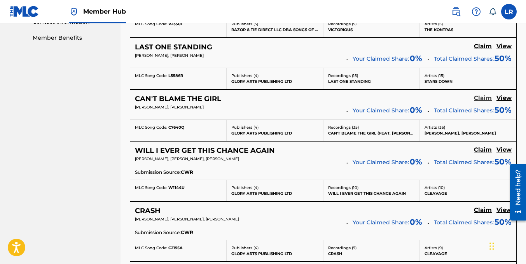
click at [480, 97] on h5 "Claim" at bounding box center [483, 98] width 18 height 7
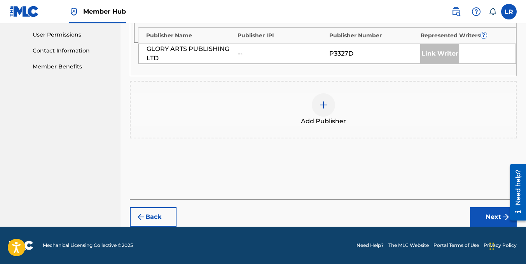
click at [300, 123] on div "Add Publisher" at bounding box center [323, 109] width 385 height 33
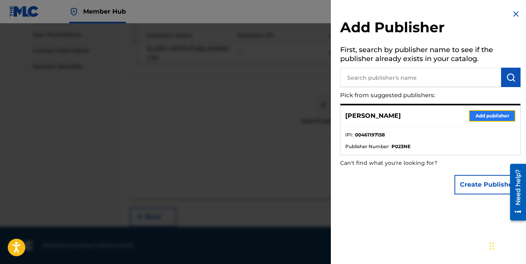
click at [487, 119] on button "Add publisher" at bounding box center [492, 116] width 47 height 12
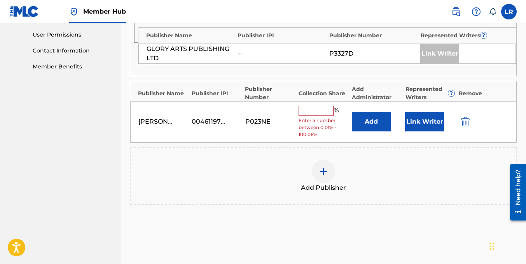
click at [320, 117] on span "Enter a number between 0.01% - 100.06%" at bounding box center [323, 127] width 49 height 21
click at [316, 112] on input "text" at bounding box center [316, 111] width 35 height 10
type input "50"
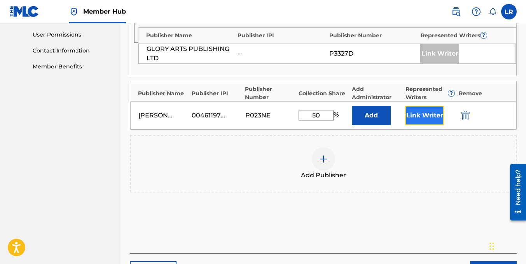
click at [422, 116] on button "Link Writer" at bounding box center [424, 115] width 39 height 19
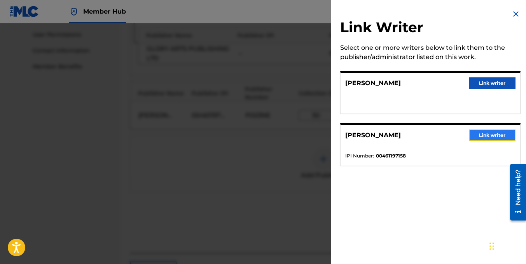
click at [496, 132] on button "Link writer" at bounding box center [492, 136] width 47 height 12
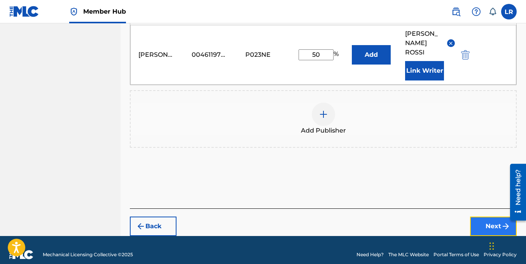
click at [494, 217] on button "Next" at bounding box center [493, 226] width 47 height 19
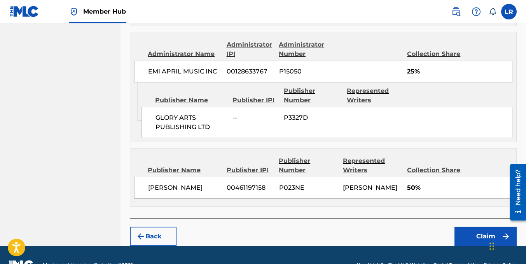
scroll to position [445, 0]
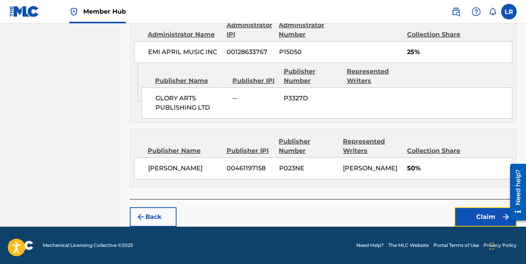
click at [460, 211] on button "Claim" at bounding box center [486, 216] width 62 height 19
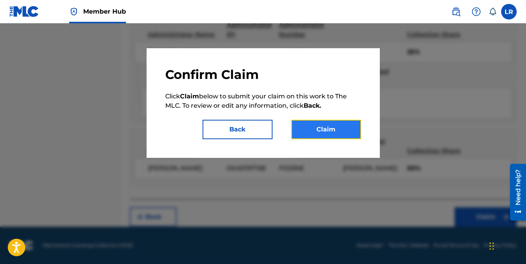
click at [323, 124] on button "Claim" at bounding box center [326, 129] width 70 height 19
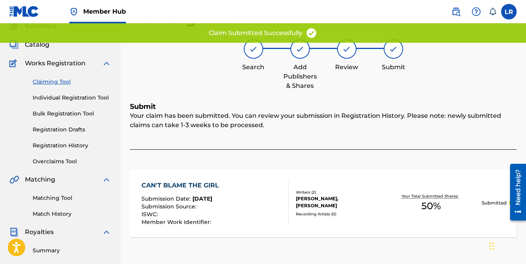
scroll to position [31, 0]
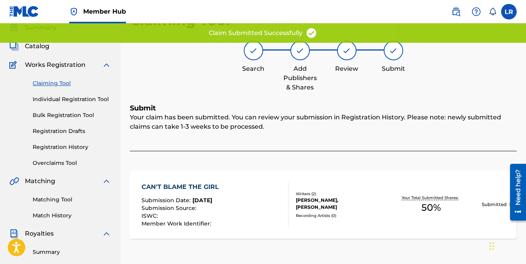
click at [53, 84] on link "Claiming Tool" at bounding box center [72, 83] width 79 height 8
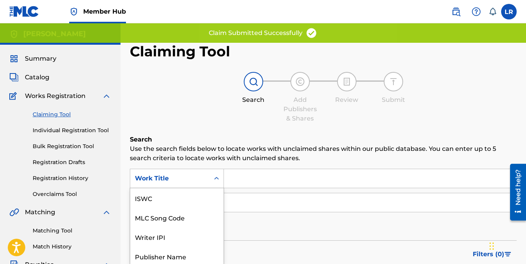
scroll to position [41, 0]
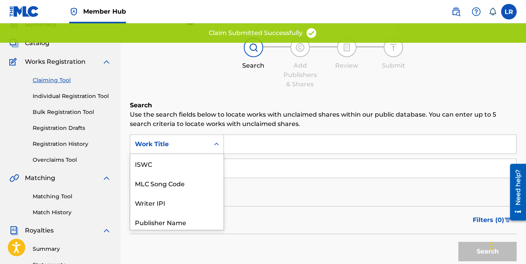
click at [194, 154] on div "7 results available. Use Up and Down to choose options, press Enter to select t…" at bounding box center [177, 144] width 94 height 19
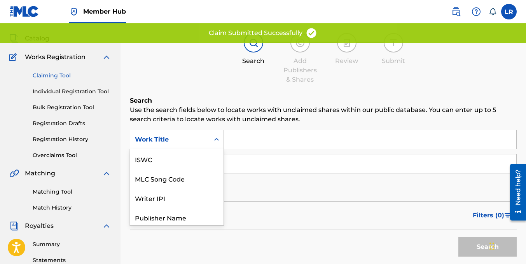
scroll to position [19, 0]
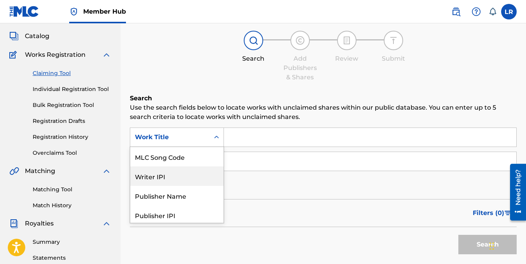
click at [159, 172] on div "Writer IPI" at bounding box center [176, 175] width 93 height 19
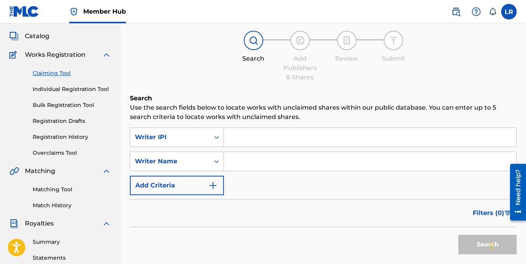
drag, startPoint x: 242, startPoint y: 138, endPoint x: 239, endPoint y: 131, distance: 7.8
click at [242, 138] on input "Search Form" at bounding box center [370, 137] width 292 height 19
paste input "00461197158"
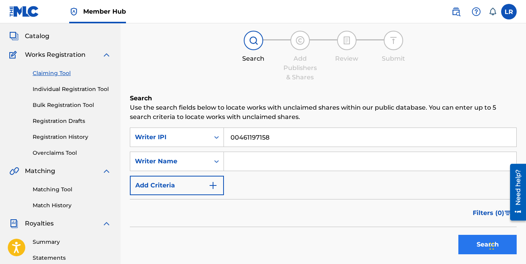
type input "00461197158"
click at [469, 239] on button "Search" at bounding box center [488, 244] width 58 height 19
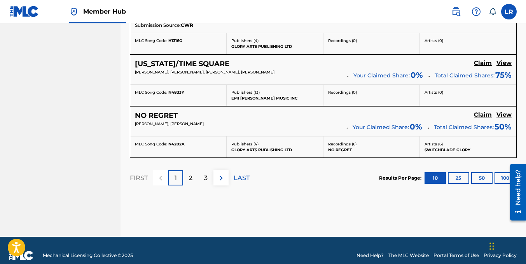
scroll to position [740, 0]
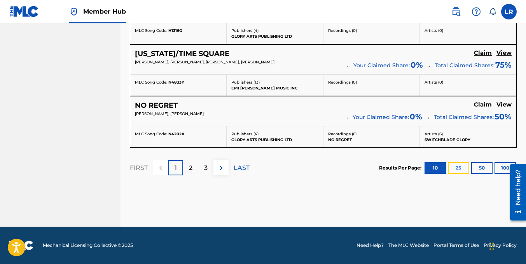
click at [457, 170] on button "25" at bounding box center [458, 168] width 21 height 12
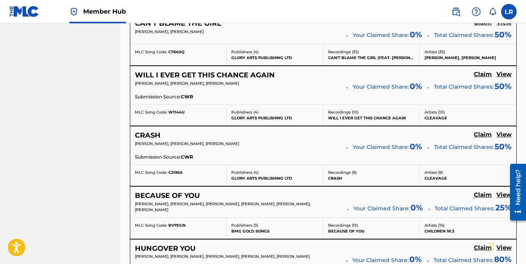
scroll to position [1049, 0]
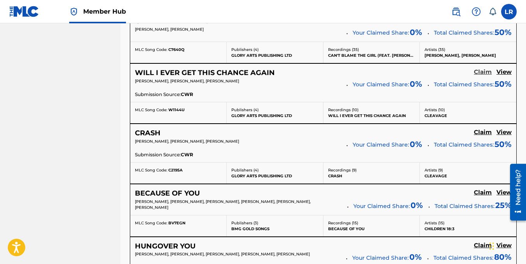
click at [480, 71] on h5 "Claim" at bounding box center [483, 71] width 18 height 7
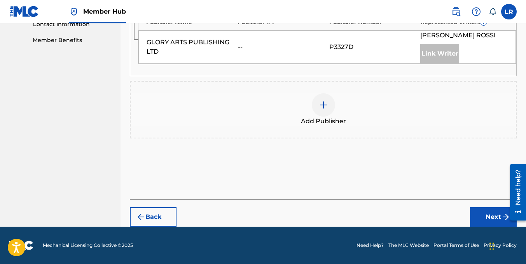
click at [338, 107] on div "Add Publisher" at bounding box center [323, 109] width 385 height 33
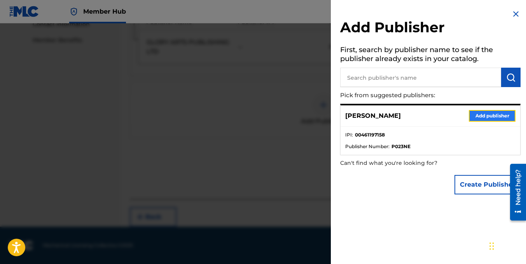
click at [493, 114] on button "Add publisher" at bounding box center [492, 116] width 47 height 12
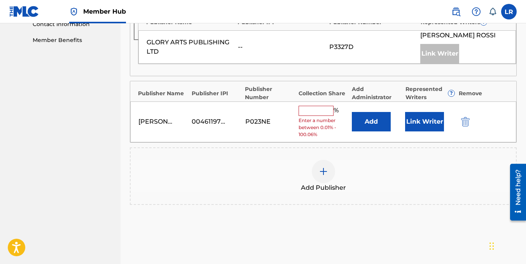
click at [317, 118] on span "Enter a number between 0.01% - 100.06%" at bounding box center [323, 127] width 49 height 21
click at [311, 113] on input "text" at bounding box center [316, 111] width 35 height 10
type input "50"
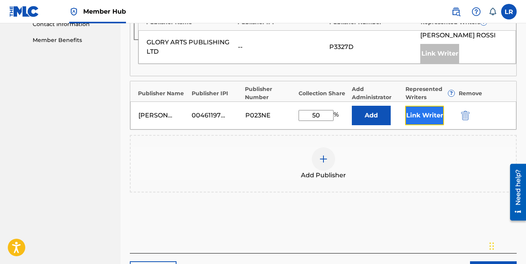
click at [414, 117] on button "Link Writer" at bounding box center [424, 115] width 39 height 19
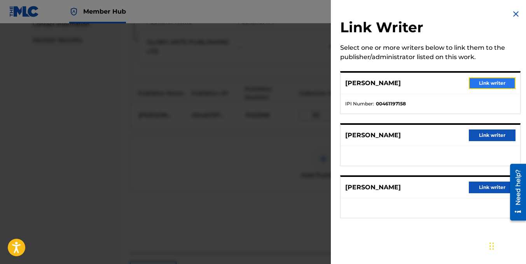
click at [488, 84] on button "Link writer" at bounding box center [492, 83] width 47 height 12
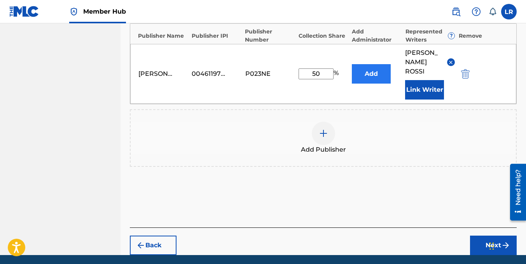
scroll to position [468, 0]
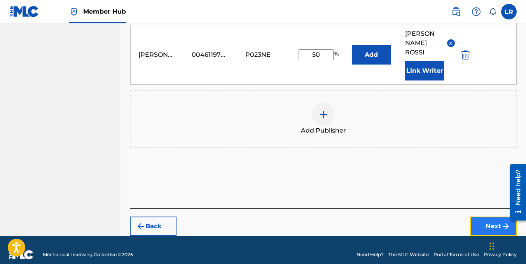
click at [478, 217] on button "Next" at bounding box center [493, 226] width 47 height 19
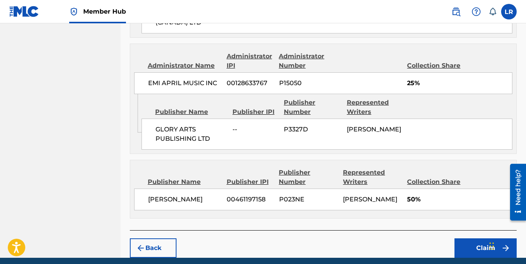
scroll to position [456, 0]
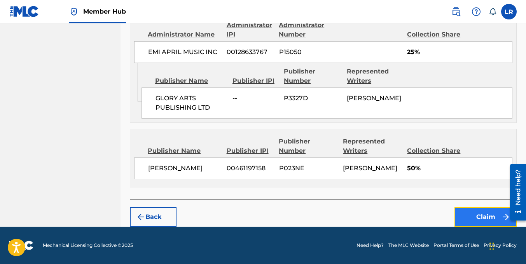
click at [476, 220] on button "Claim" at bounding box center [486, 216] width 62 height 19
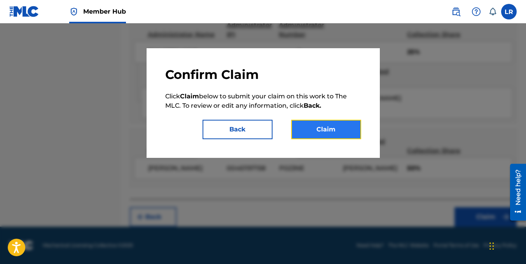
click at [343, 126] on button "Claim" at bounding box center [326, 129] width 70 height 19
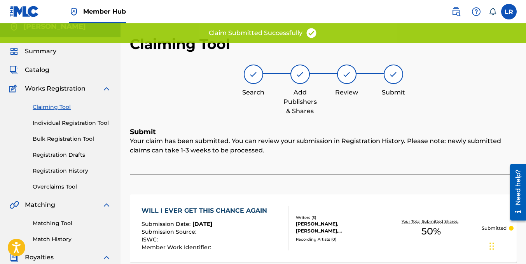
scroll to position [5, 0]
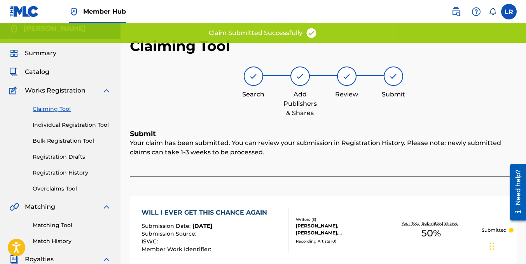
click at [60, 106] on link "Claiming Tool" at bounding box center [72, 109] width 79 height 8
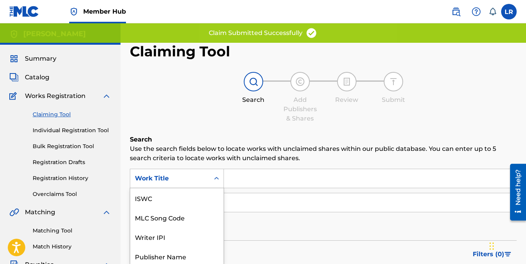
scroll to position [41, 0]
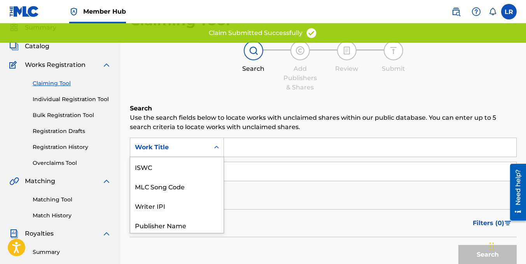
click at [190, 157] on div "7 results available. Use Up and Down to choose options, press Enter to select t…" at bounding box center [177, 147] width 94 height 19
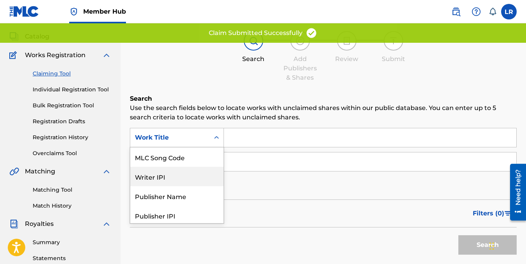
scroll to position [41, 0]
click at [182, 179] on div "Writer IPI" at bounding box center [176, 175] width 93 height 19
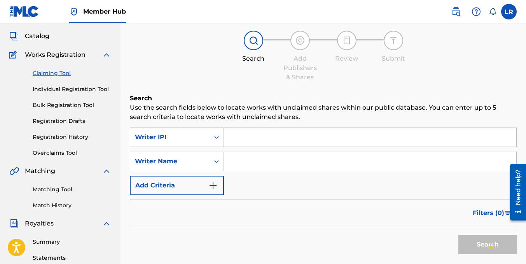
click at [243, 135] on input "Search Form" at bounding box center [370, 137] width 292 height 19
paste input "00461197158"
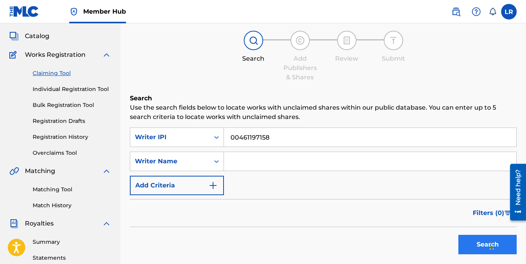
type input "00461197158"
click at [473, 240] on button "Search" at bounding box center [488, 244] width 58 height 19
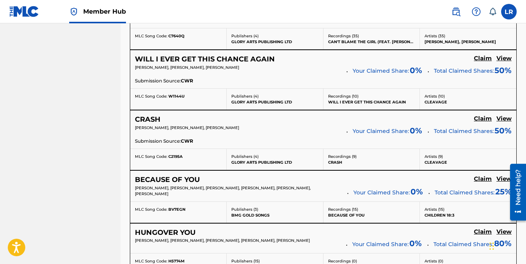
scroll to position [1071, 0]
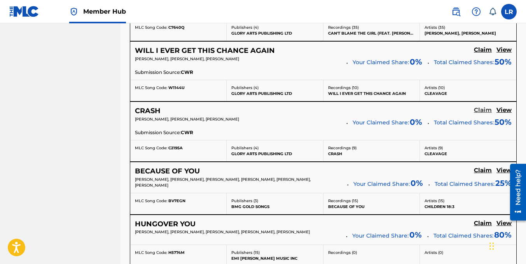
click at [479, 110] on h5 "Claim" at bounding box center [483, 110] width 18 height 7
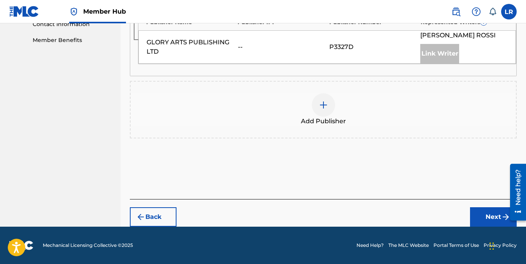
scroll to position [391, 0]
click at [343, 102] on div "Add Publisher" at bounding box center [323, 109] width 385 height 33
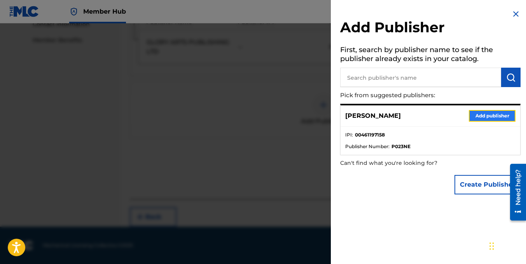
click at [478, 110] on button "Add publisher" at bounding box center [492, 116] width 47 height 12
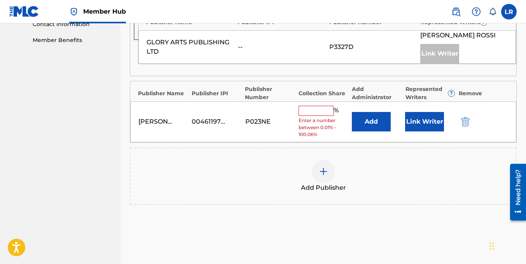
click at [324, 107] on input "text" at bounding box center [316, 111] width 35 height 10
type input "50"
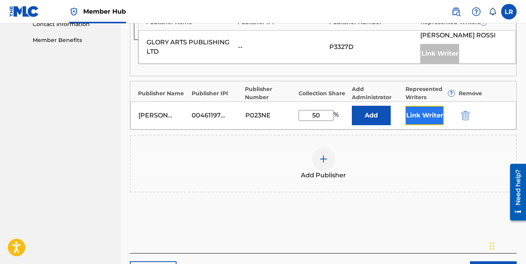
click at [415, 115] on button "Link Writer" at bounding box center [424, 115] width 39 height 19
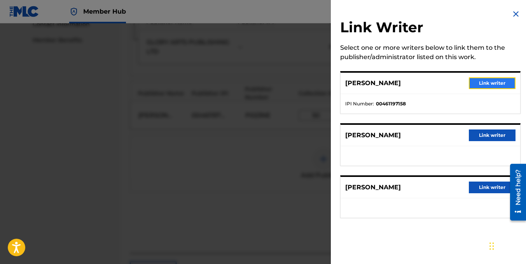
click at [490, 87] on button "Link writer" at bounding box center [492, 83] width 47 height 12
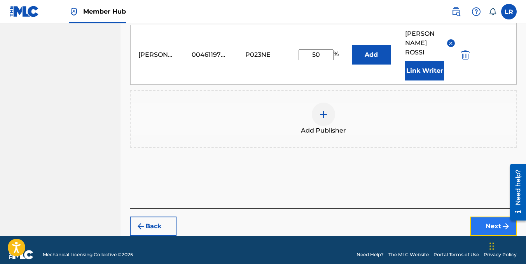
click at [487, 217] on button "Next" at bounding box center [493, 226] width 47 height 19
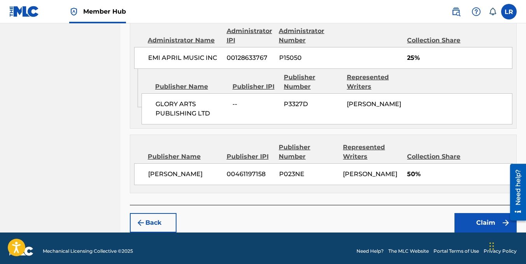
scroll to position [456, 0]
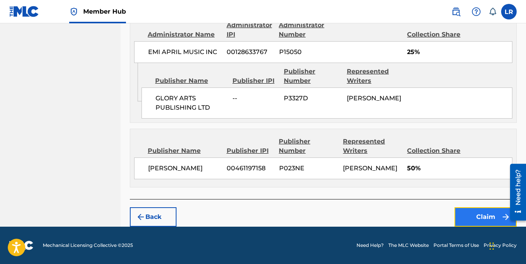
click at [478, 212] on button "Claim" at bounding box center [486, 216] width 62 height 19
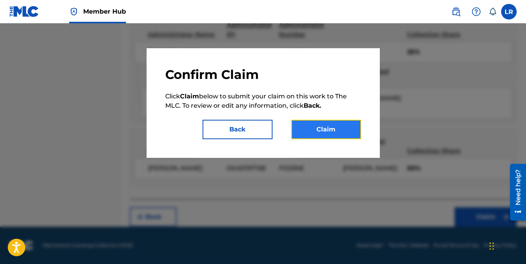
click at [327, 122] on button "Claim" at bounding box center [326, 129] width 70 height 19
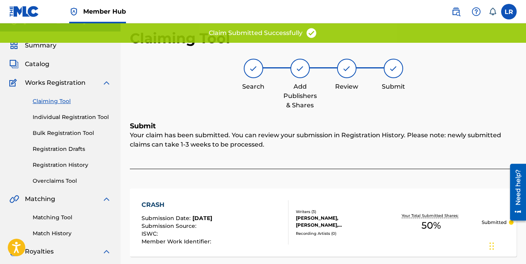
scroll to position [13, 0]
click at [64, 98] on link "Claiming Tool" at bounding box center [72, 102] width 79 height 8
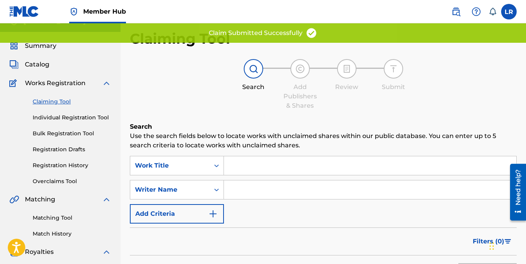
scroll to position [0, 0]
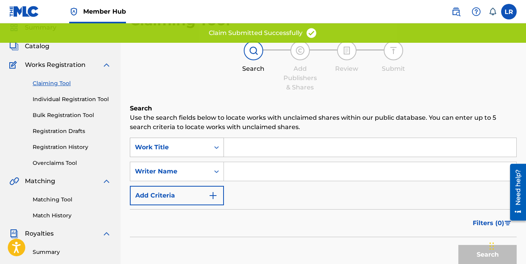
click at [201, 157] on div "Work Title" at bounding box center [177, 147] width 94 height 19
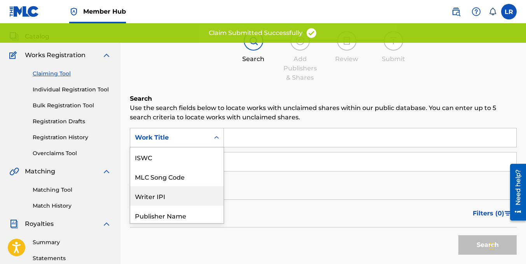
scroll to position [41, 0]
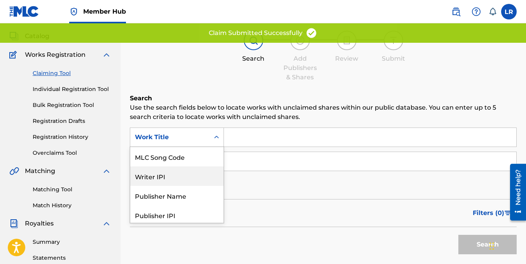
click at [181, 172] on div "Writer IPI" at bounding box center [176, 175] width 93 height 19
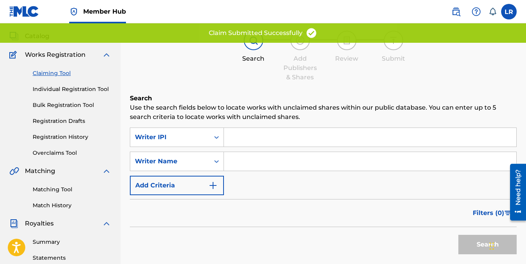
click at [230, 145] on input "Search Form" at bounding box center [370, 137] width 292 height 19
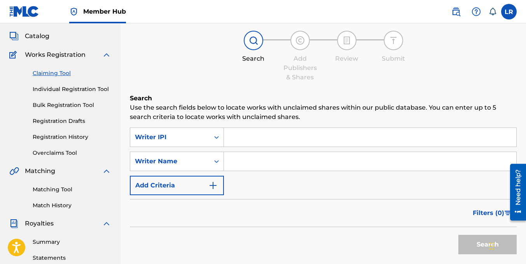
paste input "00461197158"
type input "00461197158"
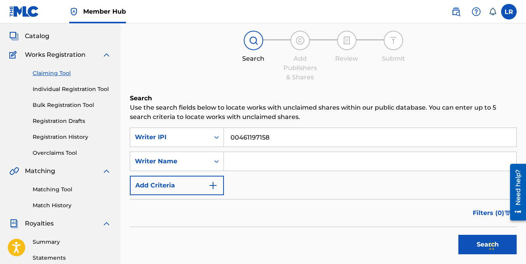
click at [459, 235] on button "Search" at bounding box center [488, 244] width 58 height 19
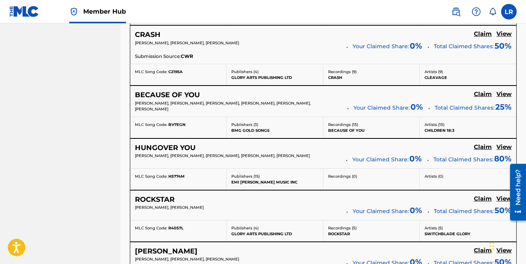
scroll to position [1147, 0]
click at [479, 94] on h5 "Claim" at bounding box center [483, 93] width 18 height 7
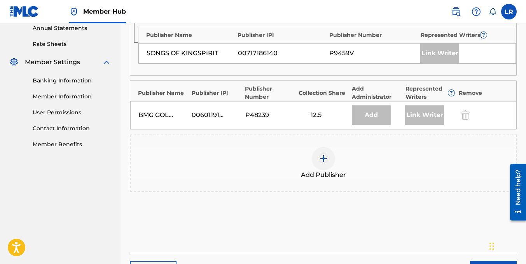
scroll to position [288, 0]
click at [324, 161] on img at bounding box center [323, 157] width 9 height 9
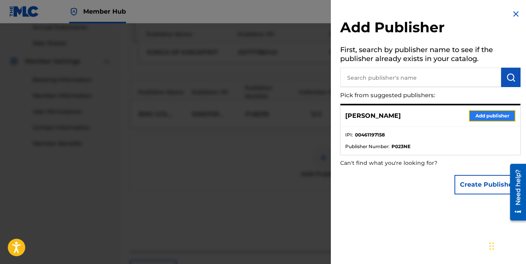
click at [483, 117] on button "Add publisher" at bounding box center [492, 116] width 47 height 12
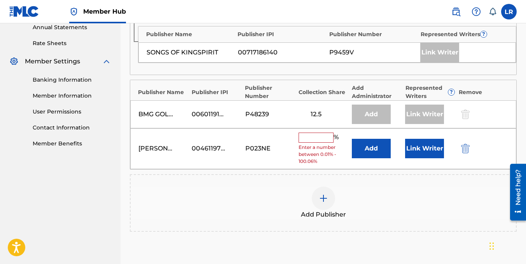
click at [317, 137] on input "text" at bounding box center [316, 138] width 35 height 10
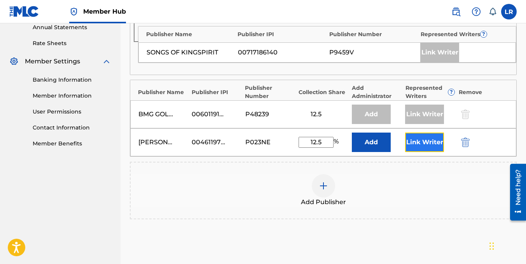
click at [426, 145] on button "Link Writer" at bounding box center [424, 142] width 39 height 19
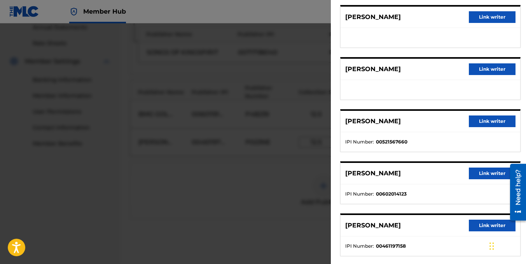
scroll to position [129, 0]
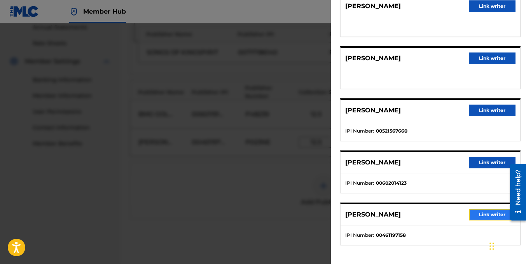
click at [479, 215] on button "Link writer" at bounding box center [492, 215] width 47 height 12
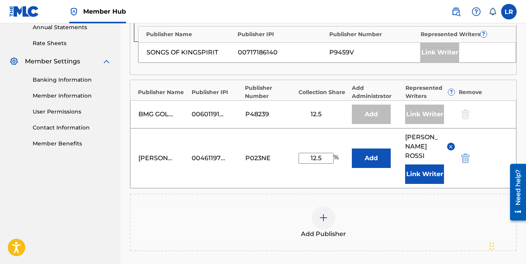
click at [317, 155] on input "12.5" at bounding box center [316, 158] width 35 height 11
type input "33.33"
click at [382, 250] on div "Publishers ( 3 ) ? REQUIRED Total shares: 58.33 % Administrator ? Administrator…" at bounding box center [323, 115] width 387 height 326
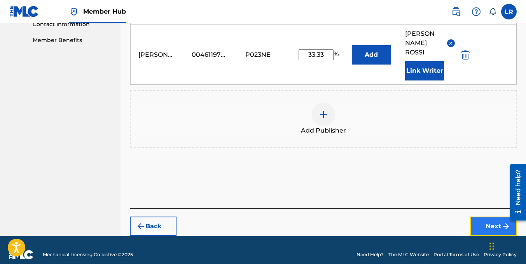
click at [476, 219] on button "Next" at bounding box center [493, 226] width 47 height 19
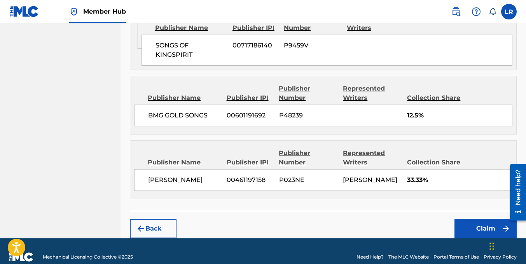
scroll to position [438, 0]
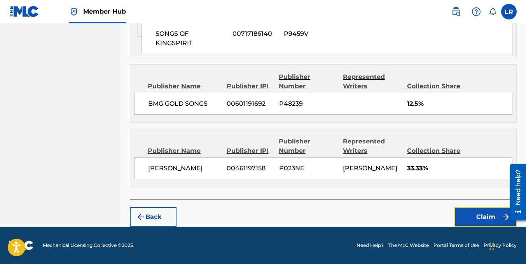
click at [476, 219] on button "Claim" at bounding box center [486, 216] width 62 height 19
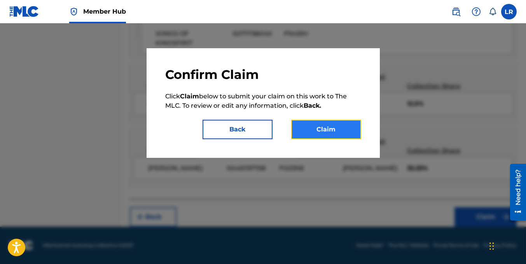
click at [326, 127] on button "Claim" at bounding box center [326, 129] width 70 height 19
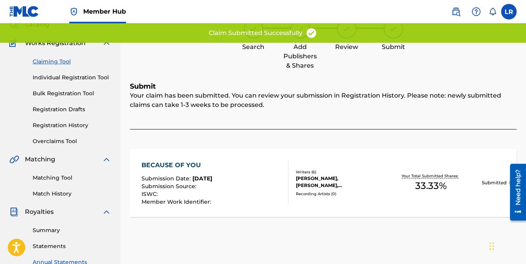
scroll to position [0, 0]
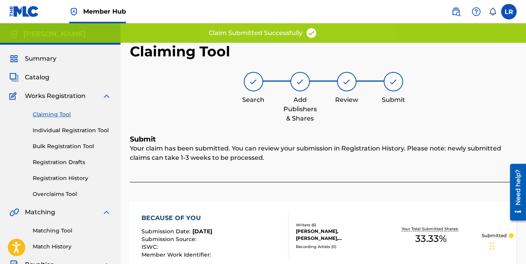
click at [46, 112] on link "Claiming Tool" at bounding box center [72, 114] width 79 height 8
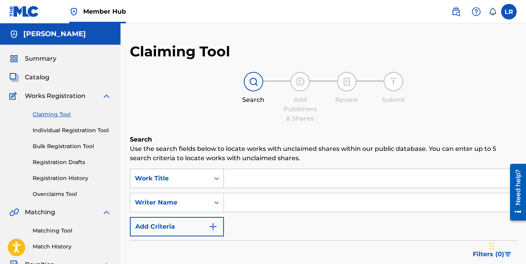
click at [180, 179] on div "Work Title" at bounding box center [177, 178] width 94 height 19
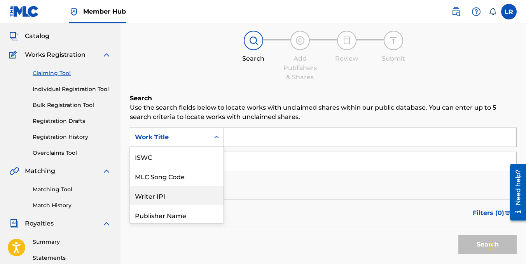
scroll to position [19, 0]
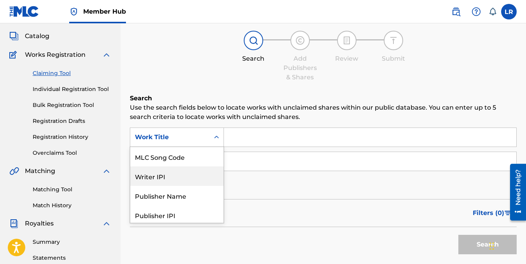
click at [173, 177] on div "Writer IPI" at bounding box center [176, 175] width 93 height 19
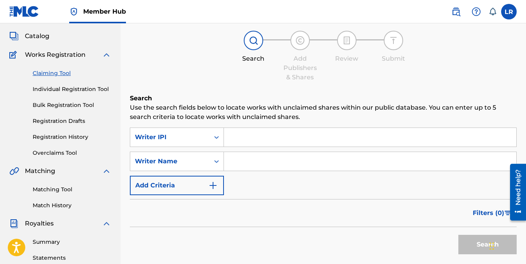
click at [235, 138] on input "Search Form" at bounding box center [370, 137] width 292 height 19
paste input "00461197158"
type input "00461197158"
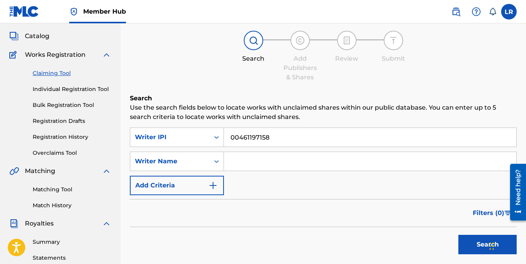
click at [459, 235] on button "Search" at bounding box center [488, 244] width 58 height 19
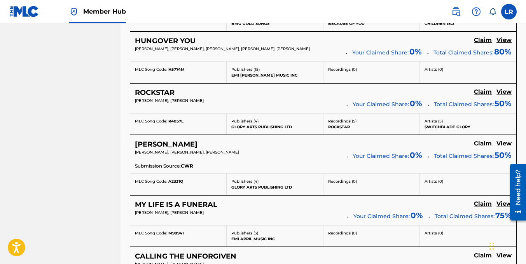
scroll to position [1254, 0]
click at [484, 92] on h5 "Claim" at bounding box center [483, 91] width 18 height 7
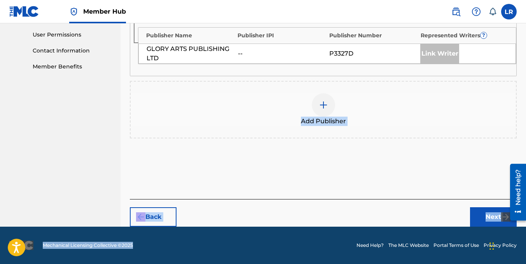
click at [332, 135] on div "Add Publisher" at bounding box center [323, 110] width 387 height 58
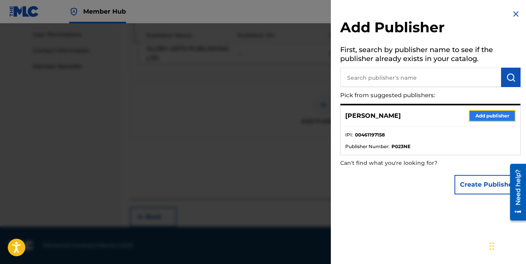
click at [498, 115] on button "Add publisher" at bounding box center [492, 116] width 47 height 12
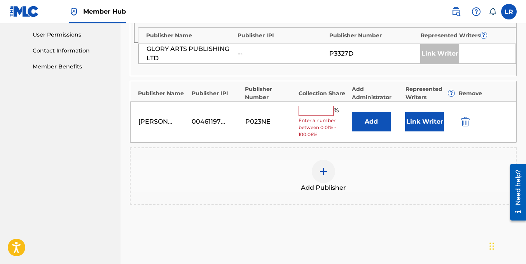
drag, startPoint x: 323, startPoint y: 109, endPoint x: 324, endPoint y: 114, distance: 5.5
click at [324, 114] on input "text" at bounding box center [316, 111] width 35 height 10
type input "50"
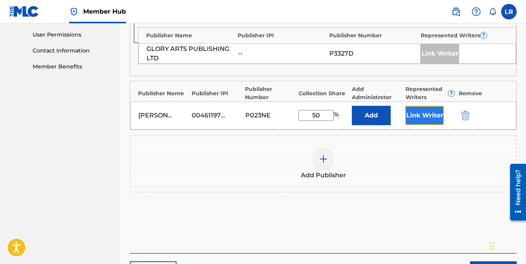
click at [426, 108] on button "Link Writer" at bounding box center [424, 115] width 39 height 19
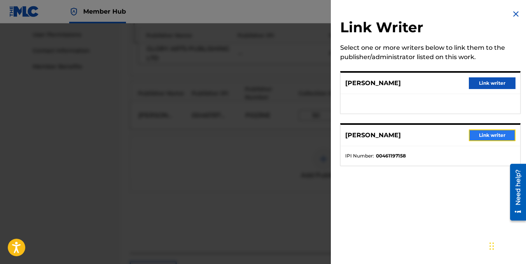
click at [496, 136] on button "Link writer" at bounding box center [492, 136] width 47 height 12
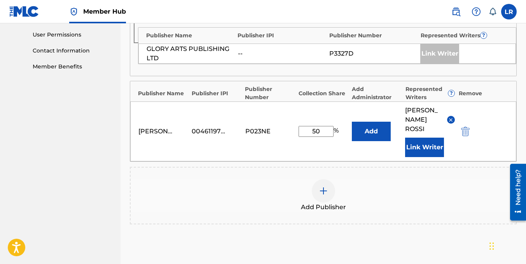
scroll to position [441, 0]
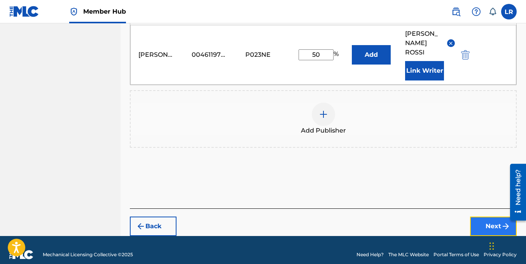
click at [483, 217] on button "Next" at bounding box center [493, 226] width 47 height 19
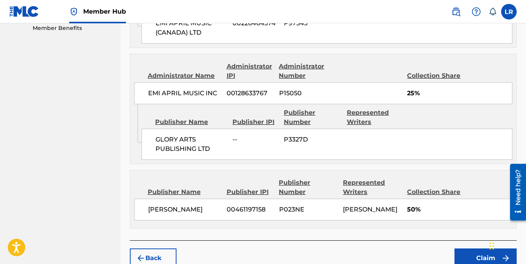
scroll to position [445, 0]
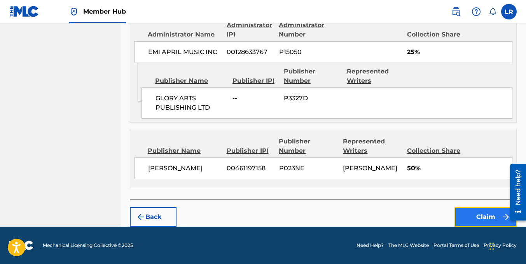
click at [474, 216] on button "Claim" at bounding box center [486, 216] width 62 height 19
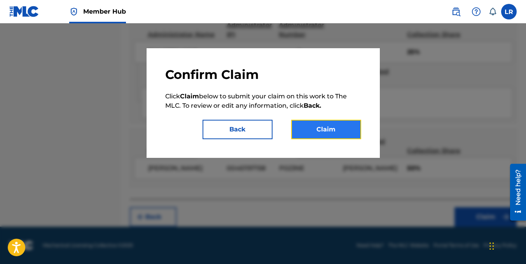
click at [341, 128] on button "Claim" at bounding box center [326, 129] width 70 height 19
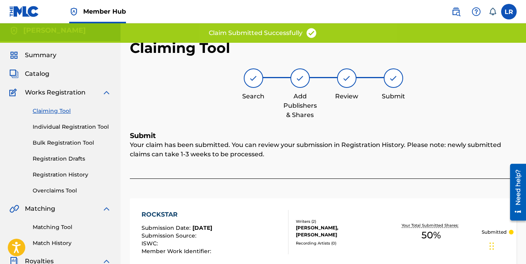
scroll to position [0, 0]
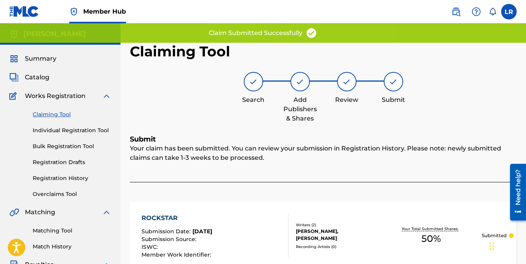
click at [63, 111] on link "Claiming Tool" at bounding box center [72, 114] width 79 height 8
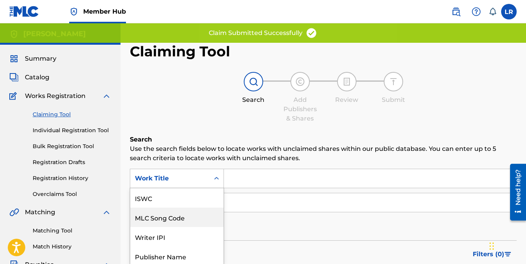
scroll to position [36, 0]
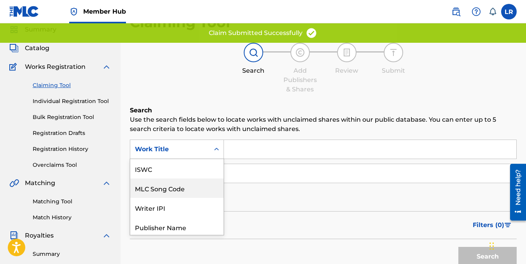
click at [196, 159] on div "7 results available. Use Up and Down to choose options, press Enter to select t…" at bounding box center [177, 149] width 94 height 19
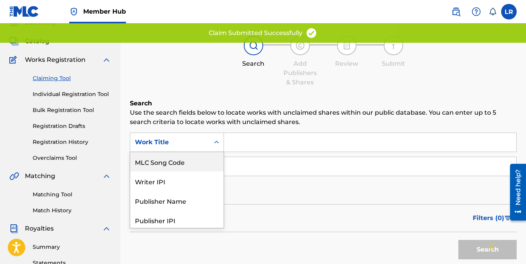
scroll to position [41, 0]
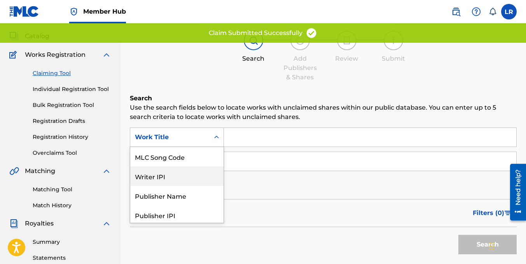
click at [106, 220] on main "LUKAS ROSSI Summary Catalog Works Registration Claiming Tool Individual Registr…" at bounding box center [263, 193] width 526 height 422
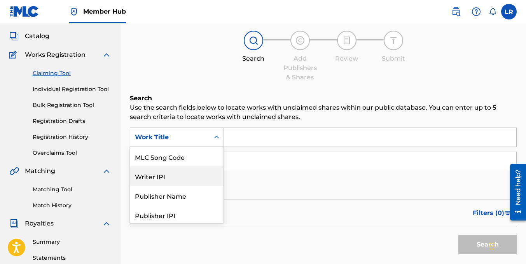
click at [161, 175] on div "Writer IPI" at bounding box center [176, 175] width 93 height 19
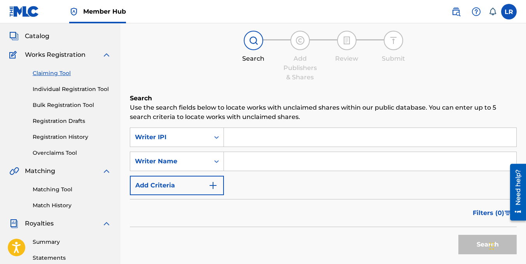
click at [244, 140] on input "Search Form" at bounding box center [370, 137] width 292 height 19
paste input "00461197158"
type input "00461197158"
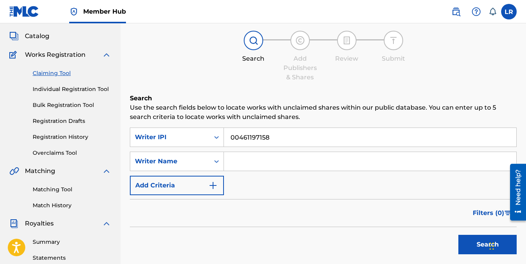
click at [459, 235] on button "Search" at bounding box center [488, 244] width 58 height 19
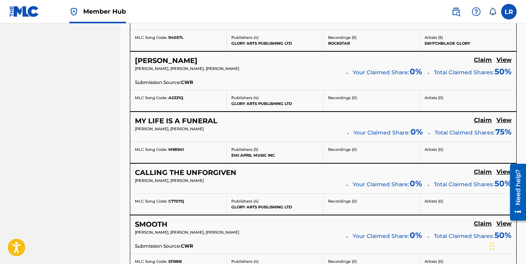
scroll to position [1338, 0]
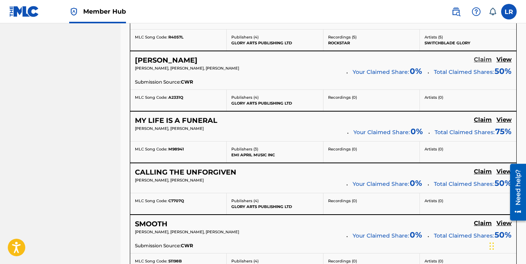
click at [481, 60] on h5 "Claim" at bounding box center [483, 59] width 18 height 7
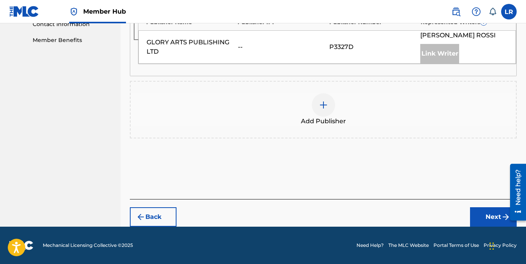
scroll to position [391, 0]
click at [329, 101] on div at bounding box center [323, 104] width 23 height 23
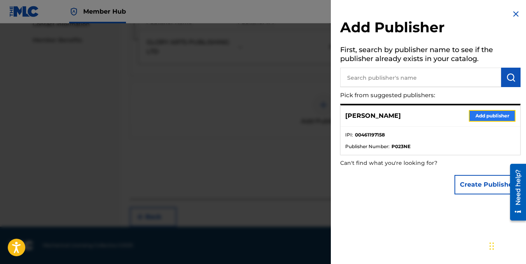
click at [505, 117] on button "Add publisher" at bounding box center [492, 116] width 47 height 12
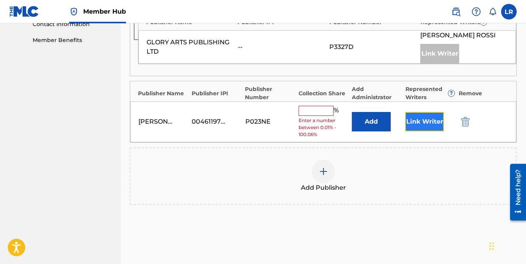
click at [417, 116] on button "Link Writer" at bounding box center [424, 121] width 39 height 19
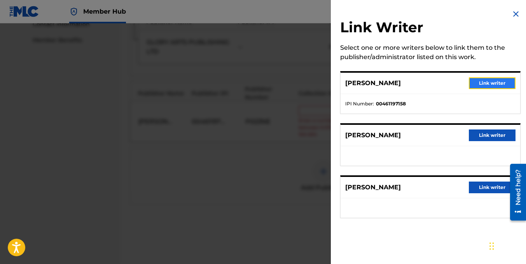
click at [485, 86] on button "Link writer" at bounding box center [492, 83] width 47 height 12
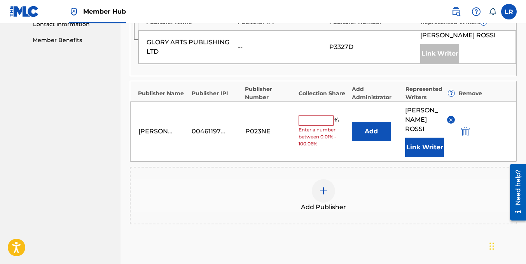
click at [319, 116] on input "text" at bounding box center [316, 121] width 35 height 10
type input "50"
click at [373, 225] on div "Publishers ( 3 ) ? REQUIRED Total shares: 100 % Administrator ? Administrator I…" at bounding box center [323, 49] width 387 height 403
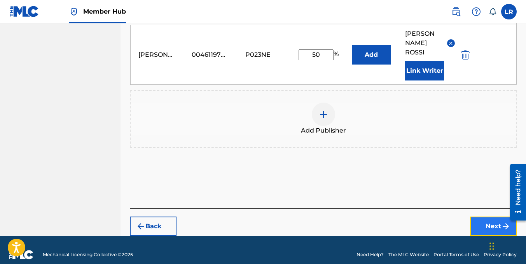
click at [474, 219] on button "Next" at bounding box center [493, 226] width 47 height 19
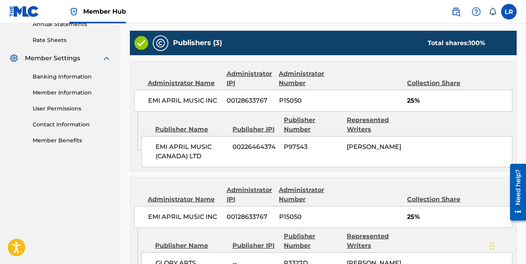
scroll to position [456, 0]
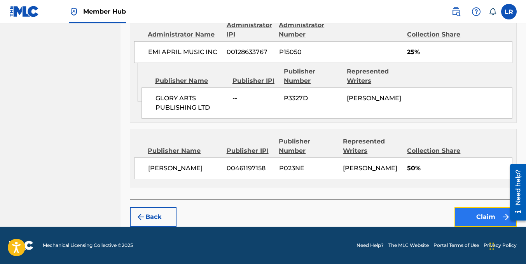
click at [480, 218] on button "Claim" at bounding box center [486, 216] width 62 height 19
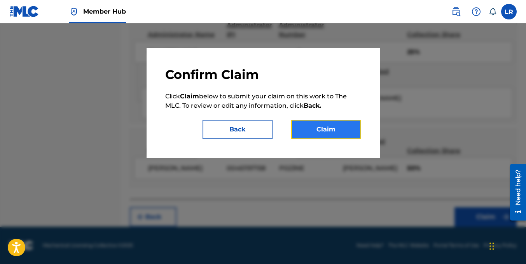
click at [346, 126] on button "Claim" at bounding box center [326, 129] width 70 height 19
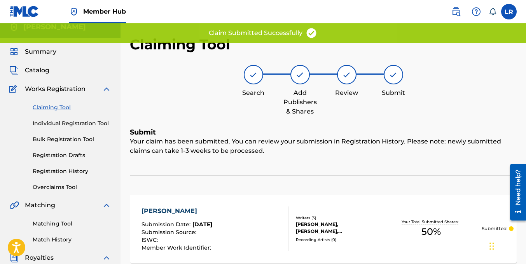
scroll to position [0, 0]
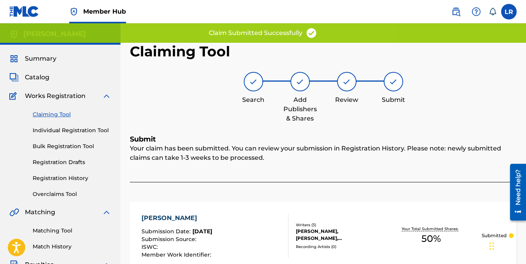
click at [56, 114] on link "Claiming Tool" at bounding box center [72, 114] width 79 height 8
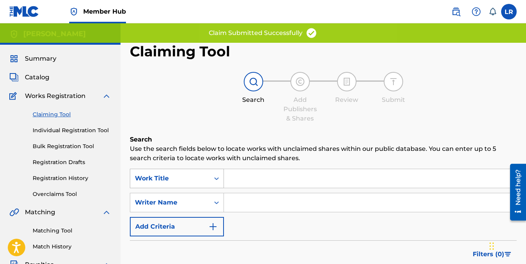
click at [191, 180] on div "Work Title" at bounding box center [177, 178] width 94 height 19
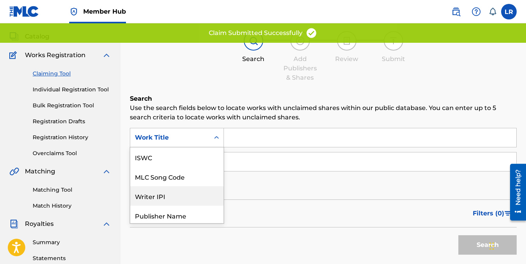
scroll to position [19, 0]
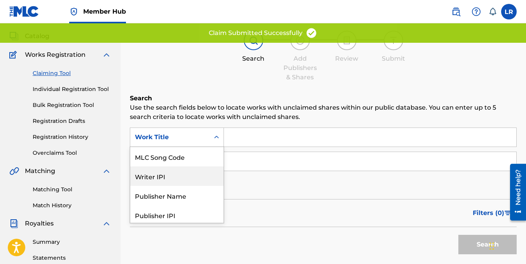
click at [184, 179] on div "Writer IPI" at bounding box center [176, 175] width 93 height 19
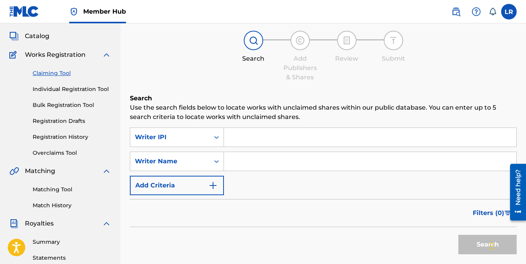
click at [242, 135] on input "Search Form" at bounding box center [370, 137] width 292 height 19
paste input "00461197158"
type input "00461197158"
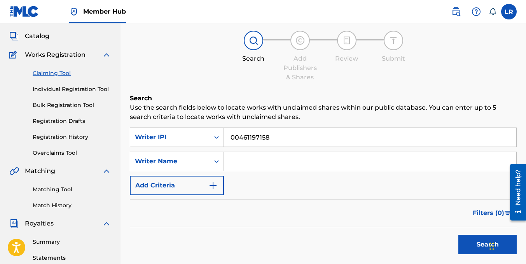
click at [459, 235] on button "Search" at bounding box center [488, 244] width 58 height 19
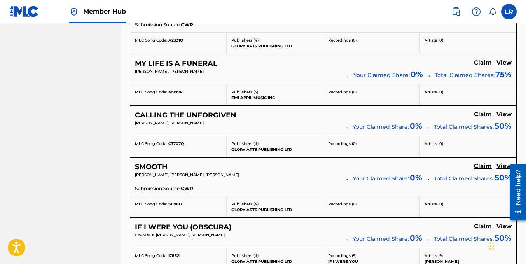
scroll to position [1395, 0]
click at [478, 62] on h5 "Claim" at bounding box center [483, 62] width 18 height 7
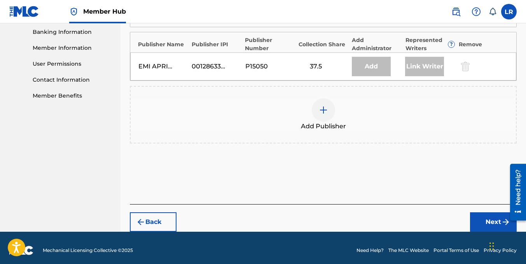
scroll to position [337, 0]
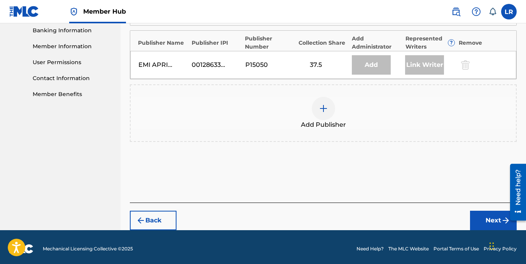
click at [320, 125] on span "Add Publisher" at bounding box center [323, 124] width 45 height 9
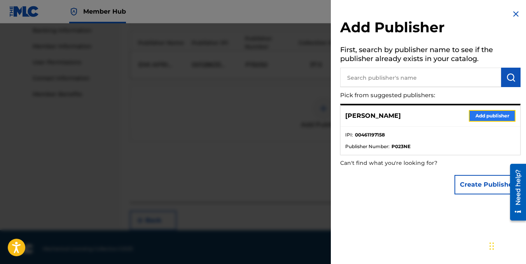
click at [481, 114] on button "Add publisher" at bounding box center [492, 116] width 47 height 12
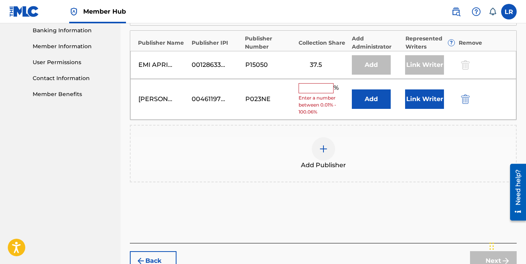
click at [326, 89] on input "text" at bounding box center [316, 88] width 35 height 10
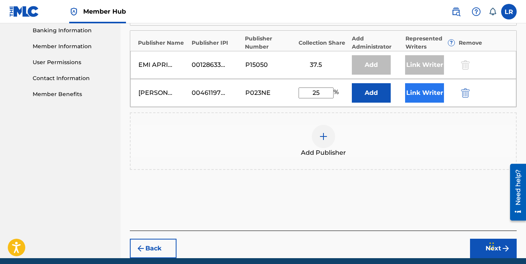
type input "25"
click at [416, 92] on button "Link Writer" at bounding box center [424, 92] width 39 height 19
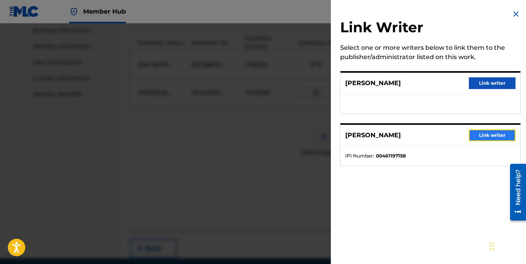
click at [481, 136] on button "Link writer" at bounding box center [492, 136] width 47 height 12
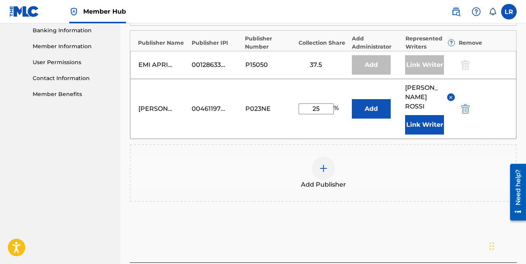
scroll to position [391, 0]
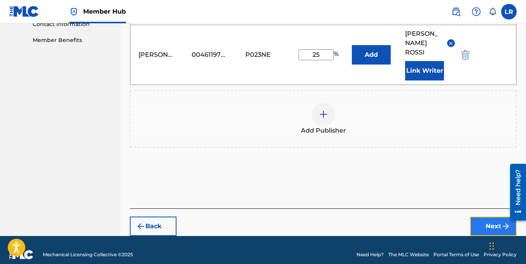
click at [476, 220] on button "Next" at bounding box center [493, 226] width 47 height 19
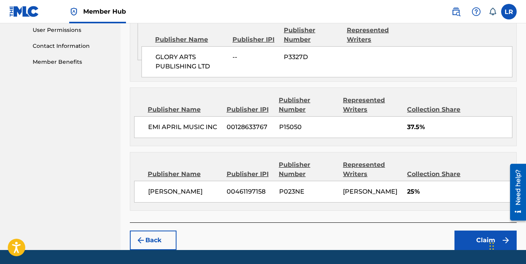
scroll to position [393, 0]
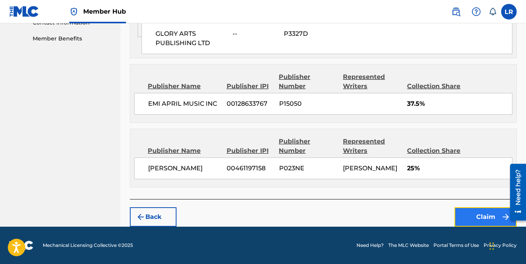
click at [468, 215] on button "Claim" at bounding box center [486, 216] width 62 height 19
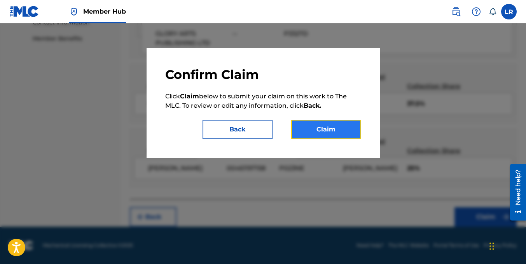
click at [330, 125] on button "Claim" at bounding box center [326, 129] width 70 height 19
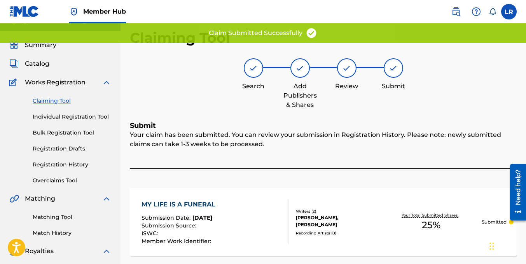
scroll to position [10, 0]
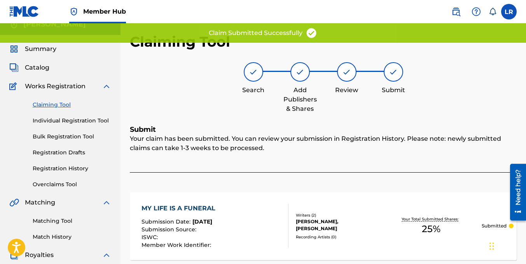
click at [60, 106] on link "Claiming Tool" at bounding box center [72, 105] width 79 height 8
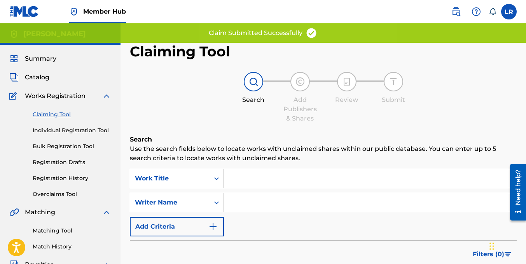
click at [197, 175] on div "Work Title" at bounding box center [177, 178] width 94 height 19
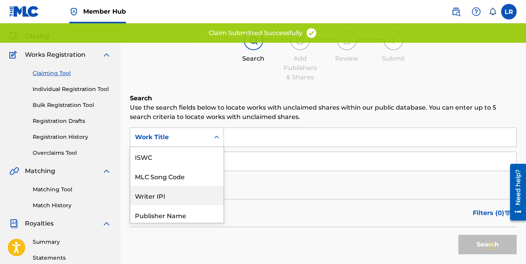
scroll to position [19, 0]
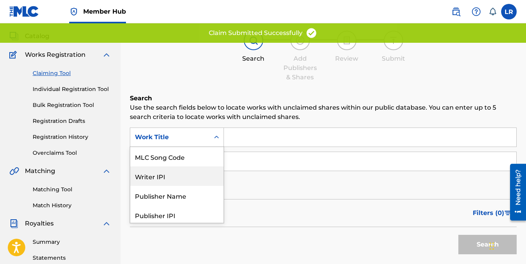
click at [163, 172] on div "Writer IPI" at bounding box center [176, 175] width 93 height 19
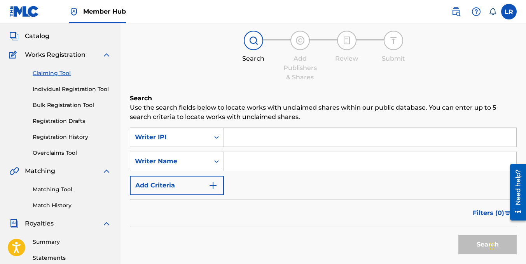
click at [250, 134] on input "Search Form" at bounding box center [370, 137] width 292 height 19
paste input "00461197158"
type input "00461197158"
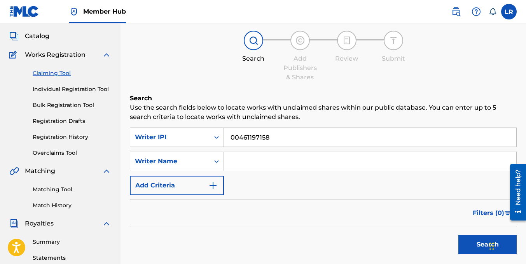
click at [459, 235] on button "Search" at bounding box center [488, 244] width 58 height 19
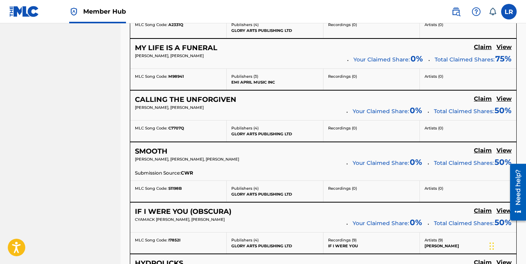
scroll to position [1411, 0]
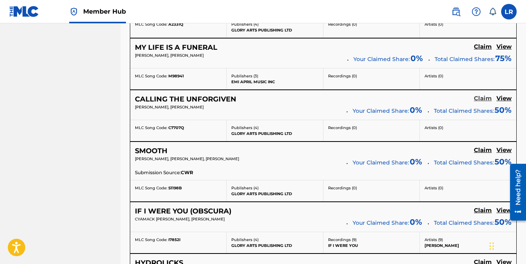
click at [485, 98] on h5 "Claim" at bounding box center [483, 98] width 18 height 7
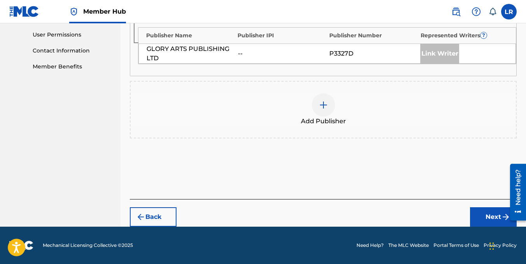
click at [367, 109] on div "Add Publisher" at bounding box center [323, 109] width 385 height 33
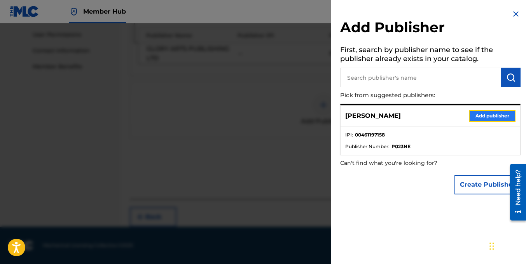
click at [492, 115] on button "Add publisher" at bounding box center [492, 116] width 47 height 12
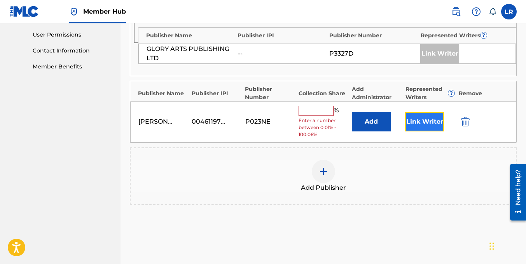
click at [424, 121] on button "Link Writer" at bounding box center [424, 121] width 39 height 19
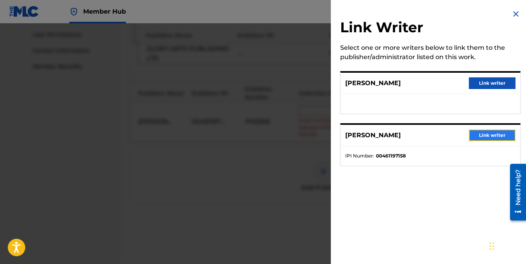
click at [494, 135] on button "Link writer" at bounding box center [492, 136] width 47 height 12
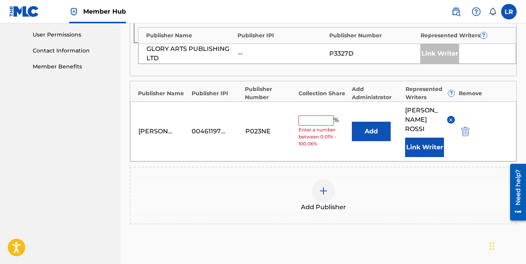
click at [326, 116] on input "text" at bounding box center [316, 121] width 35 height 10
type input "50"
click at [376, 225] on div "Publishers ( 3 ) ? REQUIRED Total shares: 100 % Administrator ? Administrator I…" at bounding box center [323, 63] width 387 height 376
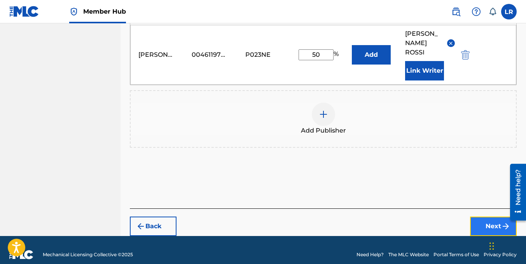
click at [488, 221] on button "Next" at bounding box center [493, 226] width 47 height 19
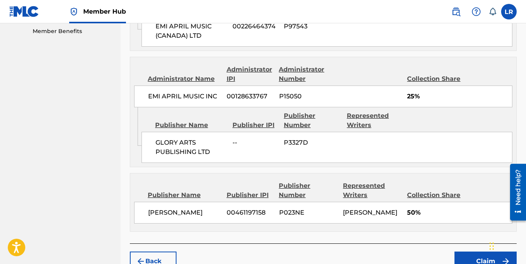
scroll to position [445, 0]
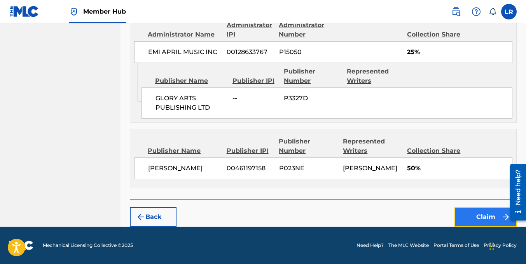
click at [483, 215] on button "Claim" at bounding box center [486, 216] width 62 height 19
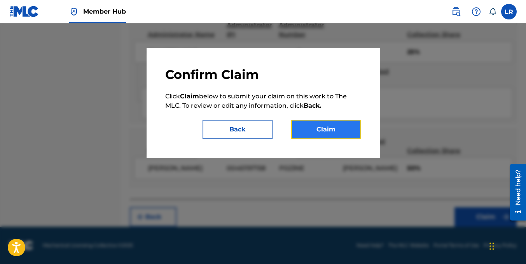
click at [345, 131] on button "Claim" at bounding box center [326, 129] width 70 height 19
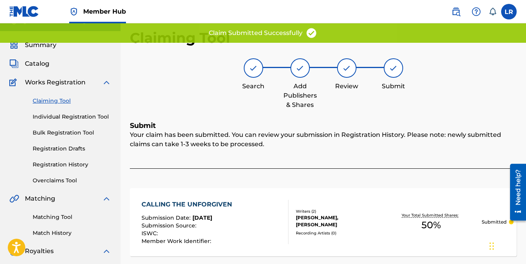
scroll to position [12, 0]
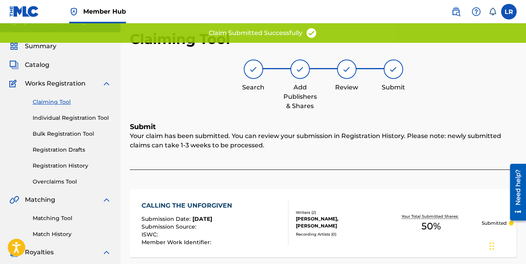
click at [59, 103] on link "Claiming Tool" at bounding box center [72, 102] width 79 height 8
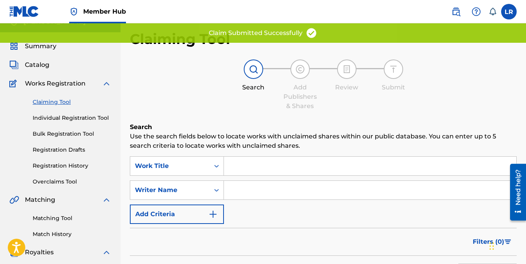
scroll to position [0, 0]
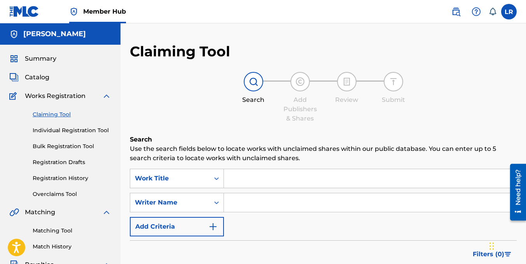
click at [140, 240] on form "SearchWithCriteriabca7e970-22e0-481f-a478-d2be1b90cfeb Work Title SearchWithCri…" at bounding box center [323, 234] width 387 height 131
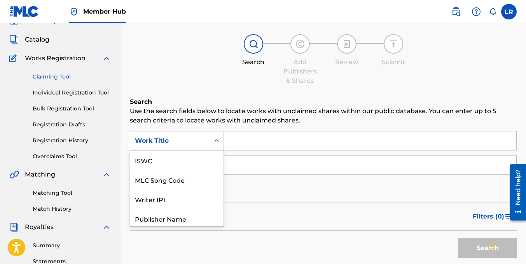
scroll to position [41, 0]
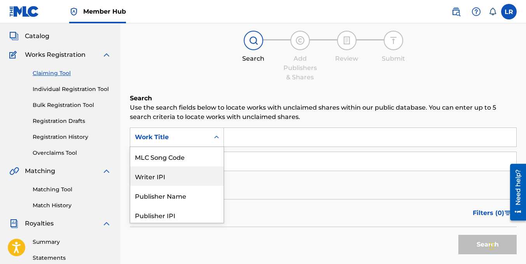
click at [150, 181] on div "Writer IPI" at bounding box center [176, 175] width 93 height 19
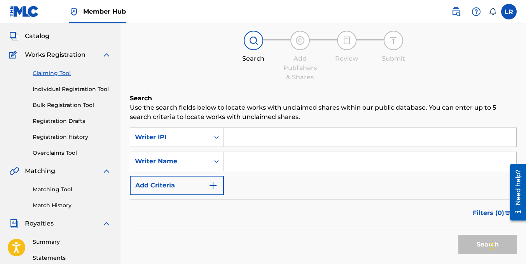
click at [252, 146] on input "Search Form" at bounding box center [370, 137] width 292 height 19
paste input "00461197158"
type input "00461197158"
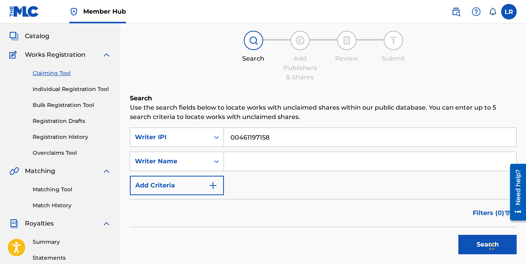
click at [459, 235] on button "Search" at bounding box center [488, 244] width 58 height 19
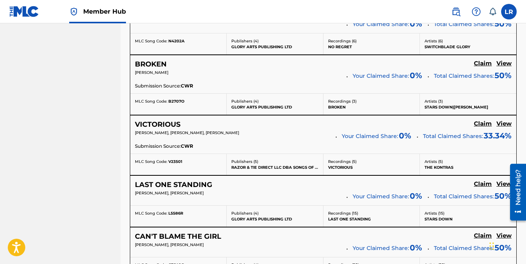
scroll to position [840, 0]
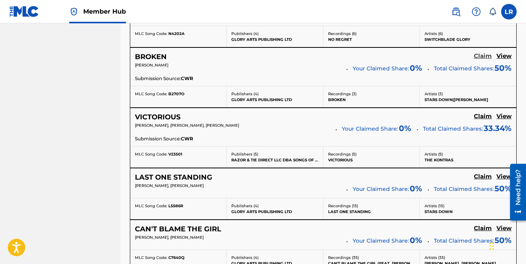
click at [480, 56] on h5 "Claim" at bounding box center [483, 56] width 18 height 7
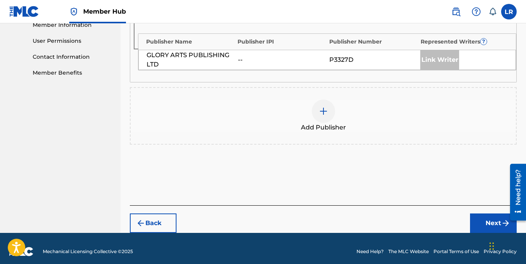
scroll to position [365, 0]
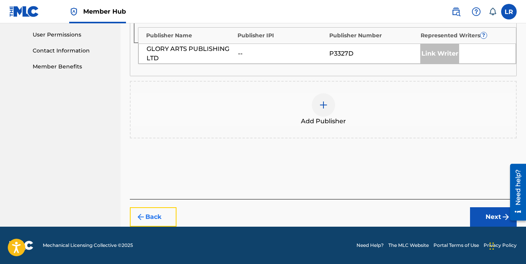
click at [155, 223] on button "Back" at bounding box center [153, 216] width 47 height 19
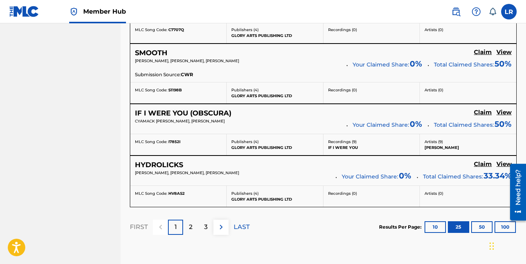
scroll to position [1509, 0]
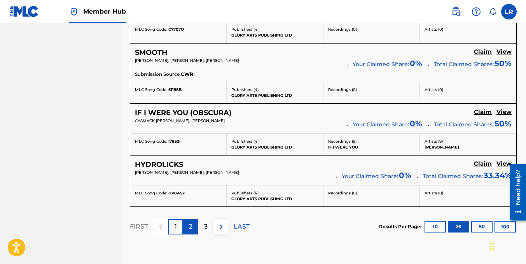
click at [195, 227] on div "2" at bounding box center [190, 226] width 15 height 15
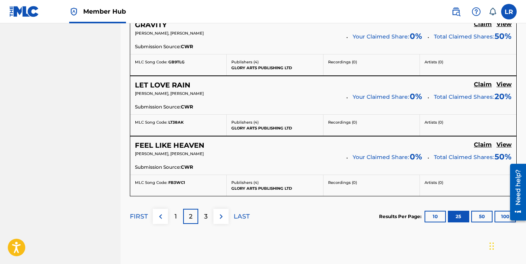
scroll to position [1588, 0]
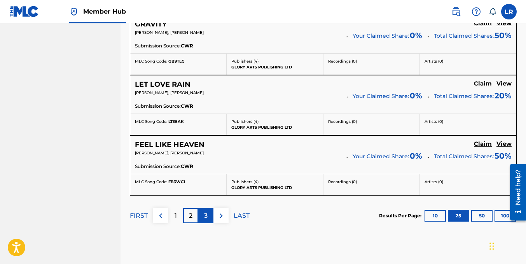
click at [207, 215] on p "3" at bounding box center [206, 215] width 4 height 9
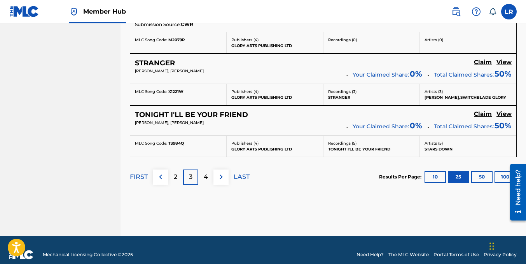
scroll to position [1615, 0]
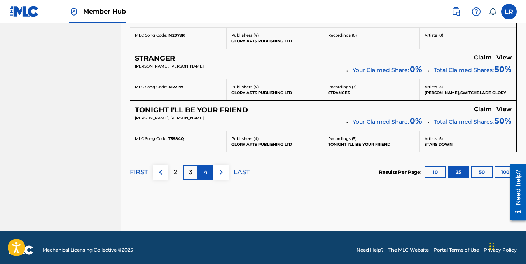
click at [207, 175] on p "4" at bounding box center [206, 172] width 4 height 9
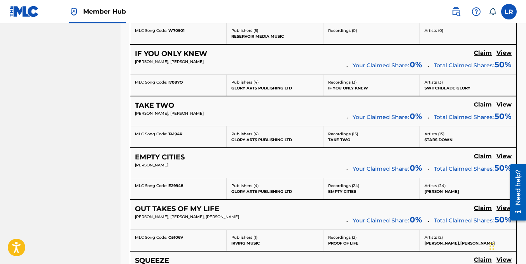
scroll to position [938, 0]
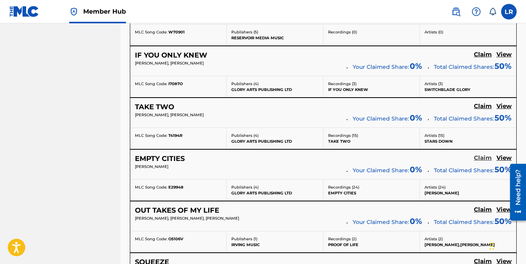
click at [481, 155] on h5 "Claim" at bounding box center [483, 157] width 18 height 7
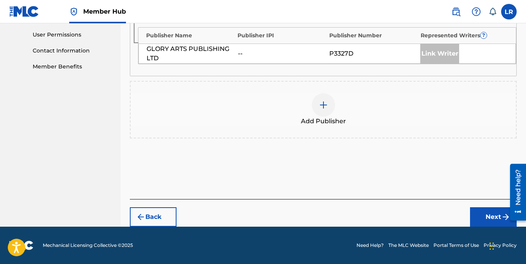
click at [307, 120] on span "Add Publisher" at bounding box center [323, 121] width 45 height 9
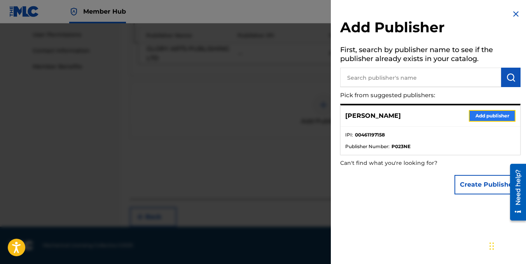
click at [490, 116] on button "Add publisher" at bounding box center [492, 116] width 47 height 12
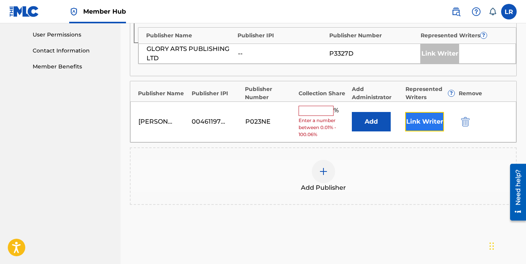
click at [429, 112] on button "Link Writer" at bounding box center [424, 121] width 39 height 19
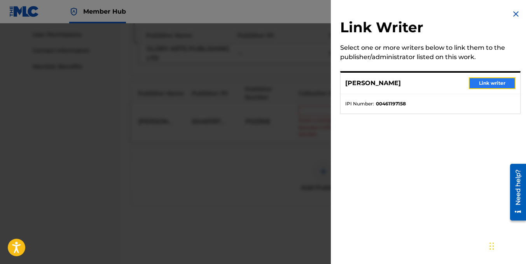
click at [485, 81] on button "Link writer" at bounding box center [492, 83] width 47 height 12
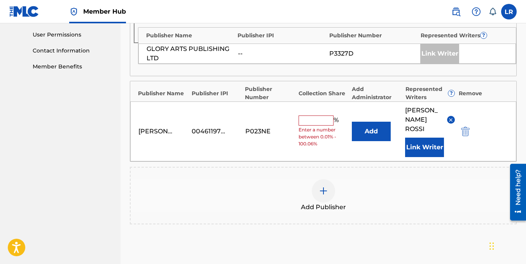
click at [311, 116] on input "text" at bounding box center [316, 121] width 35 height 10
type input "50"
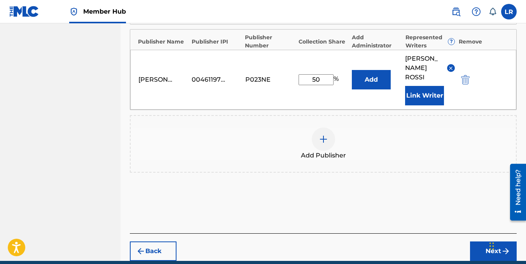
scroll to position [441, 0]
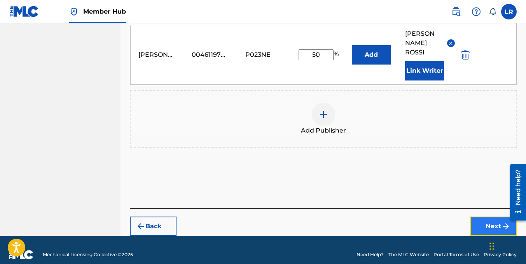
click at [471, 218] on button "Next" at bounding box center [493, 226] width 47 height 19
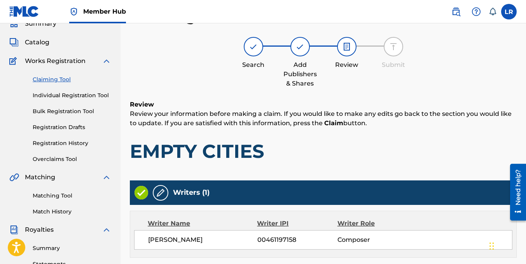
scroll to position [439, 0]
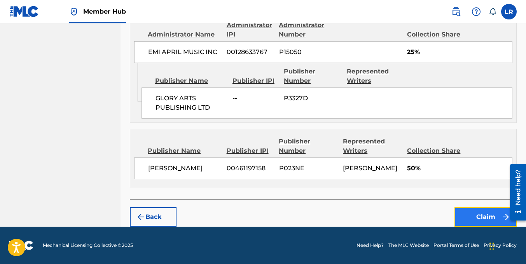
click at [492, 216] on button "Claim" at bounding box center [486, 216] width 62 height 19
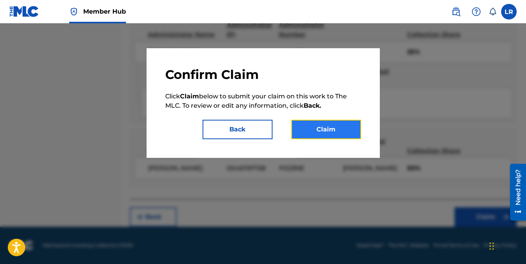
click at [334, 130] on button "Claim" at bounding box center [326, 129] width 70 height 19
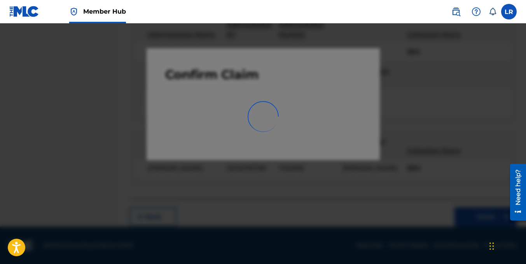
scroll to position [218, 0]
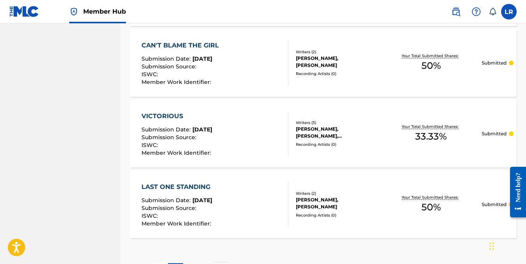
scroll to position [781, 0]
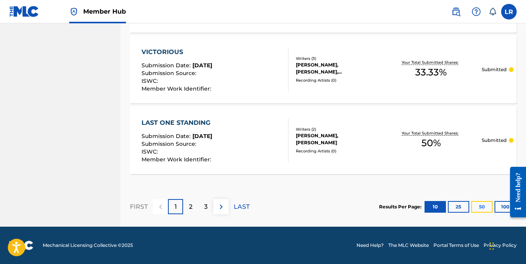
click at [474, 203] on button "50" at bounding box center [481, 207] width 21 height 12
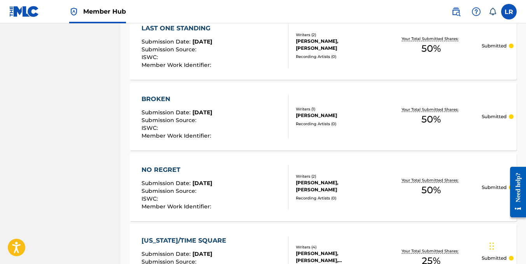
scroll to position [876, 0]
